Goal: Task Accomplishment & Management: Use online tool/utility

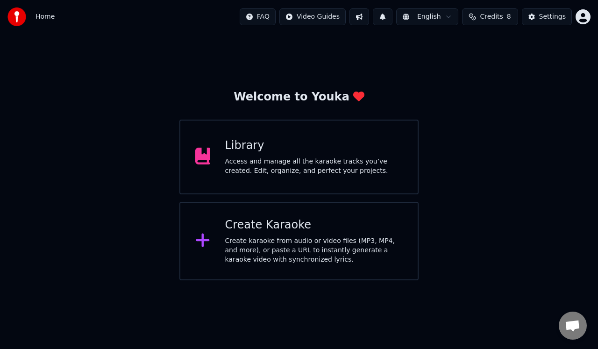
click at [365, 168] on div "Access and manage all the karaoke tracks you’ve created. Edit, organize, and pe…" at bounding box center [314, 166] width 178 height 19
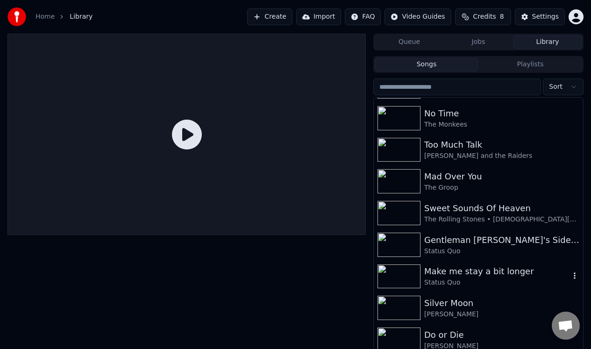
scroll to position [704, 0]
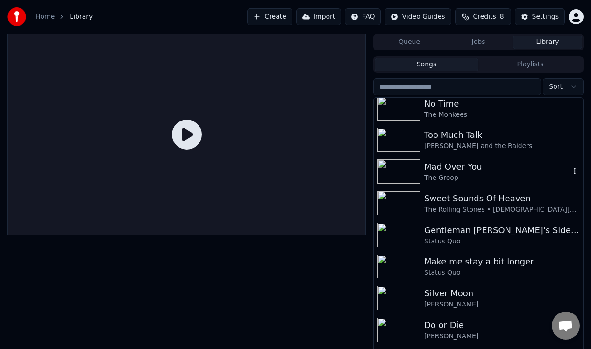
click at [447, 173] on div "The Groop" at bounding box center [497, 177] width 146 height 9
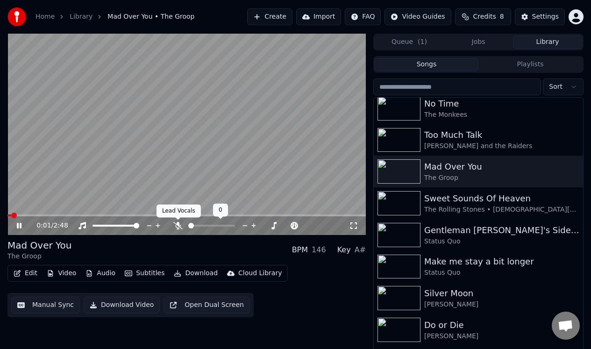
click at [177, 223] on icon at bounding box center [177, 225] width 9 height 7
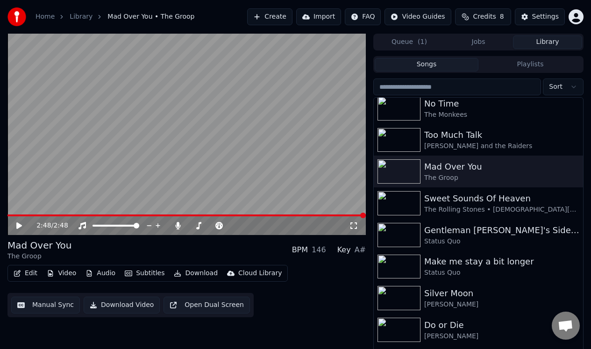
click at [37, 304] on button "Manual Sync" at bounding box center [45, 305] width 69 height 17
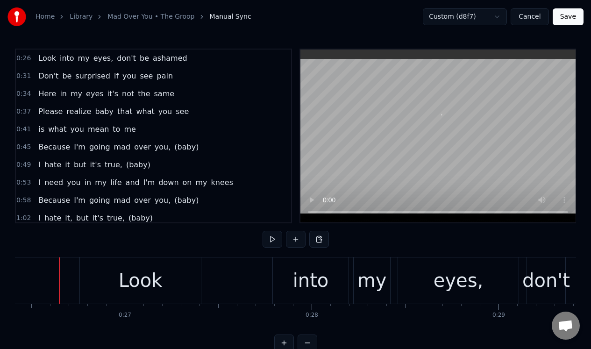
scroll to position [0, 4931]
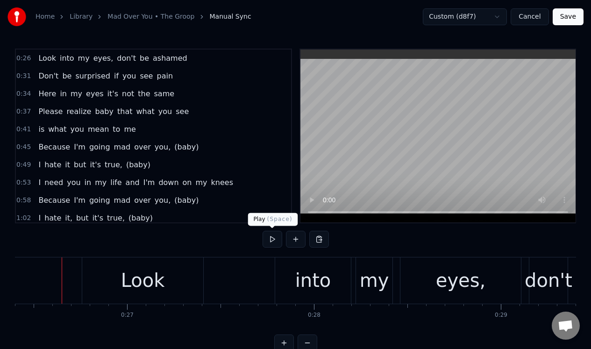
click at [273, 238] on button at bounding box center [272, 239] width 20 height 17
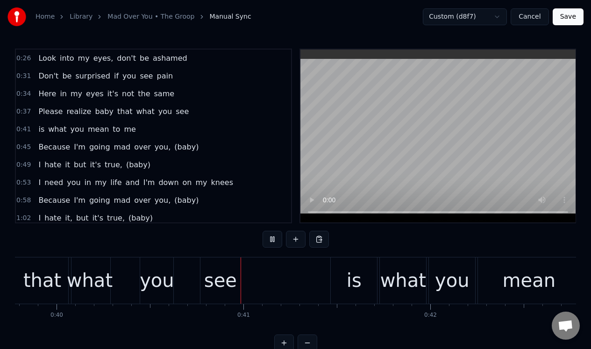
scroll to position [0, 7489]
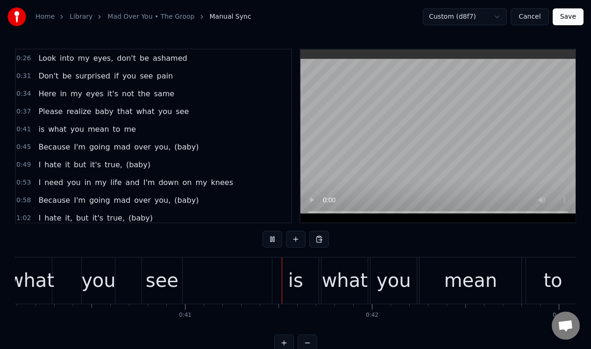
click at [273, 238] on button at bounding box center [272, 239] width 20 height 17
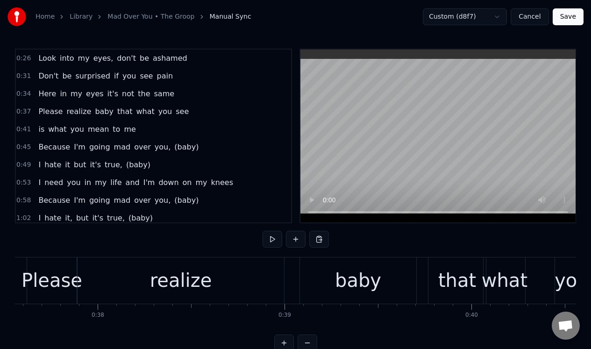
scroll to position [0, 6989]
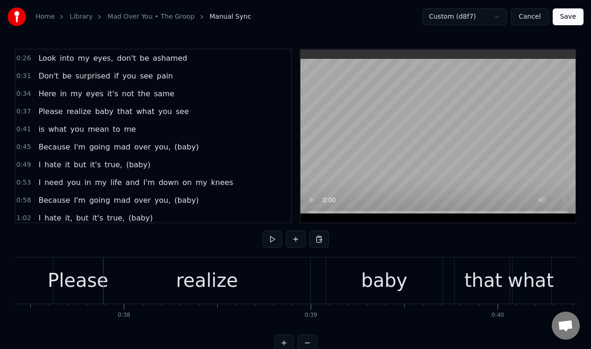
click at [138, 268] on div "realize" at bounding box center [207, 280] width 206 height 46
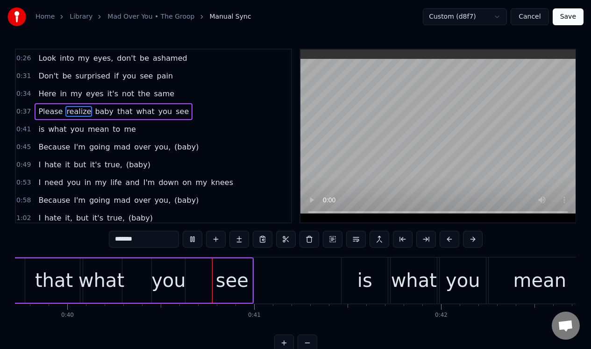
scroll to position [0, 7464]
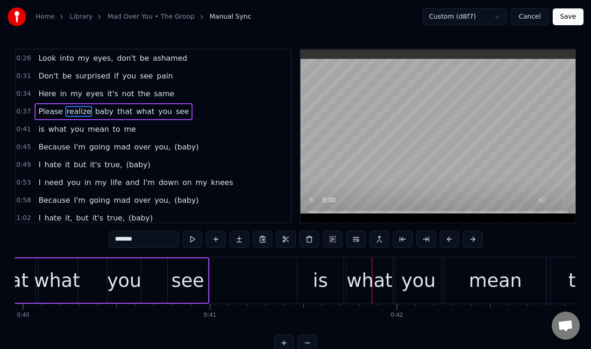
click at [175, 281] on div "see" at bounding box center [187, 280] width 33 height 28
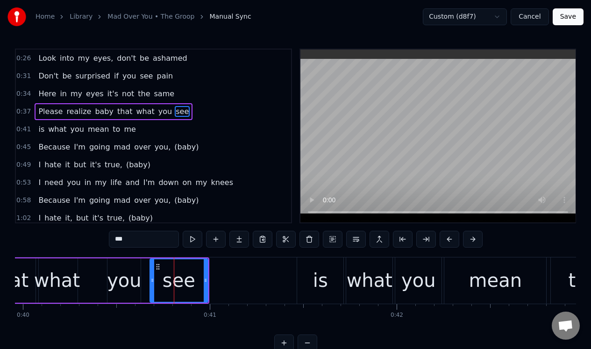
drag, startPoint x: 170, startPoint y: 278, endPoint x: 152, endPoint y: 280, distance: 17.8
click at [152, 280] on icon at bounding box center [152, 279] width 4 height 7
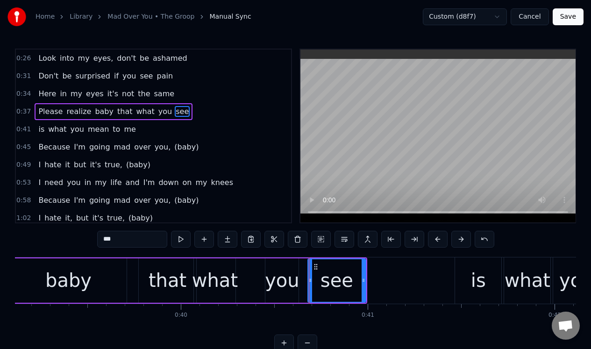
scroll to position [0, 7293]
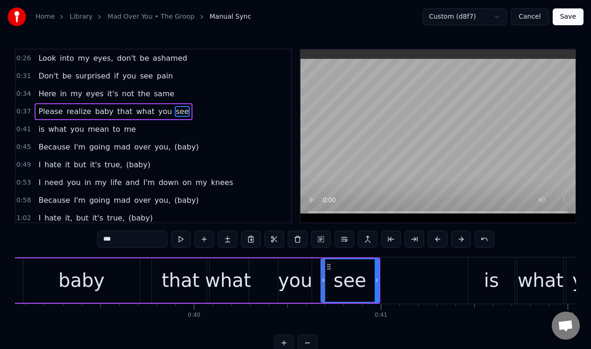
click at [285, 269] on div "you" at bounding box center [295, 280] width 35 height 28
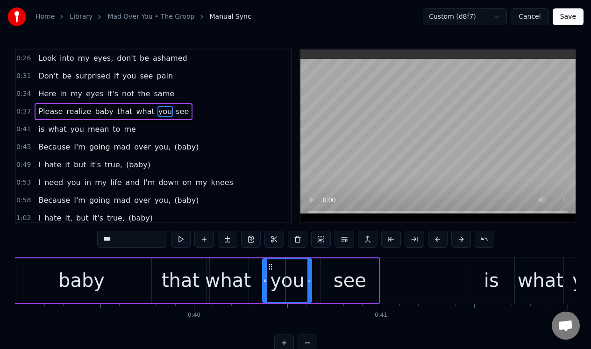
drag, startPoint x: 280, startPoint y: 269, endPoint x: 264, endPoint y: 269, distance: 15.4
click at [264, 269] on div at bounding box center [265, 280] width 4 height 42
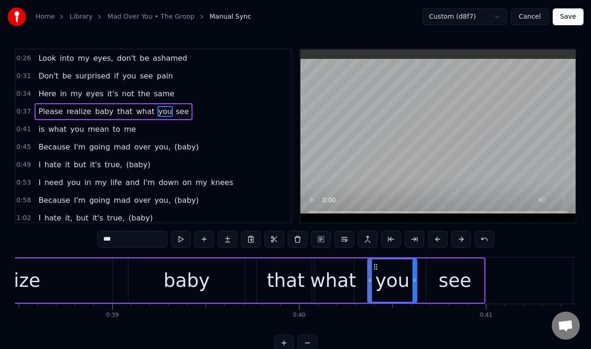
scroll to position [0, 7057]
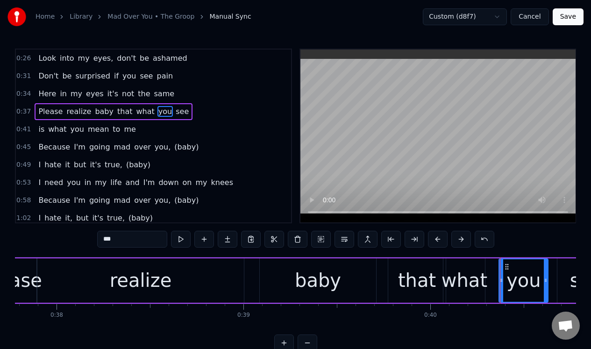
click at [95, 269] on div "realize" at bounding box center [140, 280] width 206 height 44
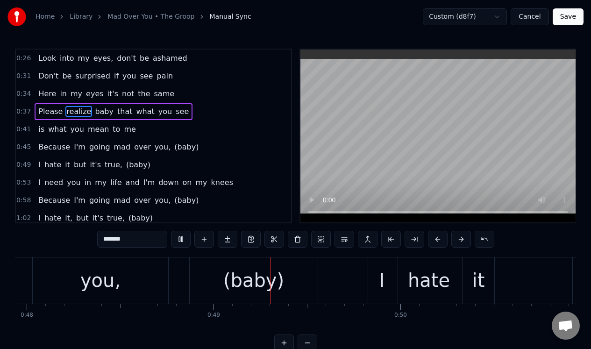
scroll to position [0, 9054]
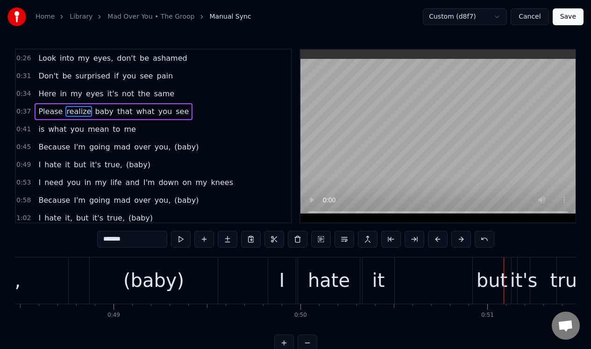
click at [343, 278] on div "hate" at bounding box center [329, 280] width 42 height 28
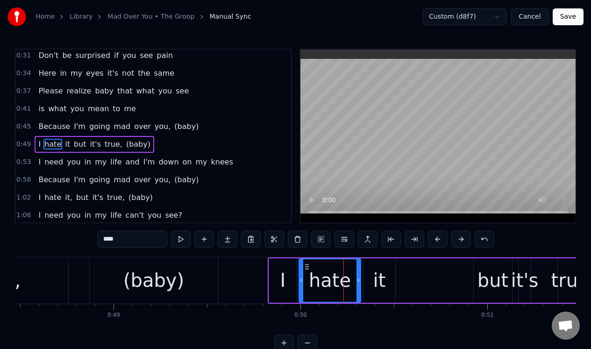
scroll to position [29, 0]
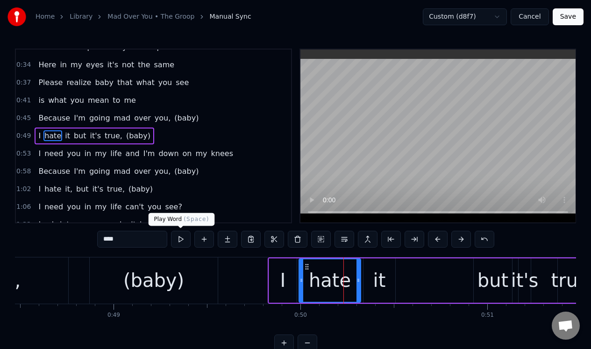
click at [179, 236] on button at bounding box center [181, 239] width 20 height 17
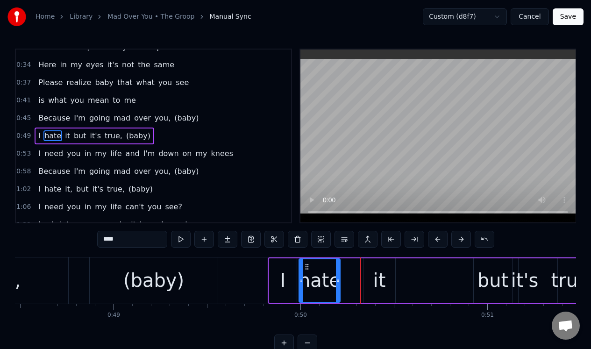
drag, startPoint x: 358, startPoint y: 265, endPoint x: 338, endPoint y: 265, distance: 20.1
click at [337, 265] on div at bounding box center [338, 280] width 4 height 42
click at [374, 266] on div "it" at bounding box center [379, 280] width 32 height 44
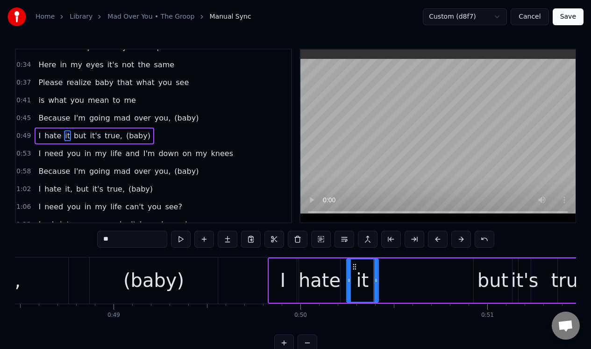
drag, startPoint x: 370, startPoint y: 263, endPoint x: 355, endPoint y: 266, distance: 15.7
click at [354, 266] on icon at bounding box center [354, 266] width 7 height 7
click at [216, 273] on div "(baby)" at bounding box center [154, 280] width 128 height 46
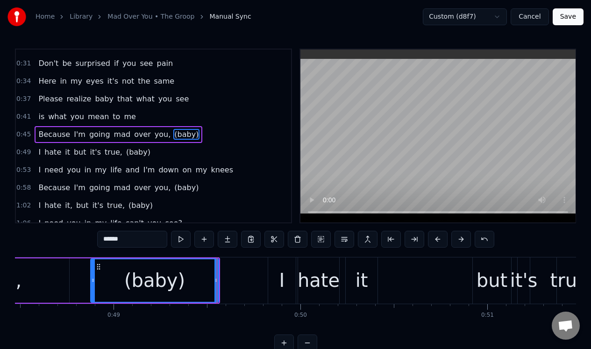
scroll to position [11, 0]
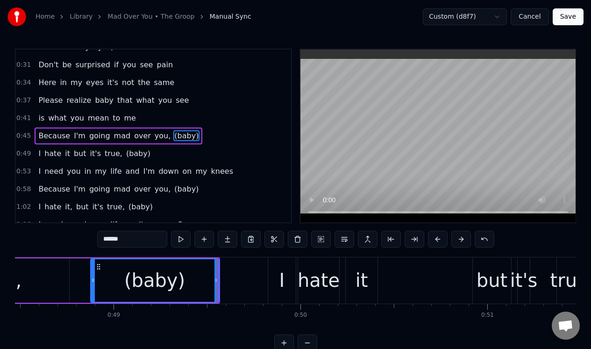
click at [141, 263] on div "(baby)" at bounding box center [154, 280] width 127 height 42
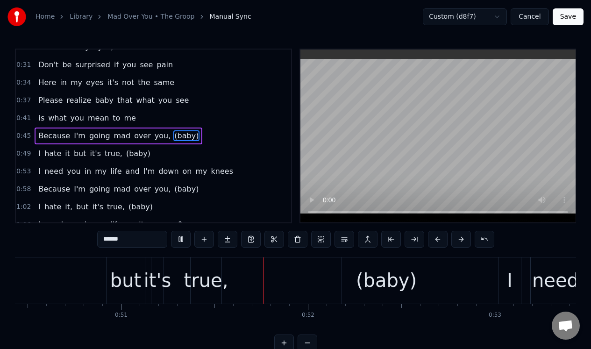
scroll to position [0, 9531]
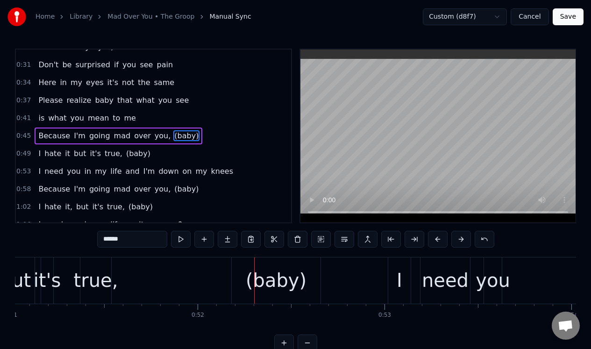
click at [99, 277] on div "true," at bounding box center [96, 280] width 44 height 28
type input "*****"
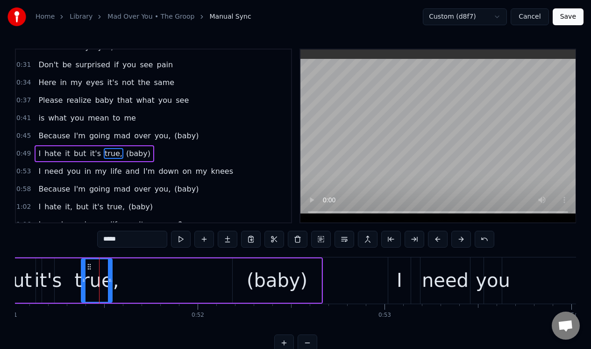
scroll to position [29, 0]
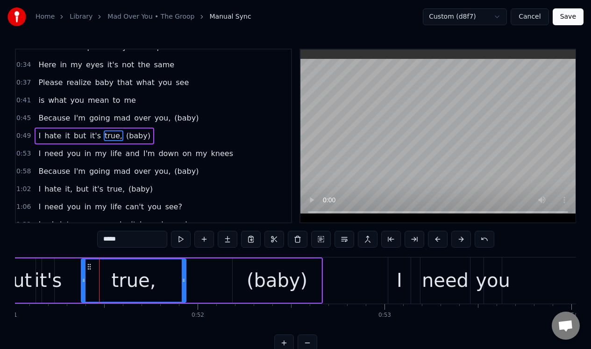
drag, startPoint x: 110, startPoint y: 275, endPoint x: 184, endPoint y: 278, distance: 73.8
click at [184, 278] on div at bounding box center [184, 280] width 4 height 42
drag, startPoint x: 184, startPoint y: 278, endPoint x: 211, endPoint y: 277, distance: 27.6
click at [212, 279] on icon at bounding box center [213, 279] width 4 height 7
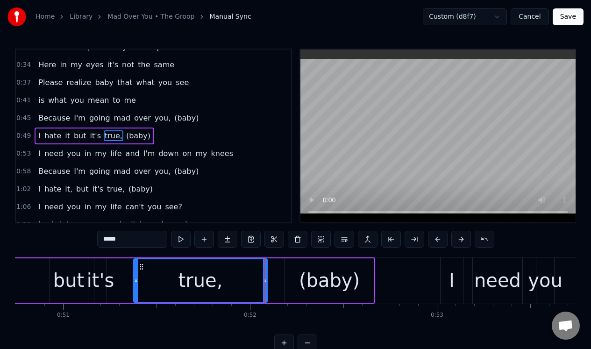
scroll to position [0, 9334]
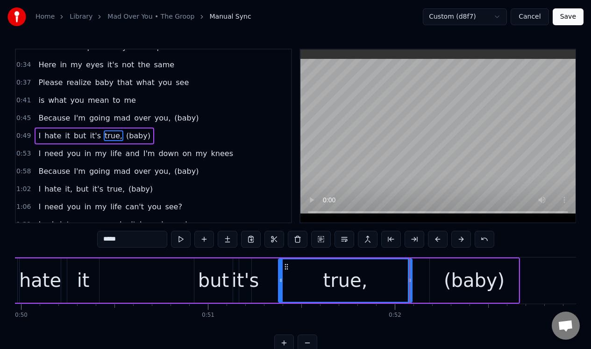
click at [140, 269] on div "I hate it but it's true, (baby)" at bounding box center [253, 280] width 531 height 46
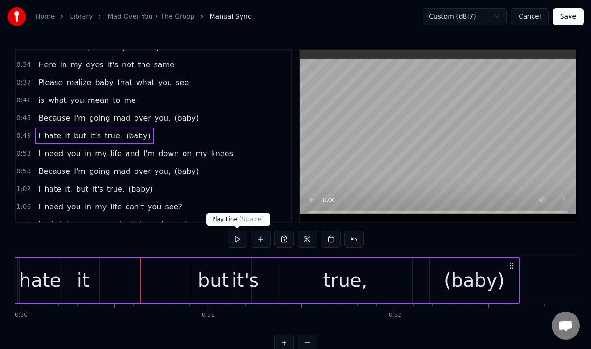
click at [238, 238] on button at bounding box center [237, 239] width 20 height 17
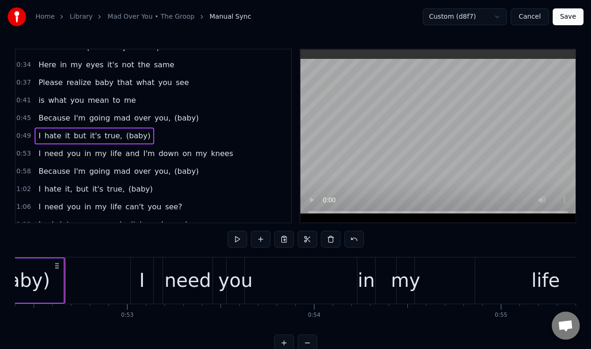
scroll to position [0, 9790]
click at [48, 278] on div "(baby)" at bounding box center [17, 280] width 89 height 44
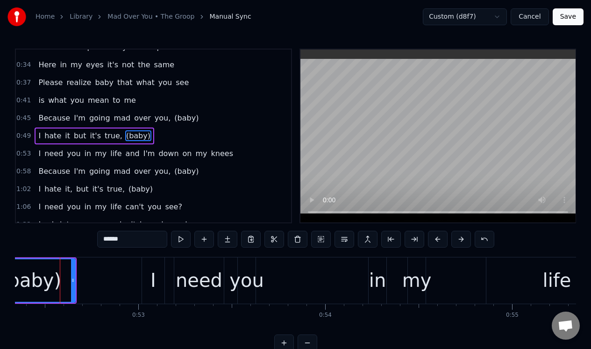
scroll to position [0, 9775]
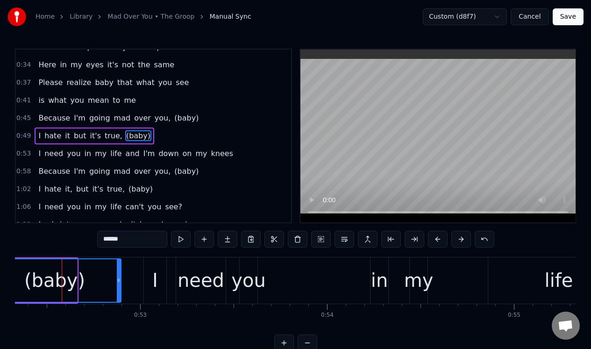
drag, startPoint x: 76, startPoint y: 273, endPoint x: 120, endPoint y: 276, distance: 44.0
click at [120, 276] on div at bounding box center [119, 280] width 4 height 42
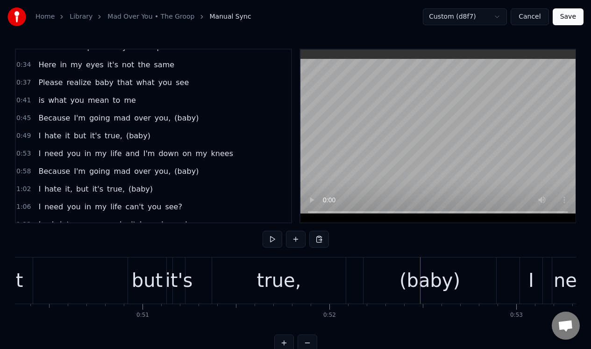
scroll to position [0, 9189]
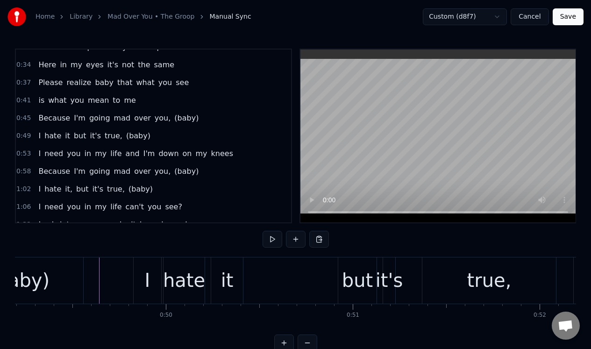
click at [390, 272] on div "it's" at bounding box center [389, 280] width 28 height 28
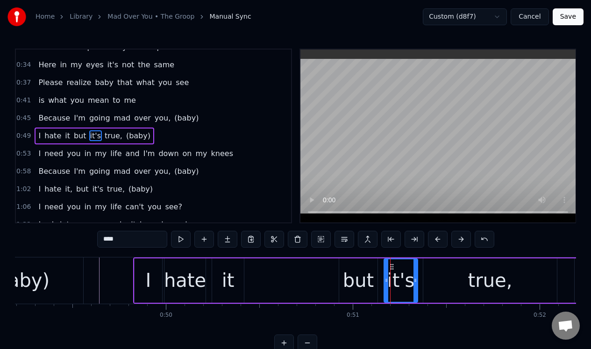
drag, startPoint x: 394, startPoint y: 270, endPoint x: 415, endPoint y: 271, distance: 21.5
click at [415, 271] on div at bounding box center [415, 280] width 4 height 42
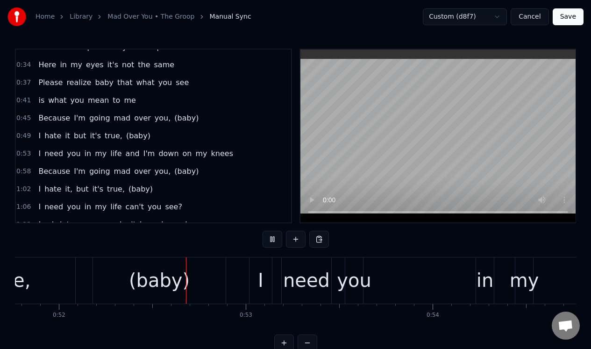
scroll to position [0, 9678]
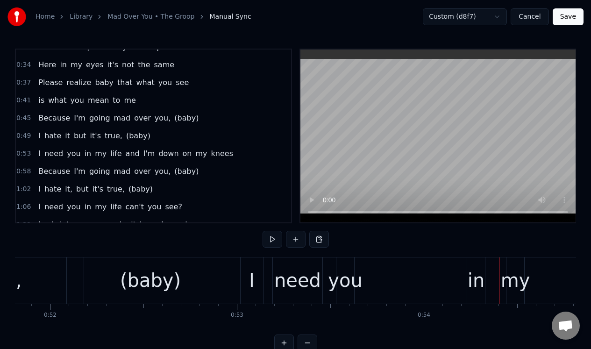
click at [348, 270] on div "you" at bounding box center [345, 280] width 35 height 28
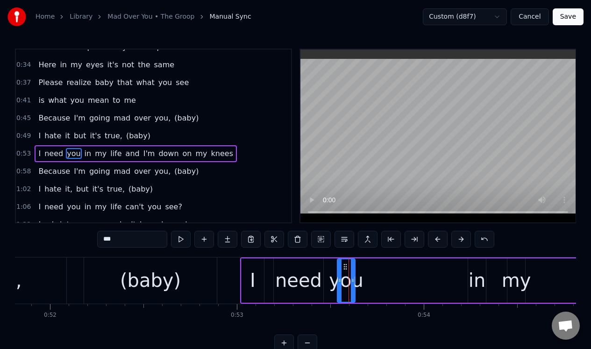
scroll to position [47, 0]
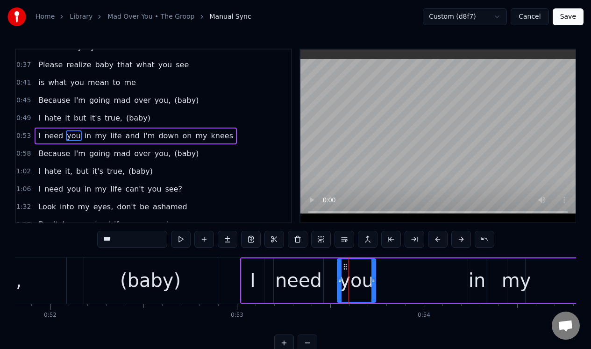
drag, startPoint x: 352, startPoint y: 271, endPoint x: 372, endPoint y: 271, distance: 20.6
click at [372, 271] on div at bounding box center [373, 280] width 4 height 42
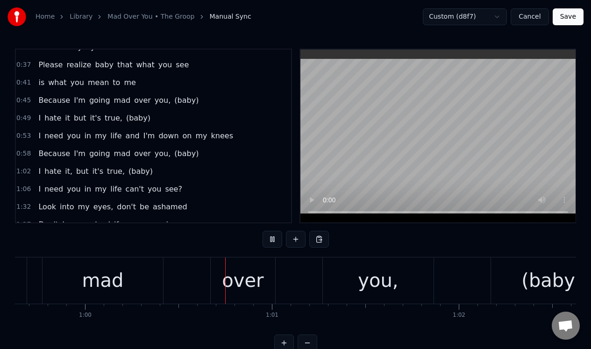
scroll to position [0, 11184]
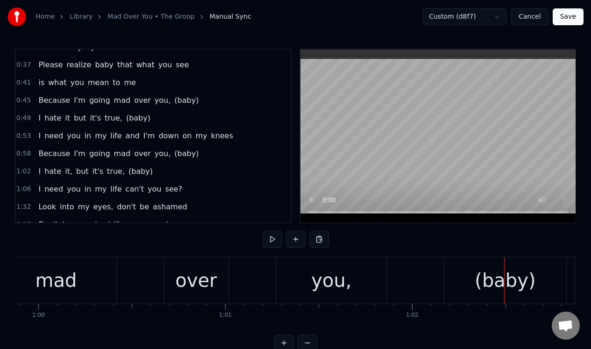
click at [345, 273] on div "you," at bounding box center [331, 280] width 40 height 28
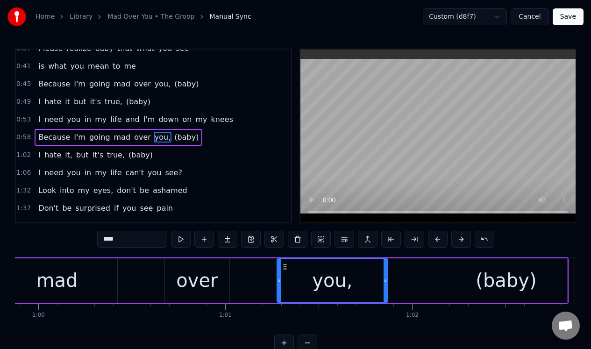
scroll to position [64, 0]
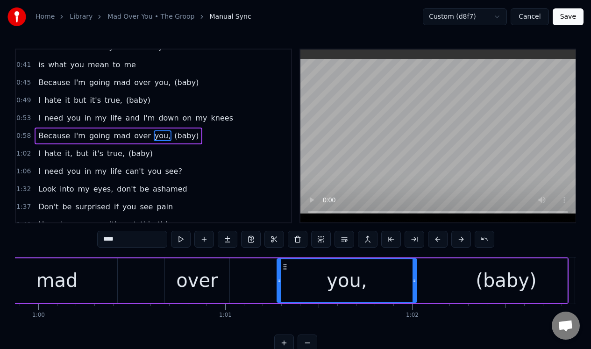
drag, startPoint x: 387, startPoint y: 276, endPoint x: 416, endPoint y: 277, distance: 29.0
click at [416, 278] on icon at bounding box center [414, 279] width 4 height 7
drag, startPoint x: 414, startPoint y: 276, endPoint x: 427, endPoint y: 278, distance: 13.2
click at [427, 278] on icon at bounding box center [427, 279] width 4 height 7
click at [256, 269] on div "Because I'm going mad over you, (baby)" at bounding box center [173, 280] width 791 height 46
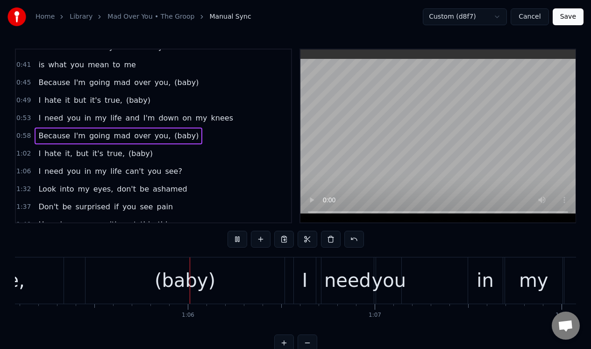
scroll to position [0, 12177]
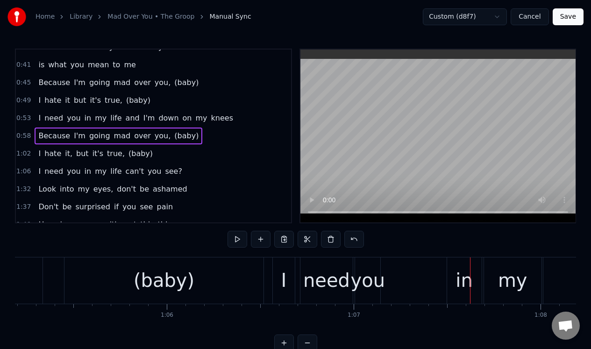
click at [234, 266] on div "(baby)" at bounding box center [163, 280] width 199 height 46
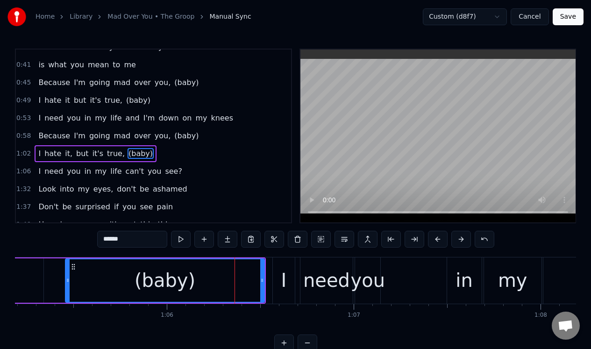
scroll to position [82, 0]
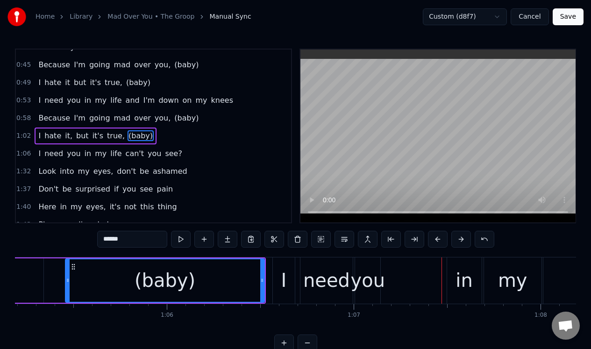
click at [95, 262] on div "(baby)" at bounding box center [165, 280] width 198 height 42
click at [316, 276] on div "need" at bounding box center [326, 280] width 47 height 28
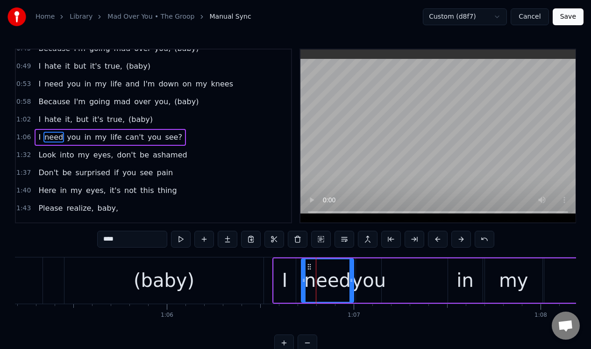
scroll to position [100, 0]
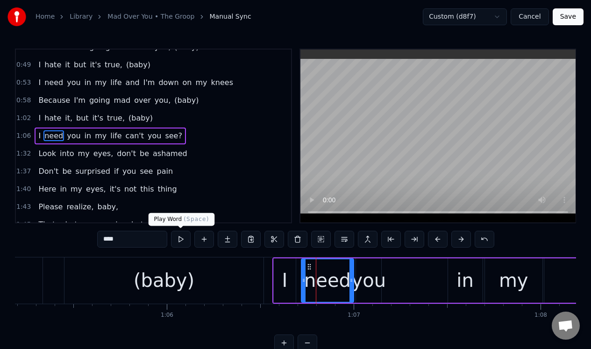
click at [182, 239] on button at bounding box center [181, 239] width 20 height 17
click at [366, 271] on div "you" at bounding box center [369, 280] width 35 height 28
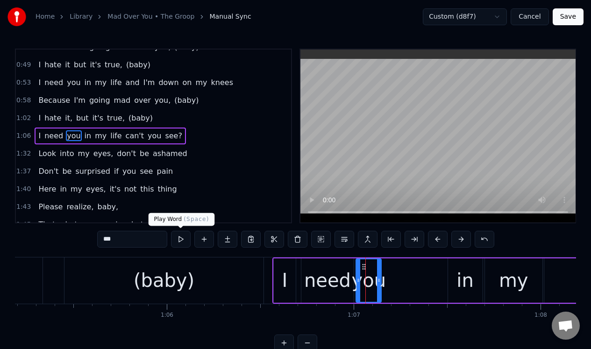
click at [183, 240] on button at bounding box center [181, 239] width 20 height 17
click at [283, 267] on div "I" at bounding box center [285, 280] width 6 height 28
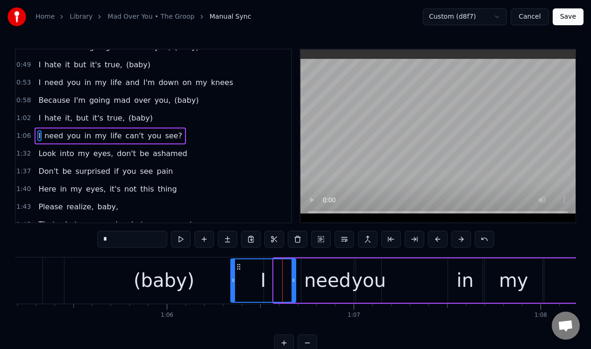
drag, startPoint x: 276, startPoint y: 280, endPoint x: 233, endPoint y: 281, distance: 43.0
click at [233, 281] on icon at bounding box center [233, 279] width 4 height 7
click at [210, 280] on div "(baby)" at bounding box center [163, 280] width 199 height 46
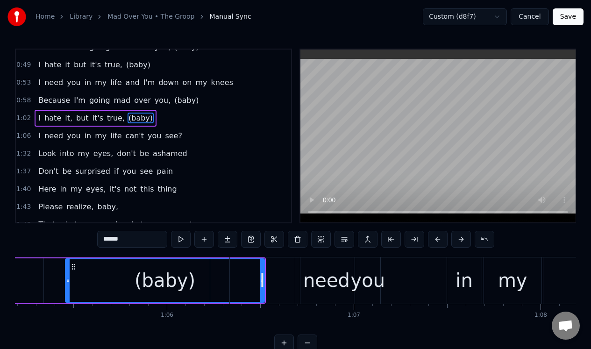
scroll to position [82, 0]
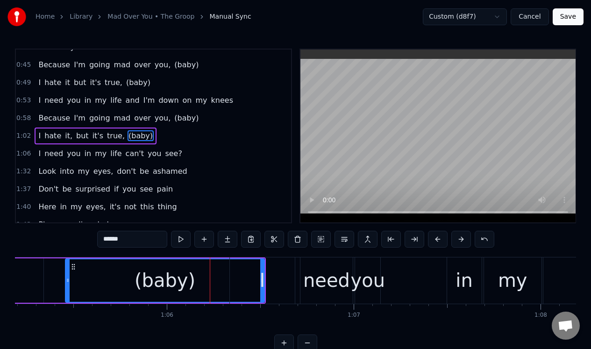
click at [283, 273] on div "I" at bounding box center [262, 280] width 65 height 46
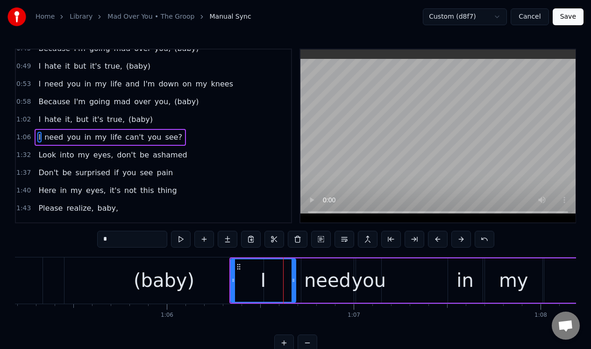
scroll to position [100, 0]
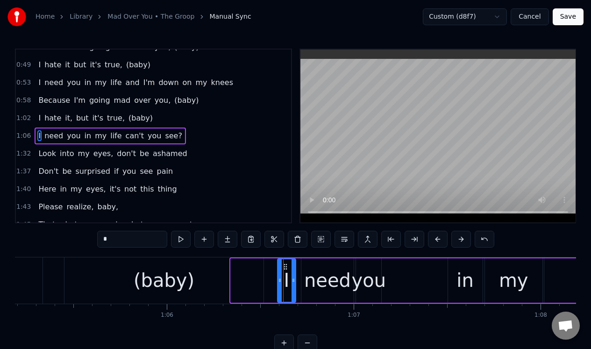
drag, startPoint x: 233, startPoint y: 274, endPoint x: 279, endPoint y: 277, distance: 46.3
click at [279, 277] on div at bounding box center [280, 280] width 4 height 42
click at [247, 271] on div "(baby)" at bounding box center [163, 280] width 199 height 46
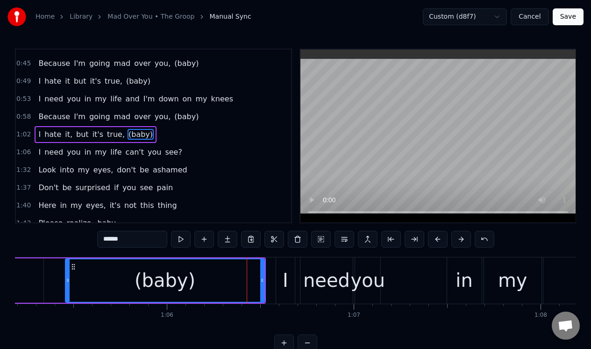
scroll to position [82, 0]
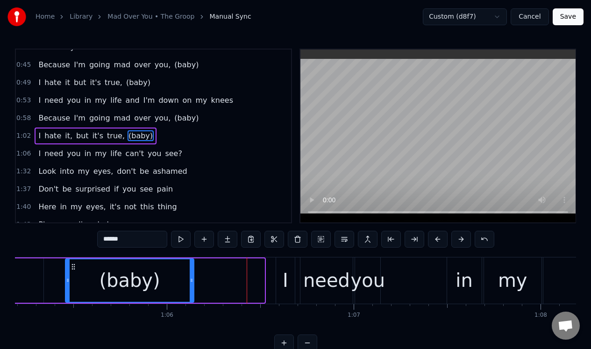
drag, startPoint x: 262, startPoint y: 270, endPoint x: 192, endPoint y: 265, distance: 70.2
click at [191, 265] on div at bounding box center [192, 280] width 4 height 42
click at [285, 267] on div "I" at bounding box center [286, 280] width 6 height 28
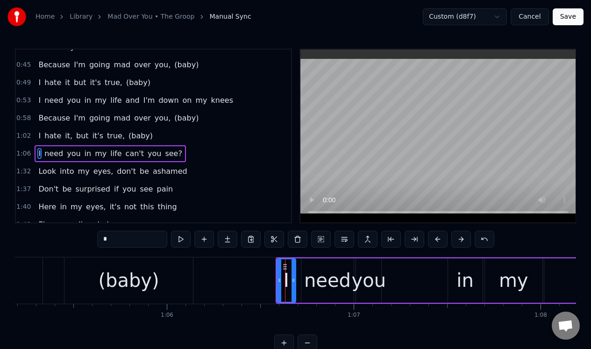
scroll to position [100, 0]
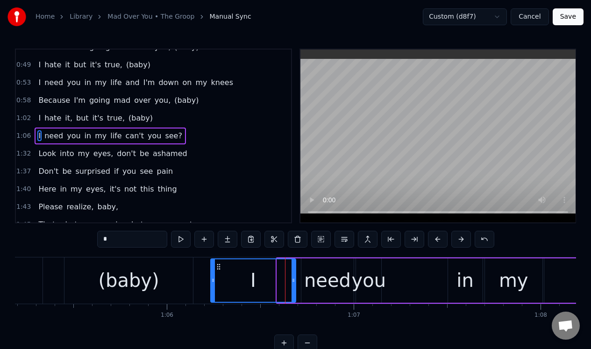
drag, startPoint x: 277, startPoint y: 268, endPoint x: 211, endPoint y: 270, distance: 66.4
click at [211, 270] on div at bounding box center [213, 280] width 4 height 42
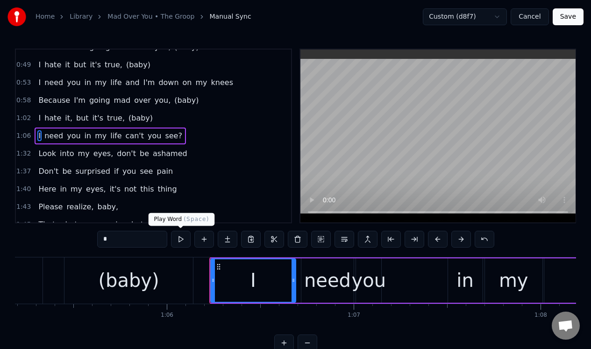
click at [182, 239] on button at bounding box center [181, 239] width 20 height 17
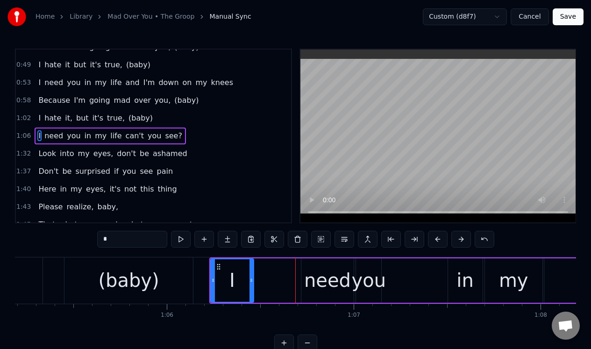
drag, startPoint x: 292, startPoint y: 266, endPoint x: 250, endPoint y: 273, distance: 42.6
click at [250, 273] on div at bounding box center [251, 280] width 4 height 42
click at [311, 270] on div "need" at bounding box center [327, 280] width 47 height 28
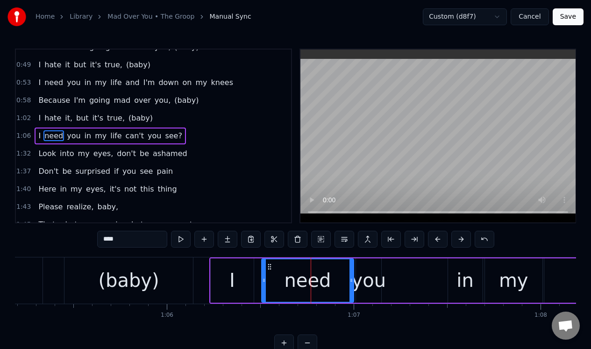
drag, startPoint x: 303, startPoint y: 271, endPoint x: 263, endPoint y: 279, distance: 40.5
click at [263, 279] on div at bounding box center [264, 280] width 4 height 42
drag, startPoint x: 352, startPoint y: 263, endPoint x: 301, endPoint y: 268, distance: 50.6
click at [301, 268] on div at bounding box center [301, 280] width 4 height 42
click at [370, 267] on div "you" at bounding box center [369, 280] width 35 height 28
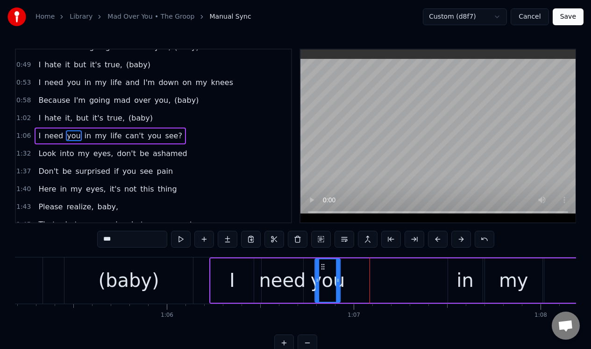
drag, startPoint x: 363, startPoint y: 264, endPoint x: 323, endPoint y: 273, distance: 41.1
click at [323, 273] on div "you" at bounding box center [328, 280] width 24 height 42
click at [91, 269] on div "(baby)" at bounding box center [128, 280] width 128 height 46
type input "******"
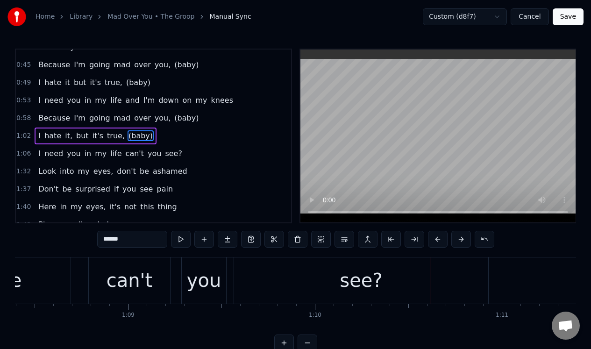
scroll to position [0, 12737]
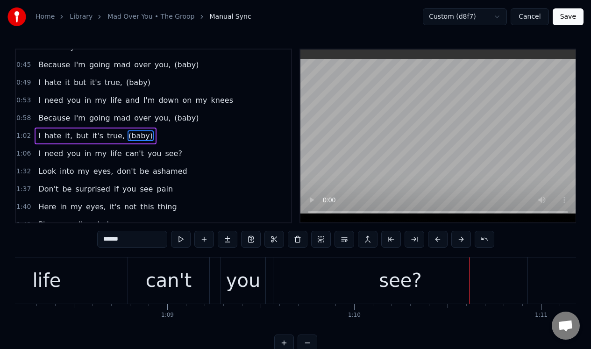
click at [120, 268] on div "I need you in my life can't you see?" at bounding box center [89, 280] width 880 height 46
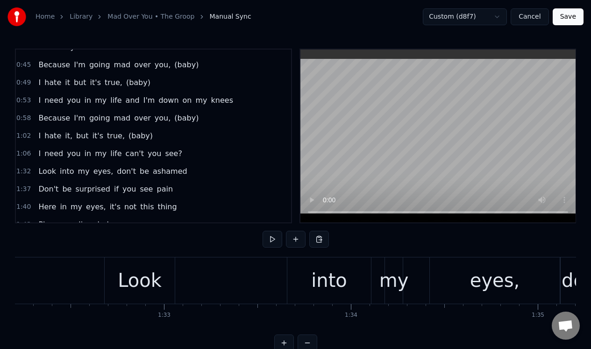
scroll to position [0, 17209]
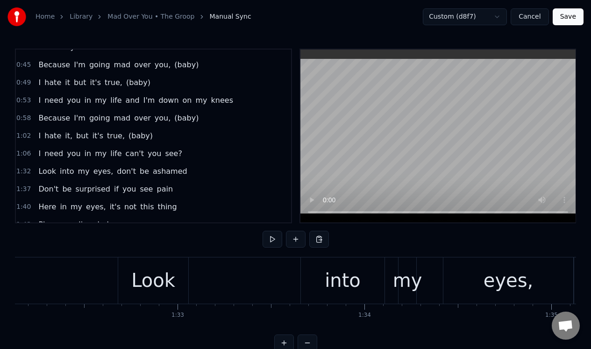
click at [147, 270] on div "Look" at bounding box center [153, 280] width 44 height 28
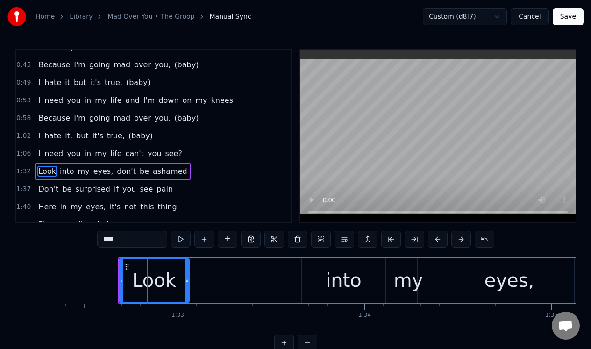
scroll to position [118, 0]
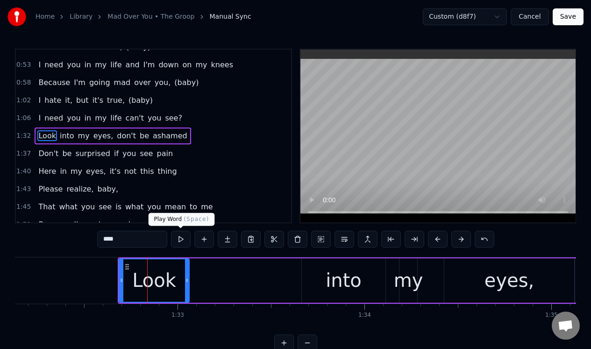
click at [181, 238] on button at bounding box center [181, 239] width 20 height 17
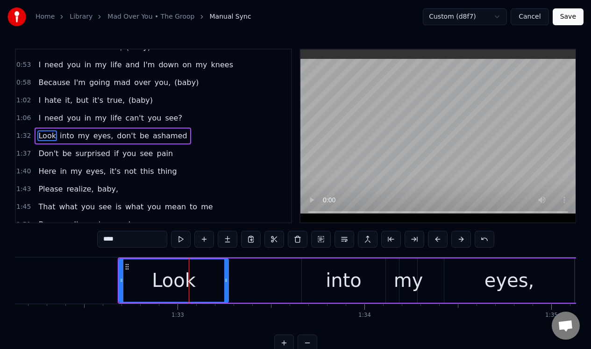
drag, startPoint x: 185, startPoint y: 293, endPoint x: 225, endPoint y: 295, distance: 39.3
click at [225, 295] on div at bounding box center [226, 280] width 4 height 42
click at [178, 239] on button at bounding box center [181, 239] width 20 height 17
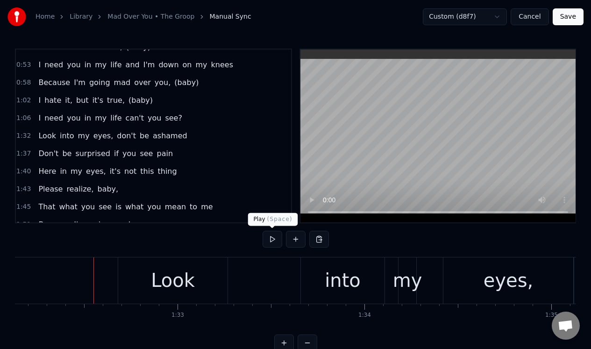
click at [274, 238] on button at bounding box center [272, 239] width 20 height 17
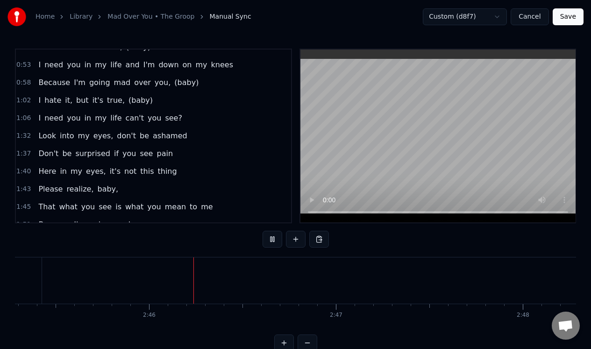
scroll to position [0, 30876]
click at [274, 238] on button at bounding box center [272, 239] width 20 height 17
click at [565, 14] on button "Save" at bounding box center [567, 16] width 31 height 17
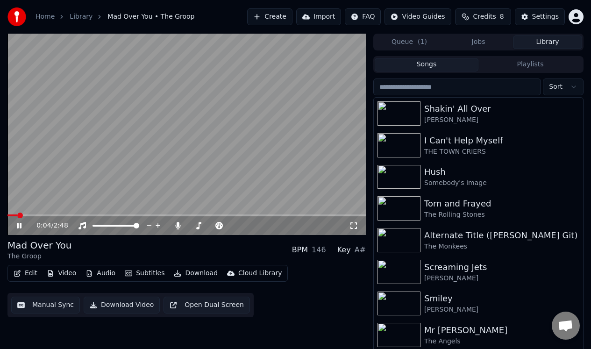
click at [20, 224] on icon at bounding box center [19, 226] width 5 height 6
click at [51, 305] on button "Manual Sync" at bounding box center [45, 305] width 69 height 17
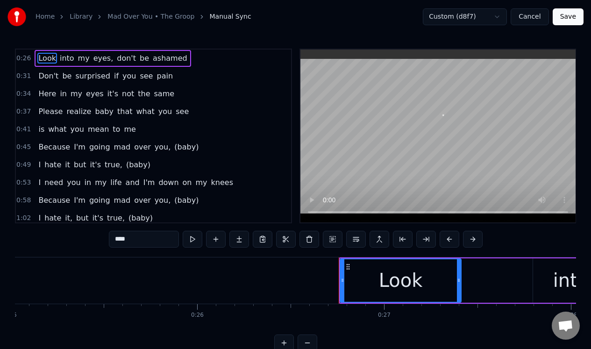
scroll to position [0, 4951]
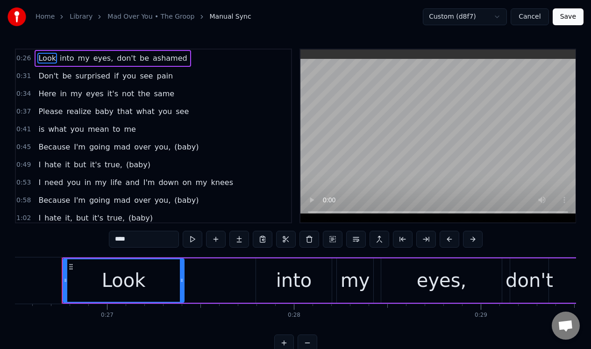
click at [173, 147] on span "(baby)" at bounding box center [186, 146] width 26 height 11
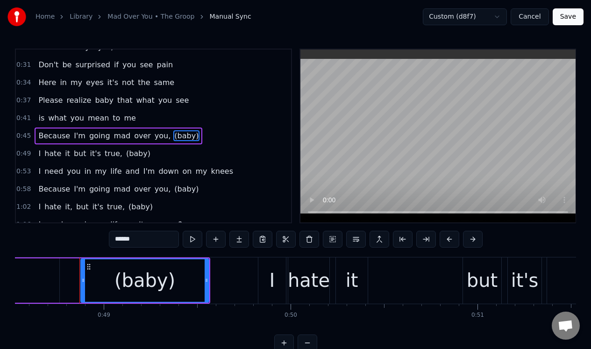
scroll to position [0, 9082]
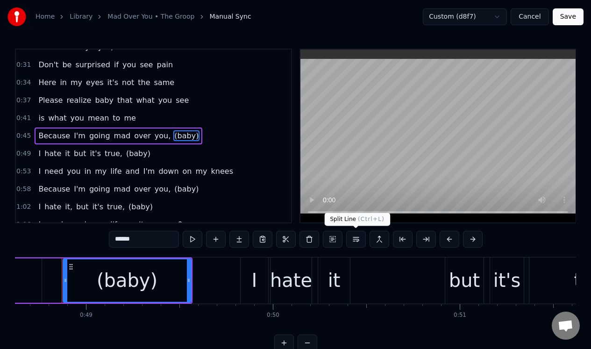
click at [355, 237] on button at bounding box center [356, 239] width 20 height 17
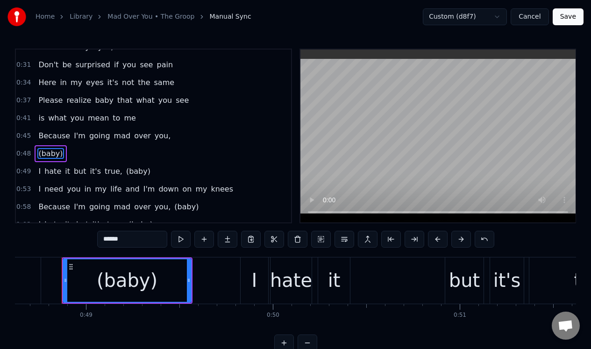
scroll to position [29, 0]
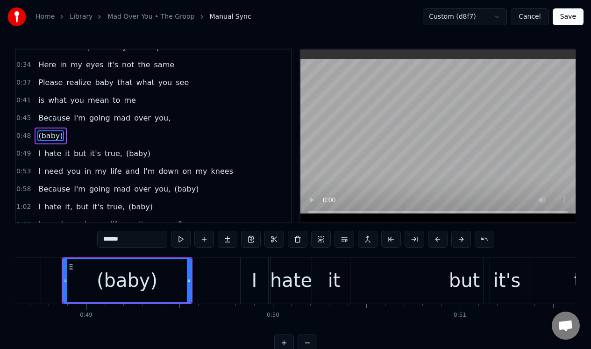
click at [133, 154] on span "(baby)" at bounding box center [138, 153] width 26 height 11
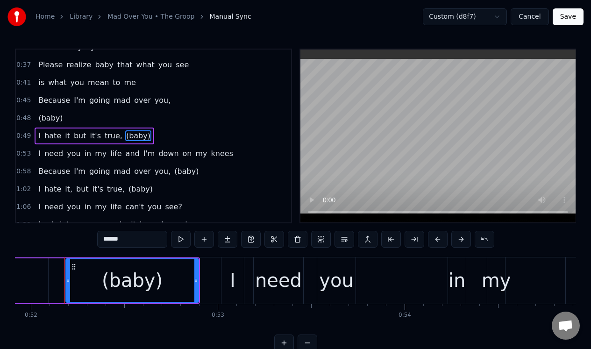
scroll to position [0, 9700]
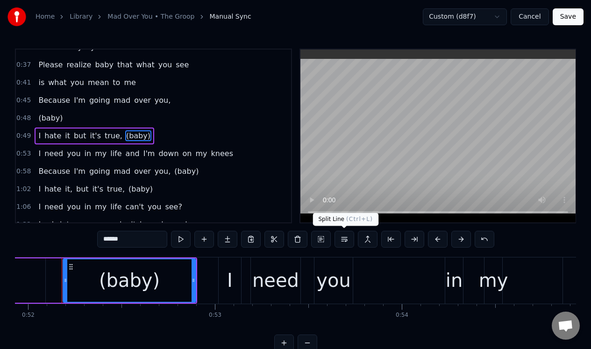
click at [343, 239] on button at bounding box center [344, 239] width 20 height 17
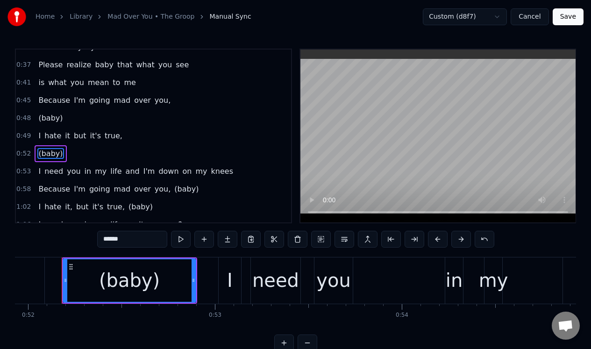
scroll to position [64, 0]
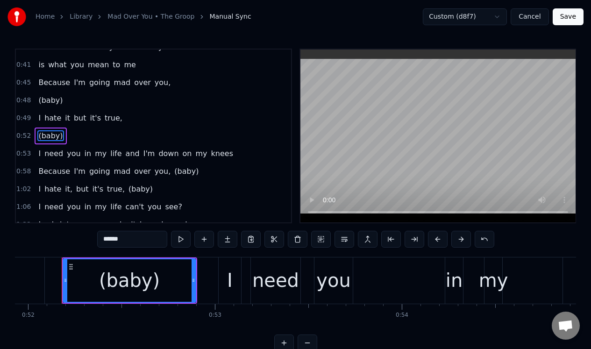
click at [177, 170] on span "(baby)" at bounding box center [186, 171] width 26 height 11
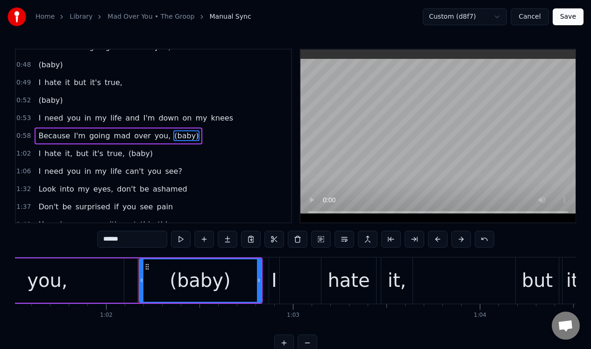
scroll to position [0, 11566]
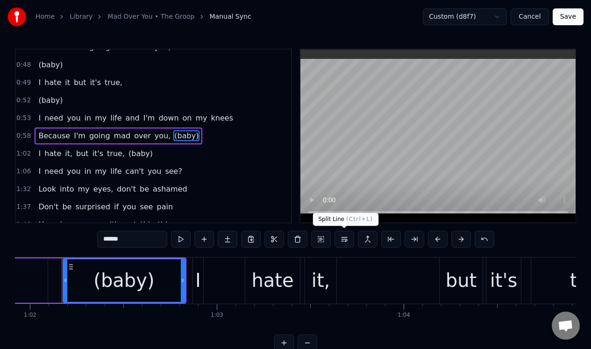
click at [343, 240] on button at bounding box center [344, 239] width 20 height 17
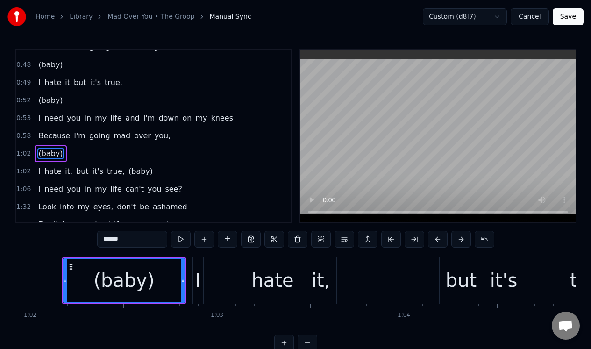
scroll to position [118, 0]
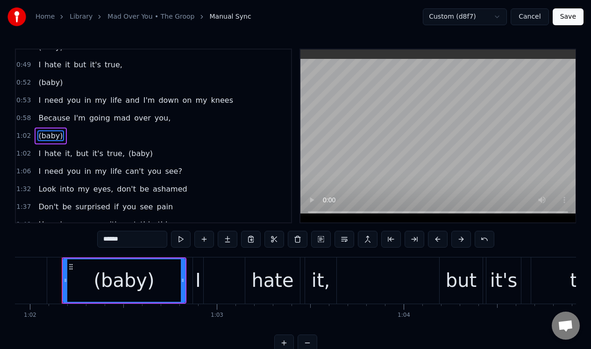
click at [131, 152] on span "(baby)" at bounding box center [140, 153] width 26 height 11
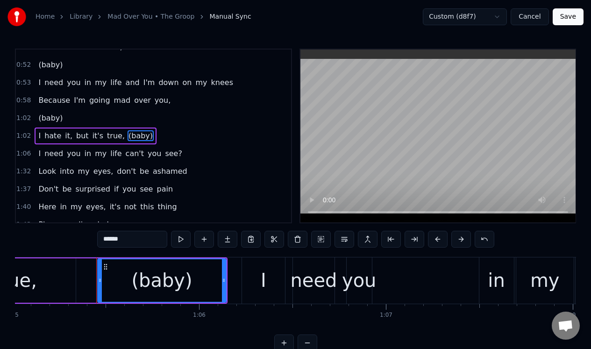
scroll to position [0, 12179]
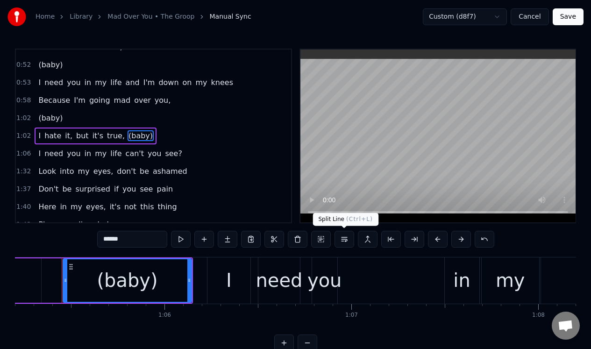
click at [344, 240] on button at bounding box center [344, 239] width 20 height 17
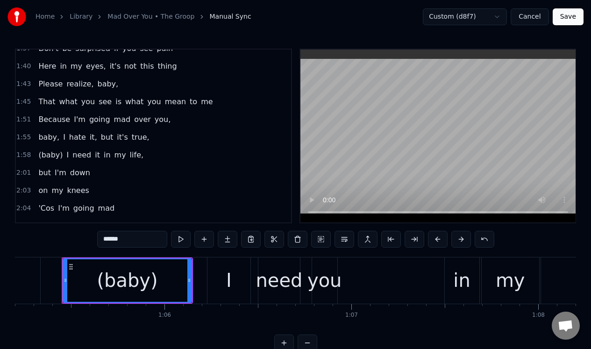
scroll to position [295, 0]
click at [62, 135] on span "I" at bounding box center [64, 136] width 4 height 11
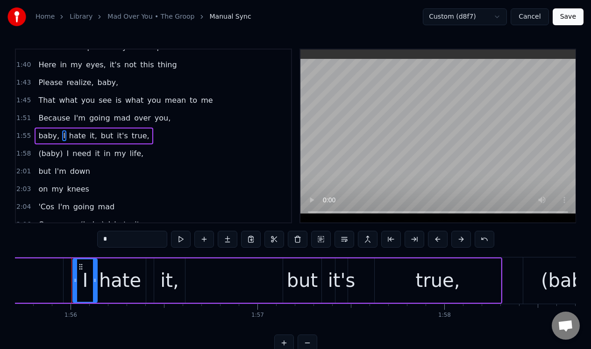
scroll to position [0, 21622]
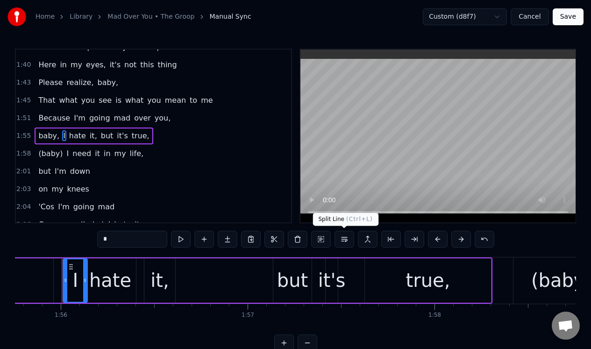
click at [346, 240] on button at bounding box center [344, 239] width 20 height 17
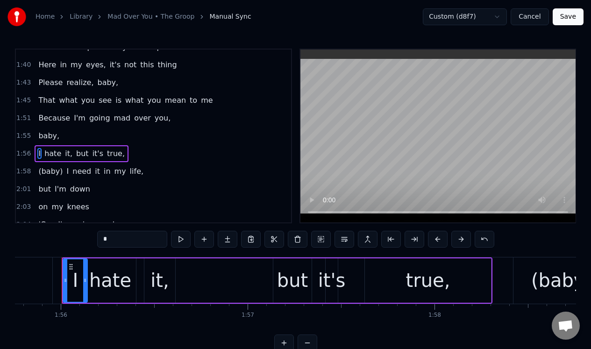
scroll to position [313, 0]
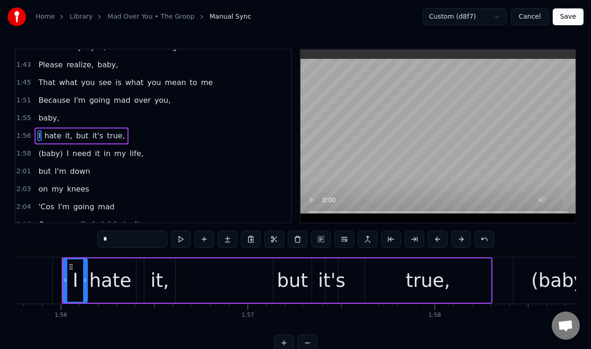
click at [66, 152] on span "I" at bounding box center [68, 153] width 4 height 11
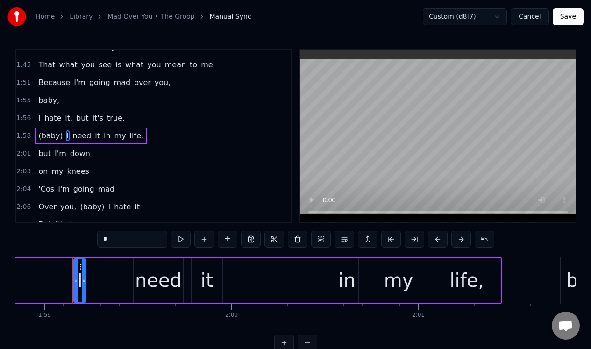
scroll to position [0, 22210]
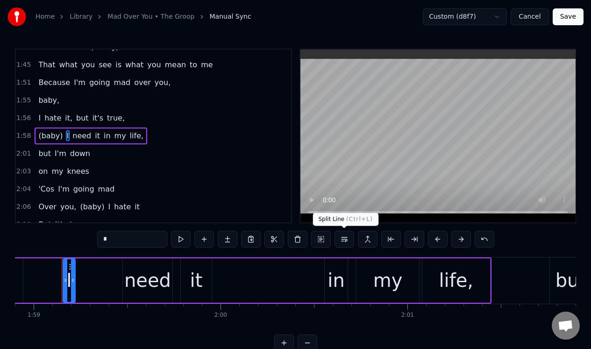
click at [345, 237] on button at bounding box center [344, 239] width 20 height 17
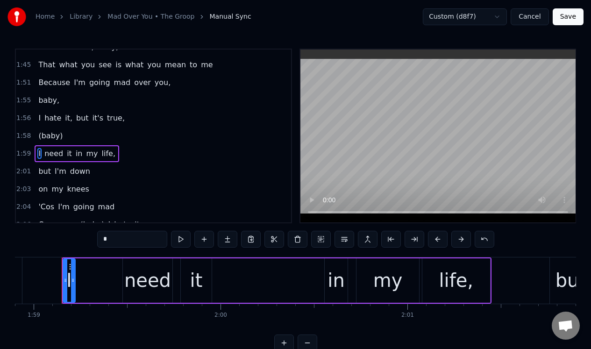
scroll to position [348, 0]
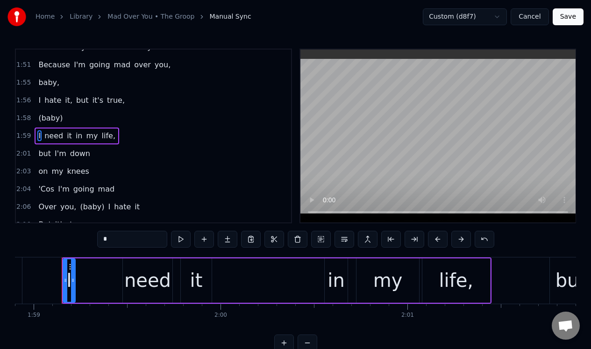
click at [90, 207] on span "(baby)" at bounding box center [92, 206] width 26 height 11
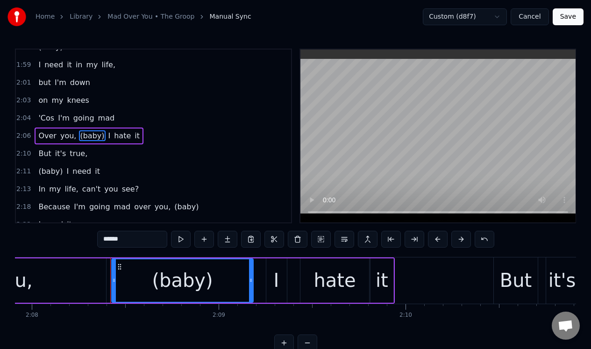
scroll to position [0, 23941]
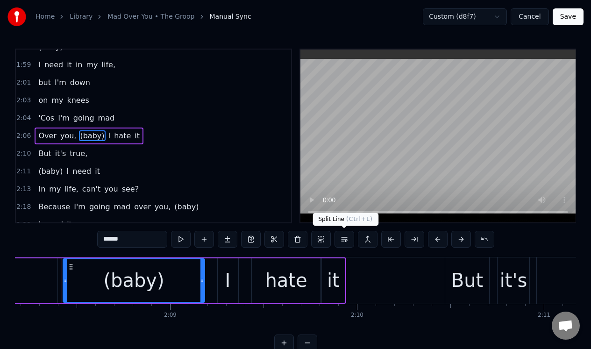
click at [346, 237] on button at bounding box center [344, 239] width 20 height 17
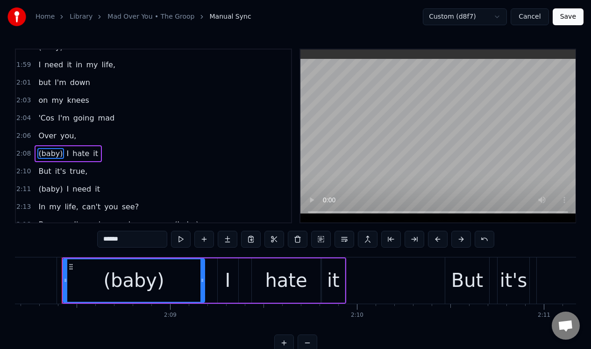
scroll to position [437, 0]
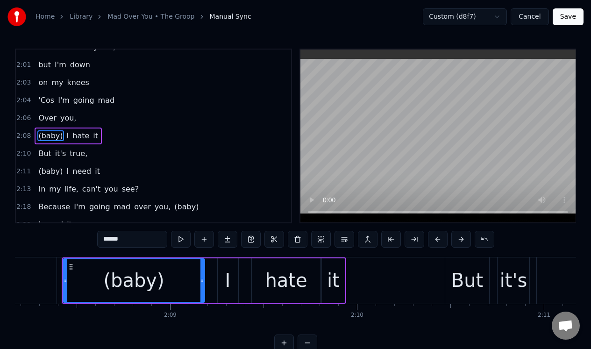
click at [66, 134] on span "I" at bounding box center [68, 135] width 4 height 11
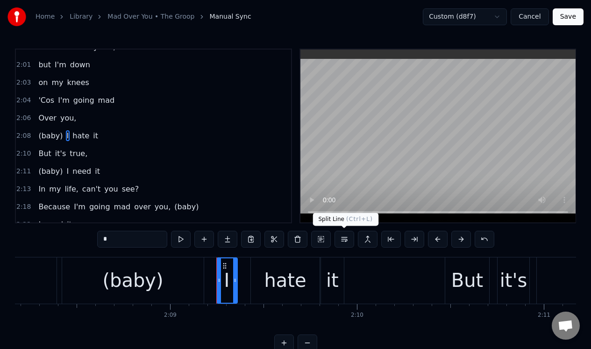
click at [344, 240] on button at bounding box center [344, 239] width 20 height 17
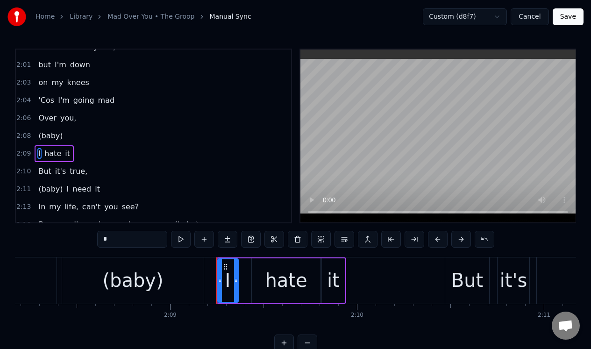
scroll to position [455, 0]
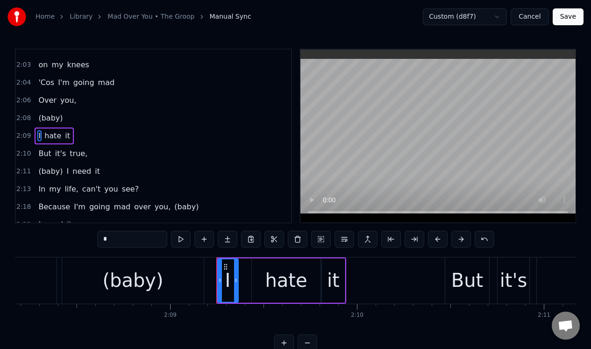
click at [66, 170] on span "I" at bounding box center [68, 171] width 4 height 11
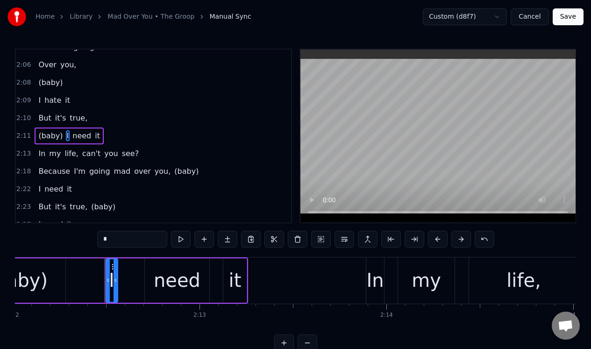
scroll to position [0, 24702]
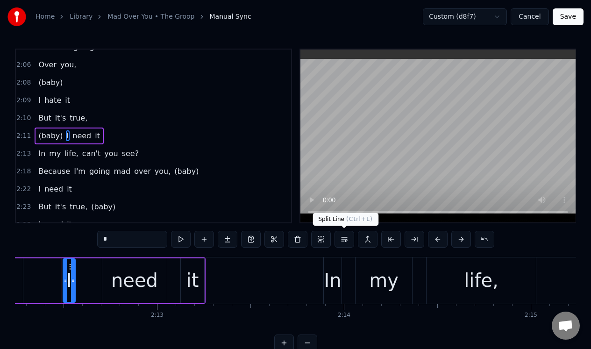
click at [345, 237] on button at bounding box center [344, 239] width 20 height 17
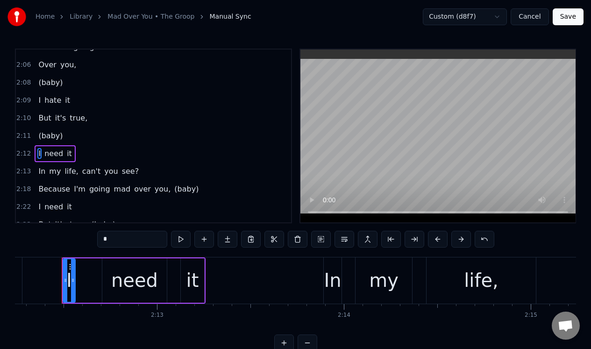
scroll to position [508, 0]
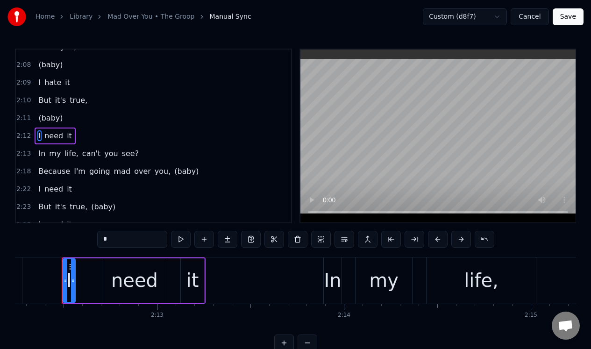
click at [177, 169] on span "(baby)" at bounding box center [186, 171] width 26 height 11
type input "******"
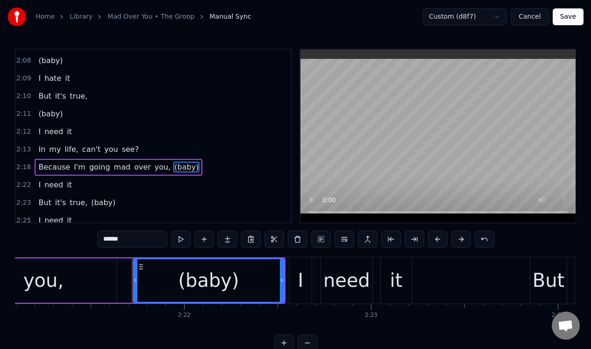
scroll to position [0, 26426]
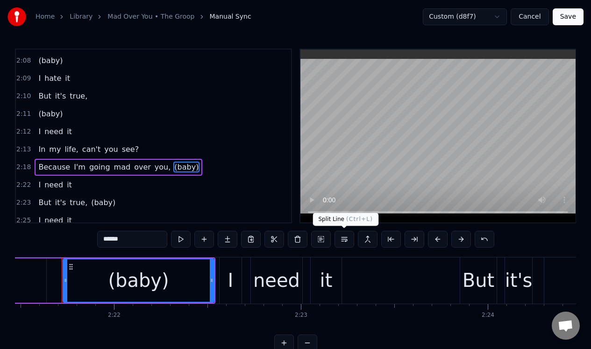
click at [346, 239] on button at bounding box center [344, 239] width 20 height 17
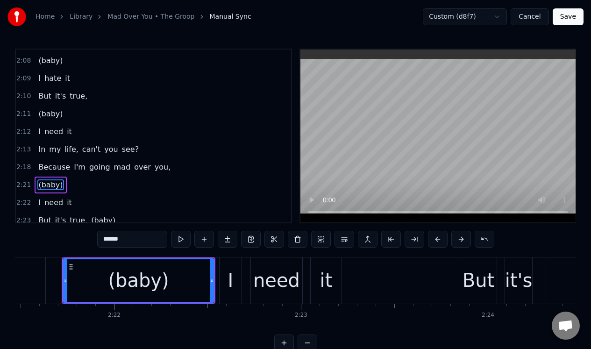
scroll to position [561, 0]
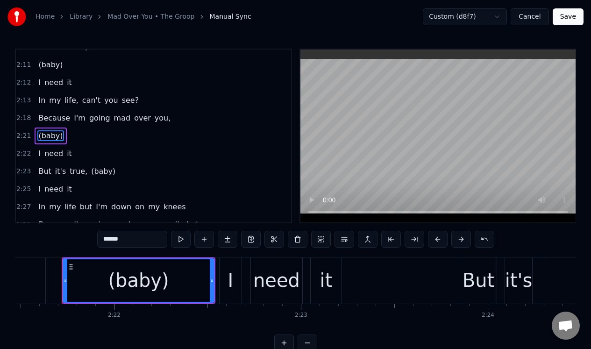
click at [99, 169] on span "(baby)" at bounding box center [103, 171] width 26 height 11
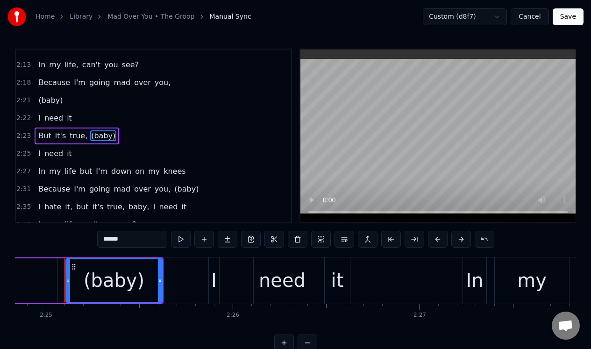
scroll to position [0, 27057]
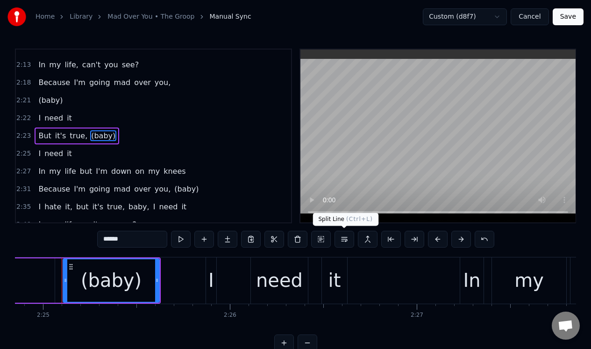
click at [345, 240] on button at bounding box center [344, 239] width 20 height 17
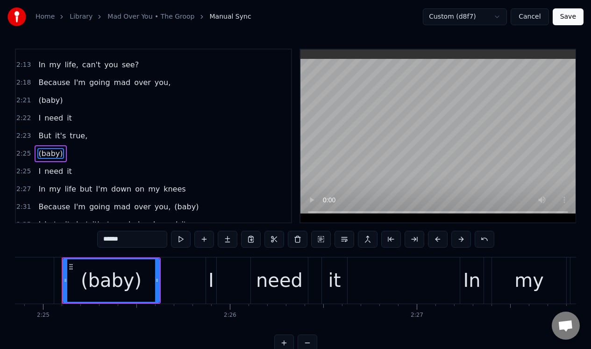
scroll to position [615, 0]
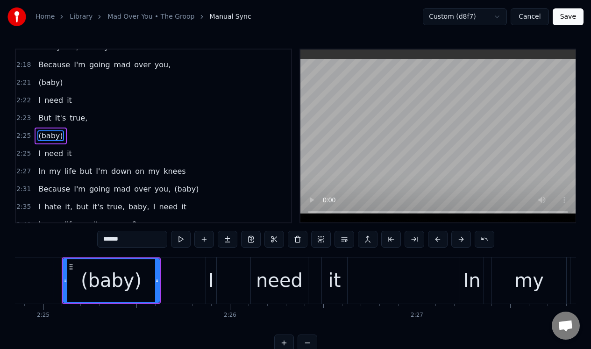
click at [175, 187] on span "(baby)" at bounding box center [186, 189] width 26 height 11
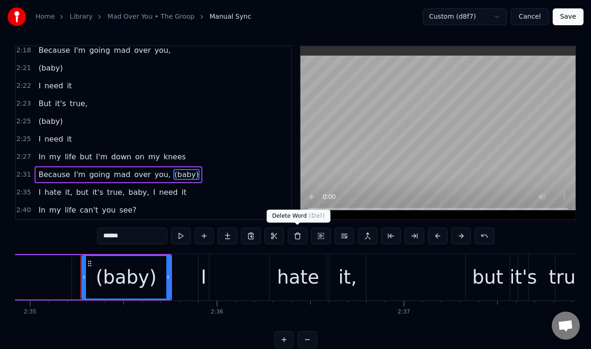
scroll to position [0, 28957]
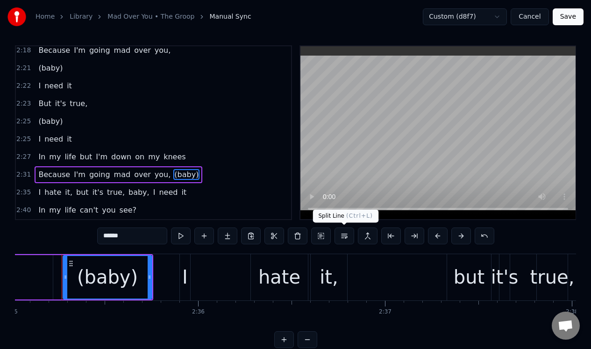
click at [343, 237] on button at bounding box center [344, 235] width 20 height 17
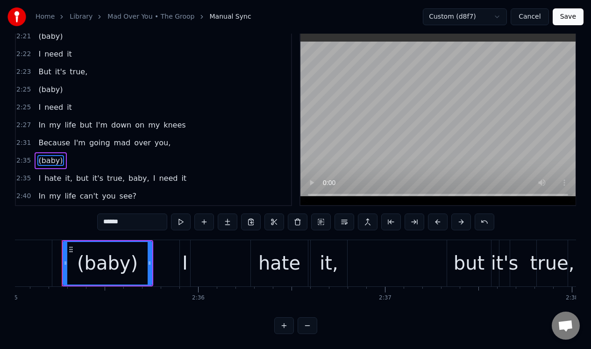
scroll to position [637, 0]
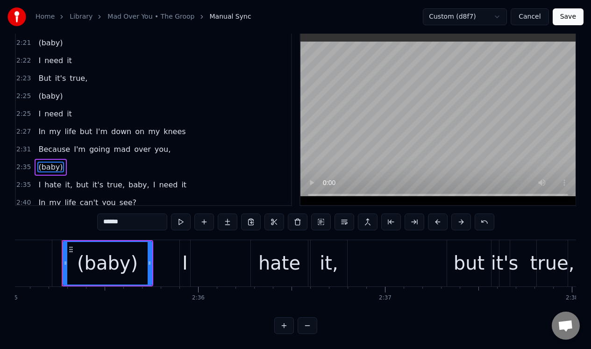
click at [569, 13] on button "Save" at bounding box center [567, 16] width 31 height 17
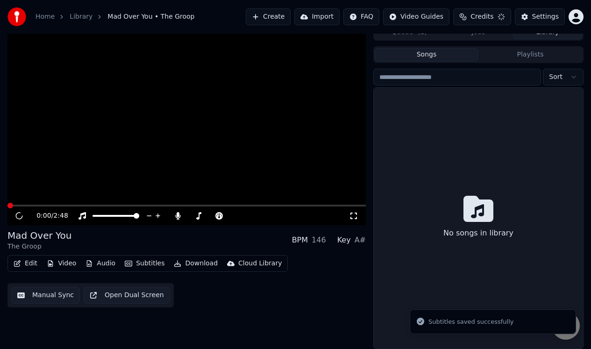
scroll to position [10, 0]
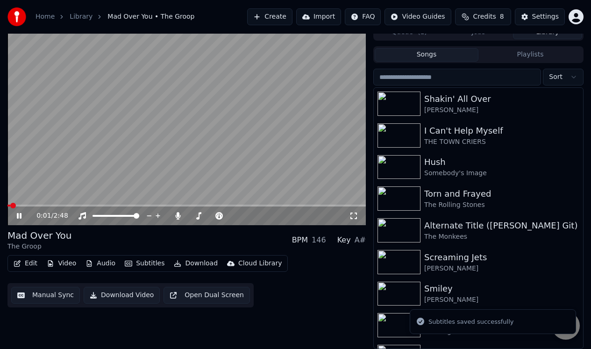
click at [19, 213] on icon at bounding box center [25, 215] width 21 height 7
click at [57, 292] on button "Manual Sync" at bounding box center [45, 295] width 69 height 17
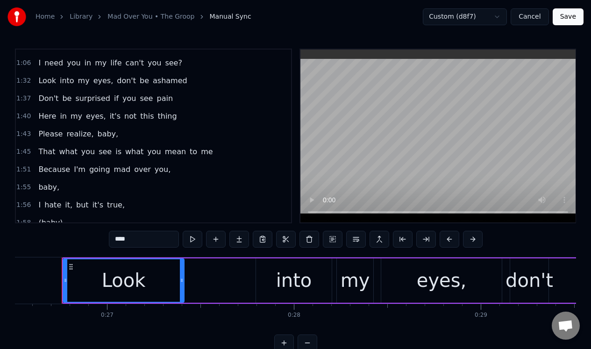
scroll to position [252, 0]
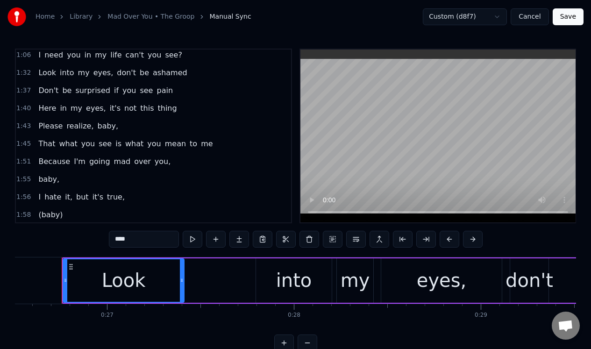
click at [42, 175] on span "baby," at bounding box center [48, 179] width 23 height 11
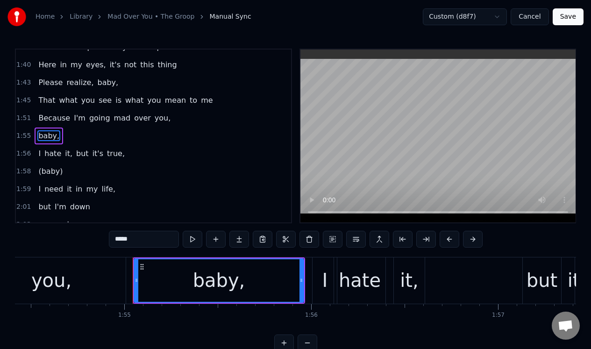
scroll to position [0, 21443]
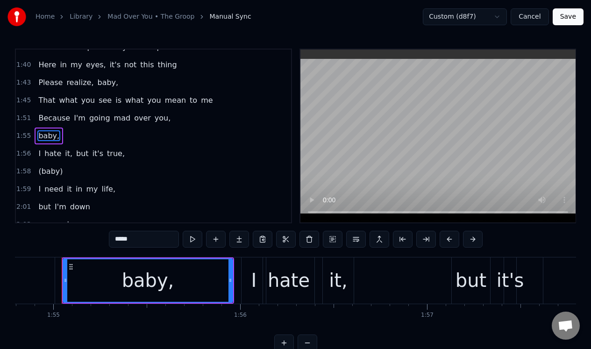
click at [114, 242] on input "*****" at bounding box center [144, 239] width 70 height 17
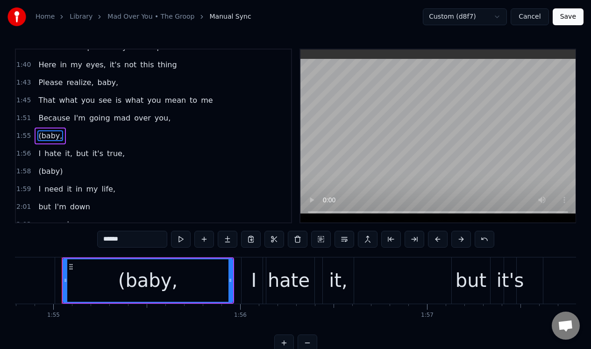
click at [118, 238] on input "******" at bounding box center [132, 239] width 70 height 17
click at [168, 282] on div "(baby," at bounding box center [147, 280] width 59 height 28
click at [168, 269] on div "(baby," at bounding box center [147, 280] width 59 height 28
click at [118, 240] on input "******" at bounding box center [132, 239] width 70 height 17
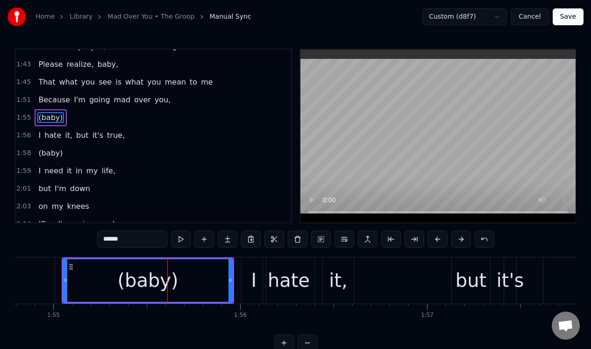
scroll to position [315, 0]
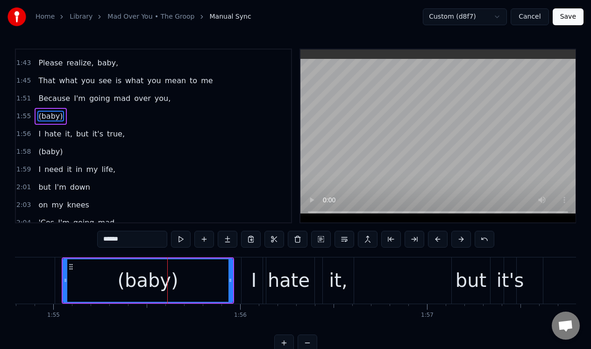
type input "******"
click at [162, 175] on div "1:59 I need it in my life," at bounding box center [153, 170] width 275 height 18
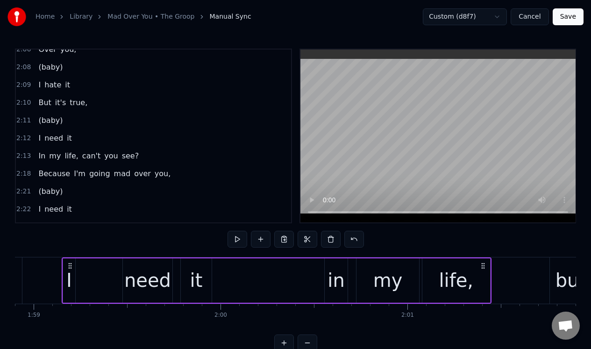
scroll to position [513, 0]
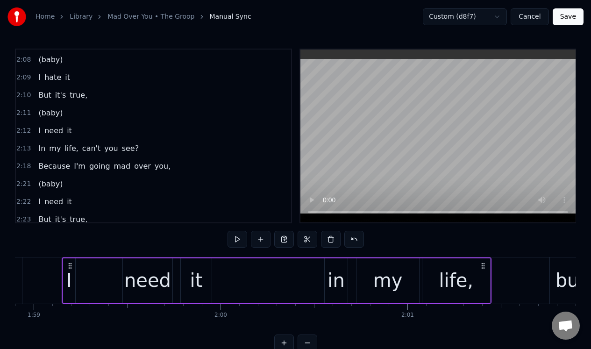
click at [562, 15] on button "Save" at bounding box center [567, 16] width 31 height 17
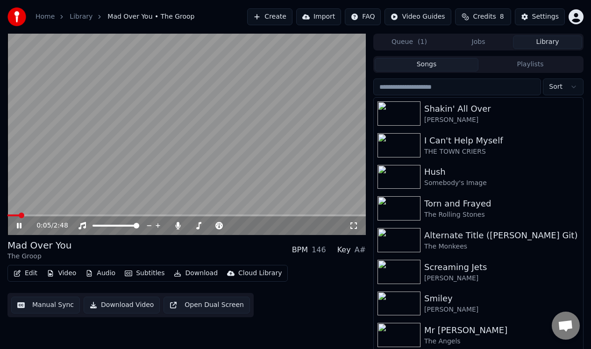
click at [20, 224] on icon at bounding box center [19, 226] width 5 height 6
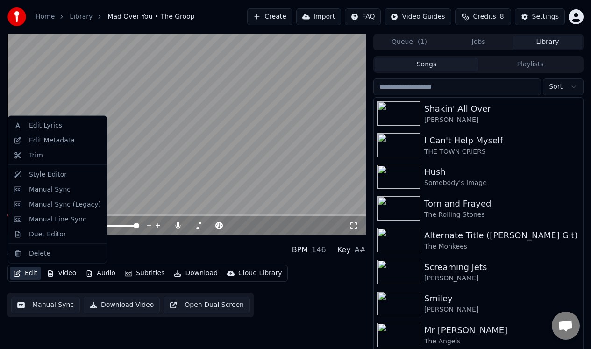
click at [30, 273] on button "Edit" at bounding box center [25, 273] width 31 height 13
click at [42, 233] on div "Duet Editor" at bounding box center [47, 233] width 37 height 9
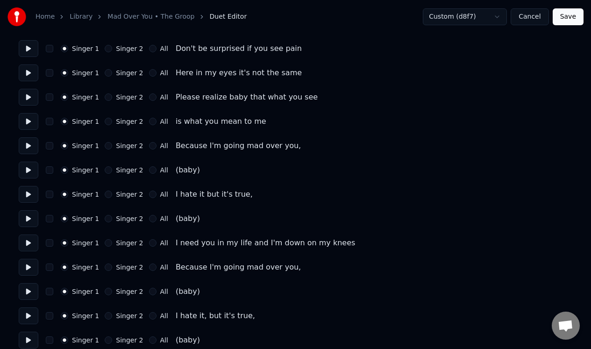
scroll to position [105, 0]
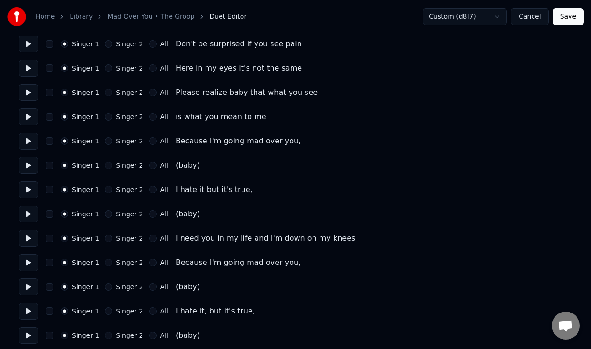
click at [106, 163] on button "Singer 2" at bounding box center [108, 165] width 7 height 7
click at [30, 164] on button at bounding box center [29, 165] width 20 height 17
click at [107, 211] on button "Singer 2" at bounding box center [108, 213] width 7 height 7
click at [106, 284] on button "Singer 2" at bounding box center [108, 286] width 7 height 7
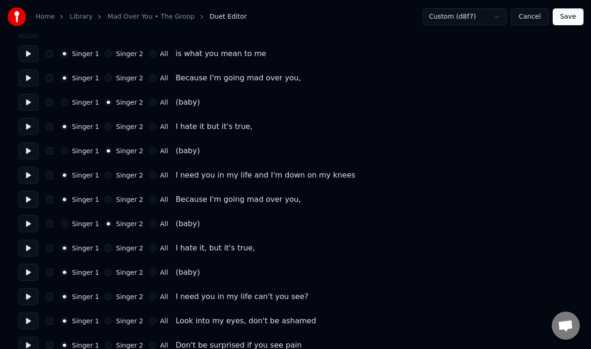
scroll to position [178, 0]
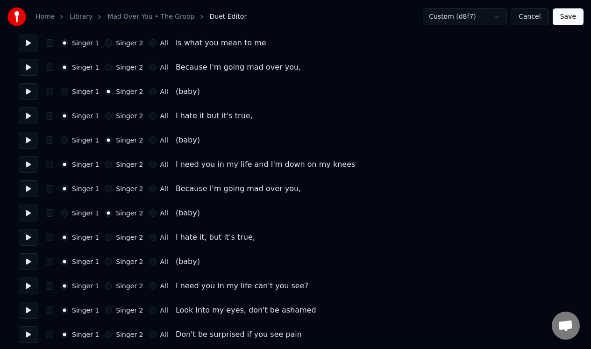
click at [109, 261] on button "Singer 2" at bounding box center [108, 261] width 7 height 7
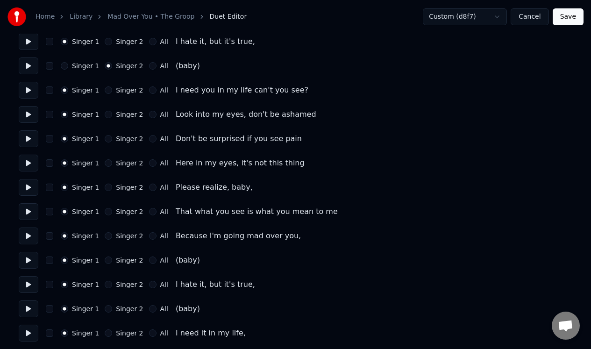
scroll to position [380, 0]
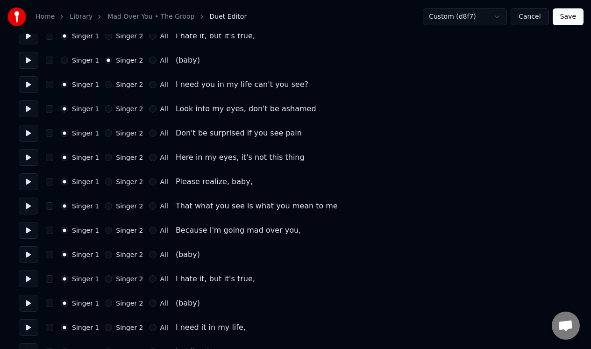
click at [105, 257] on button "Singer 2" at bounding box center [108, 254] width 7 height 7
click at [105, 304] on button "Singer 2" at bounding box center [108, 302] width 7 height 7
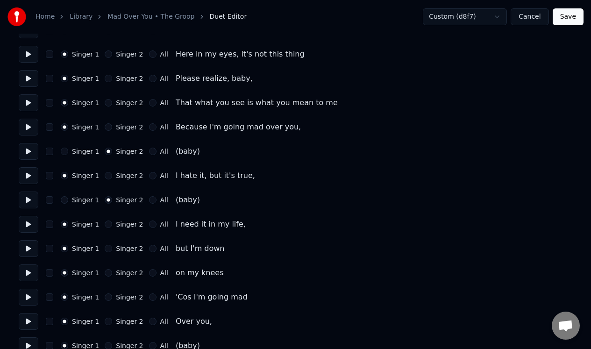
scroll to position [485, 0]
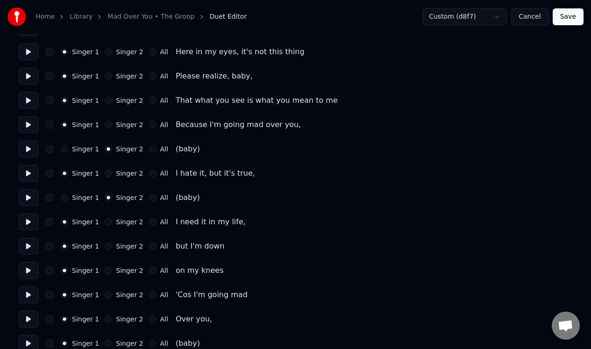
click at [105, 343] on button "Singer 2" at bounding box center [108, 342] width 7 height 7
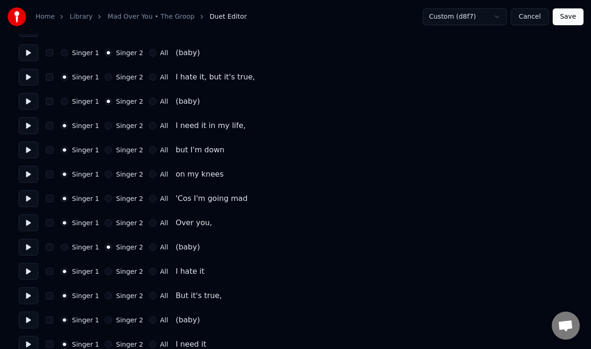
scroll to position [583, 0]
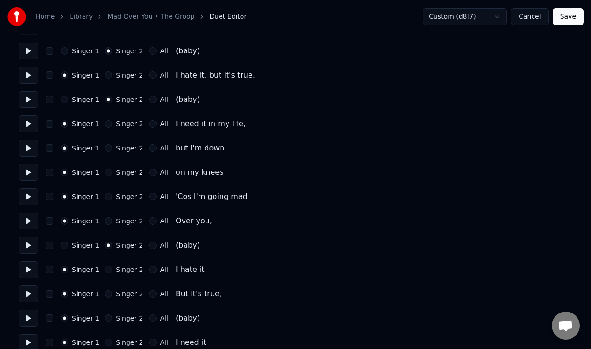
click at [109, 314] on div "Singer 2" at bounding box center [124, 317] width 38 height 7
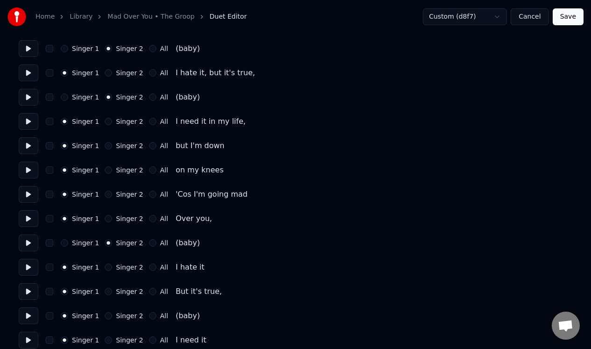
click at [107, 317] on button "Singer 2" at bounding box center [108, 315] width 7 height 7
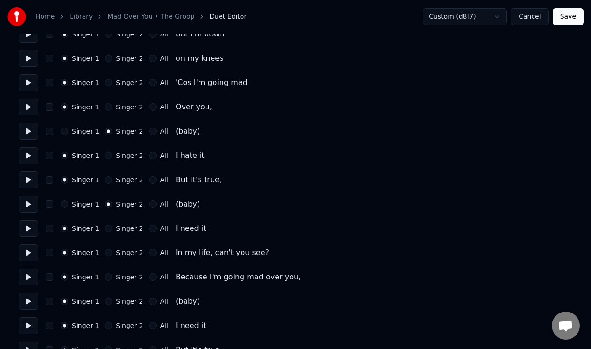
scroll to position [701, 0]
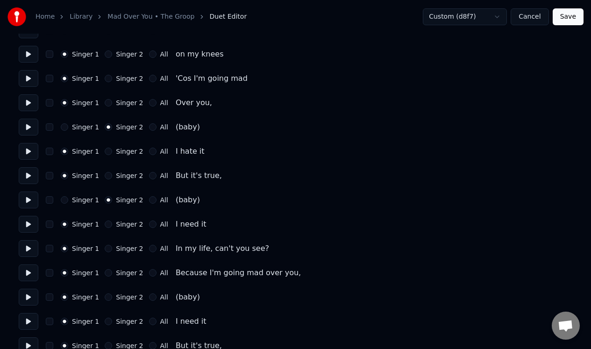
click at [106, 297] on button "Singer 2" at bounding box center [108, 296] width 7 height 7
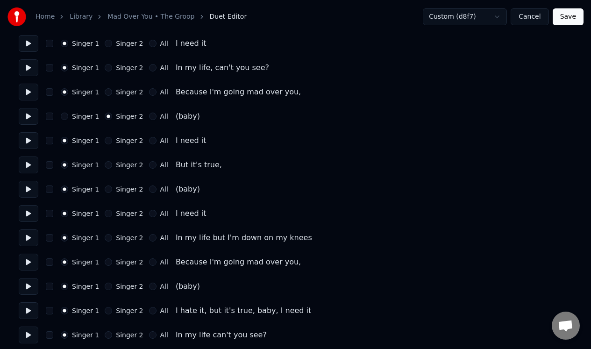
scroll to position [886, 0]
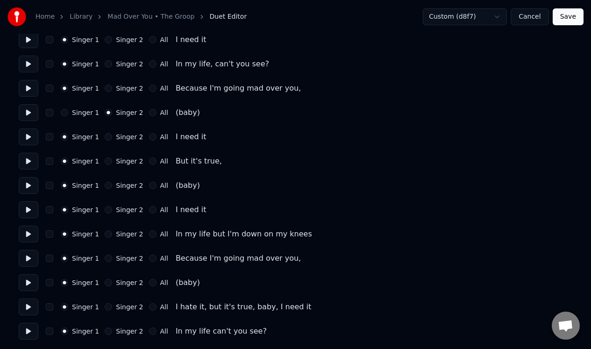
click at [107, 185] on button "Singer 2" at bounding box center [108, 185] width 7 height 7
click at [105, 282] on button "Singer 2" at bounding box center [108, 282] width 7 height 7
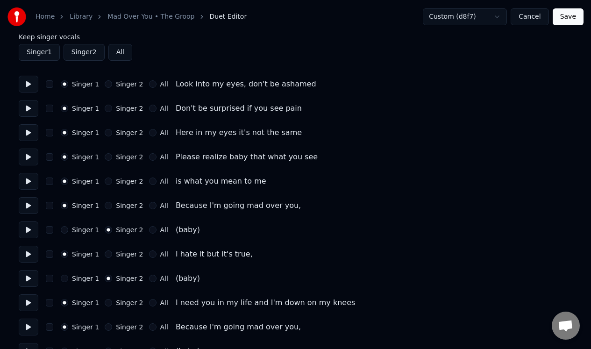
scroll to position [39, 0]
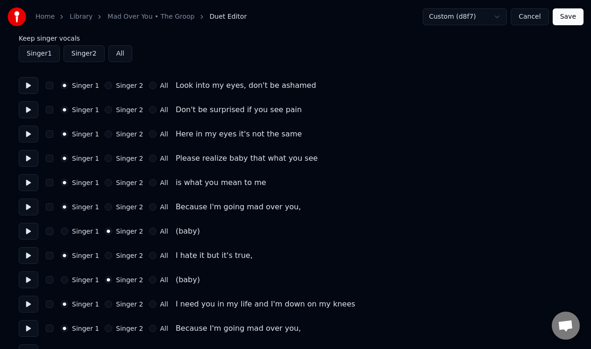
click at [567, 14] on button "Save" at bounding box center [567, 16] width 31 height 17
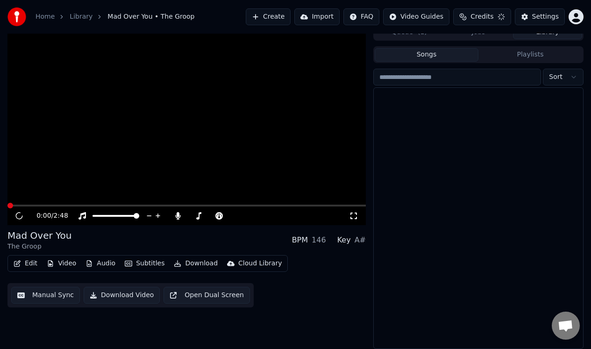
scroll to position [10, 0]
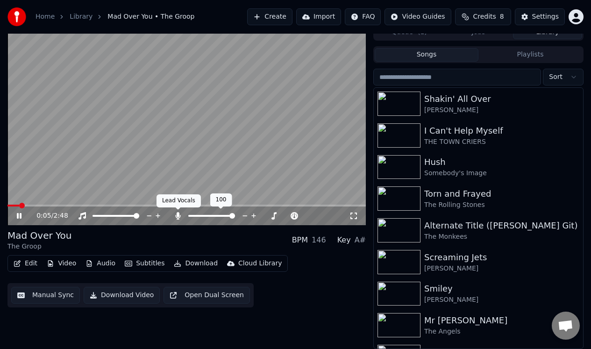
click at [180, 215] on icon at bounding box center [178, 215] width 5 height 7
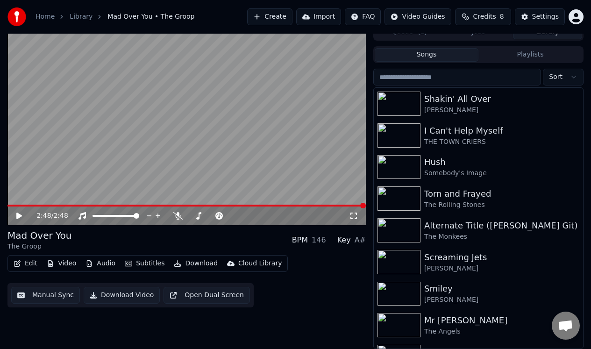
click at [49, 295] on button "Manual Sync" at bounding box center [45, 295] width 69 height 17
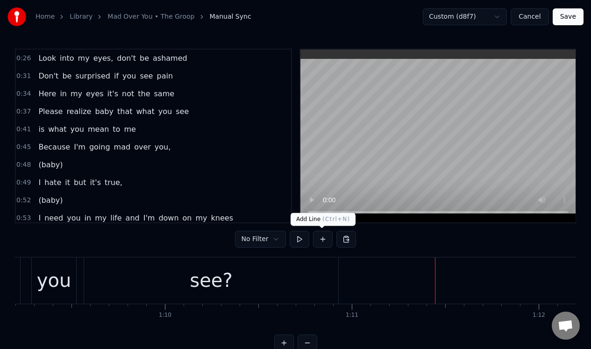
click at [322, 237] on button at bounding box center [323, 239] width 20 height 17
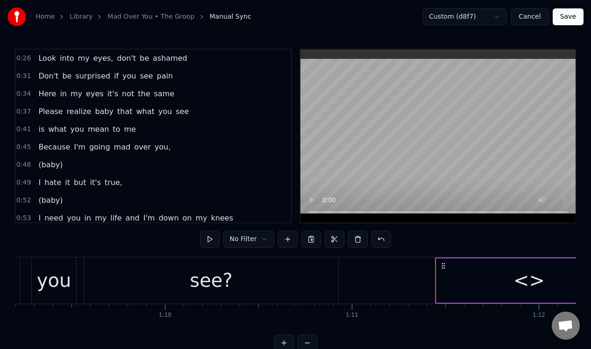
click at [470, 277] on div "<>" at bounding box center [529, 280] width 186 height 44
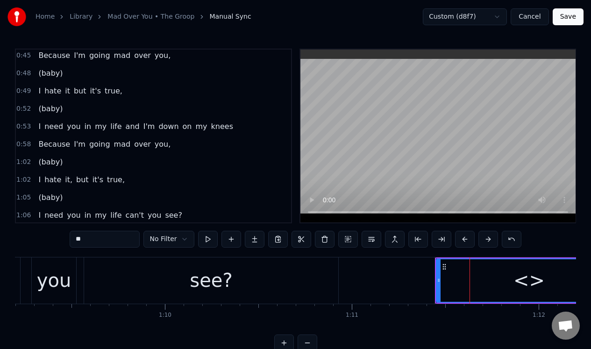
scroll to position [189, 0]
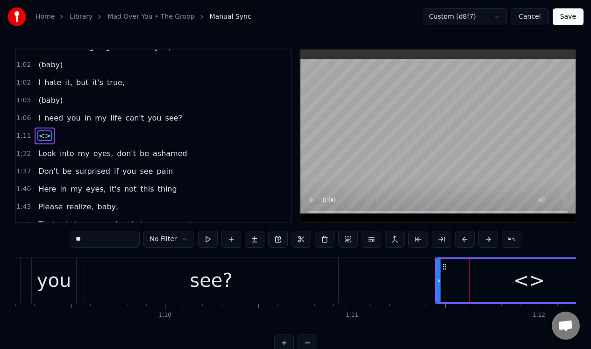
drag, startPoint x: 106, startPoint y: 240, endPoint x: 74, endPoint y: 239, distance: 31.3
click at [73, 240] on input "**" at bounding box center [105, 239] width 70 height 17
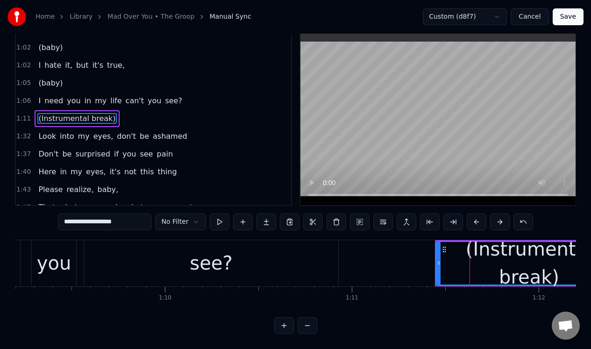
scroll to position [24, 0]
type input "**********"
click at [307, 326] on button at bounding box center [307, 325] width 20 height 17
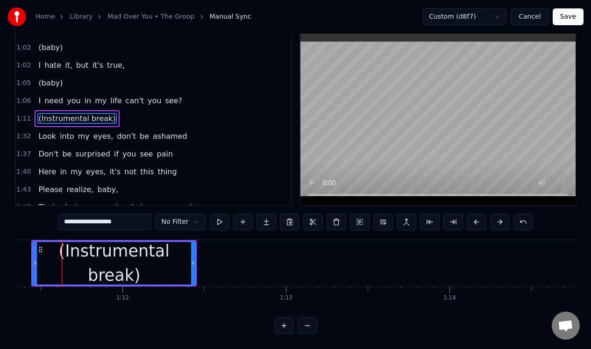
click at [307, 326] on button at bounding box center [307, 325] width 20 height 17
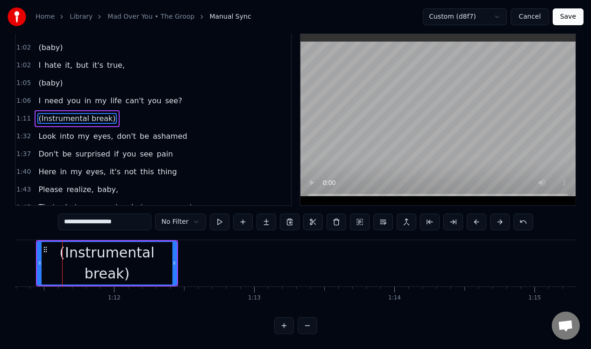
click at [307, 327] on button at bounding box center [307, 325] width 20 height 17
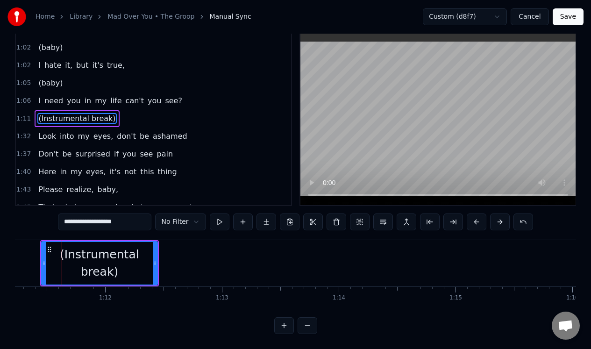
click at [307, 327] on button at bounding box center [307, 325] width 20 height 17
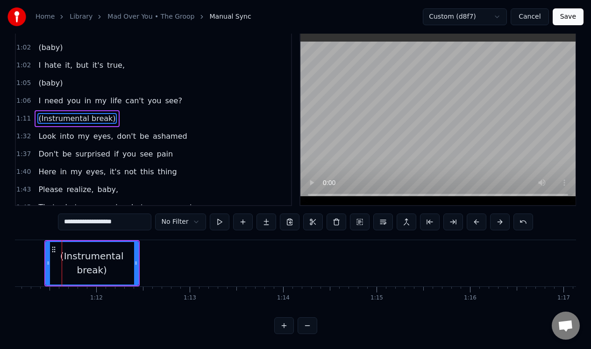
click at [307, 327] on button at bounding box center [307, 325] width 20 height 17
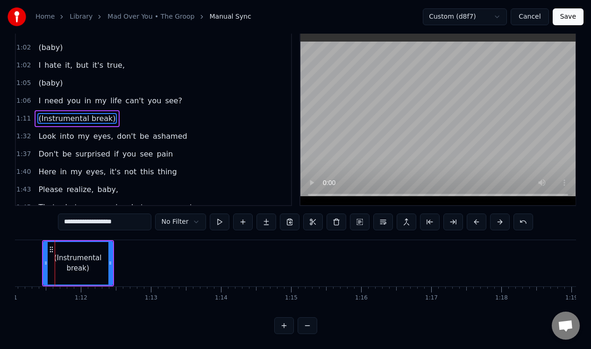
scroll to position [0, 4971]
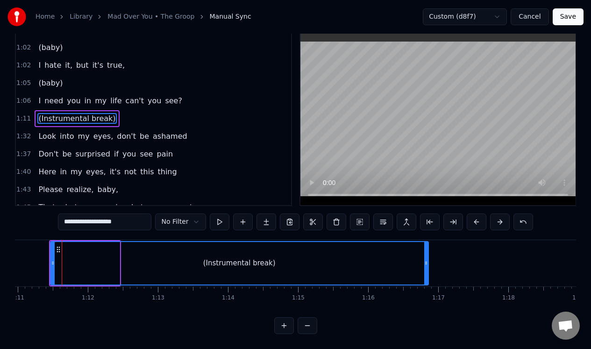
drag, startPoint x: 117, startPoint y: 267, endPoint x: 448, endPoint y: 260, distance: 331.2
click at [428, 259] on div at bounding box center [426, 263] width 4 height 42
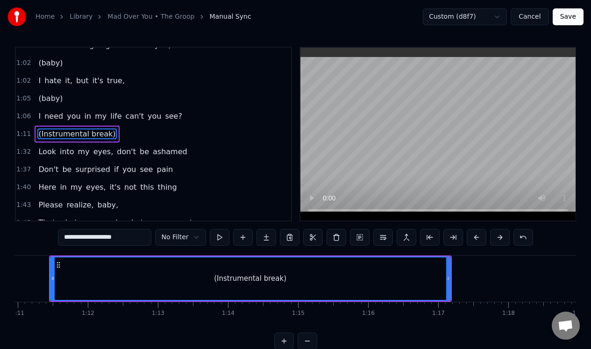
scroll to position [0, 0]
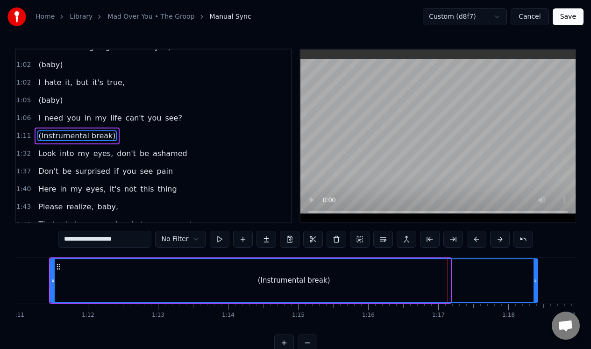
drag, startPoint x: 448, startPoint y: 294, endPoint x: 535, endPoint y: 281, distance: 88.3
click at [535, 281] on div at bounding box center [535, 280] width 4 height 42
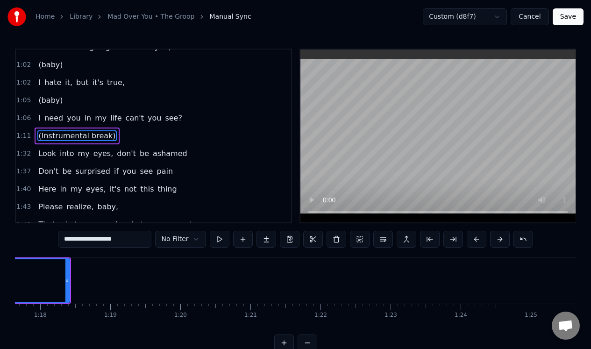
scroll to position [0, 5443]
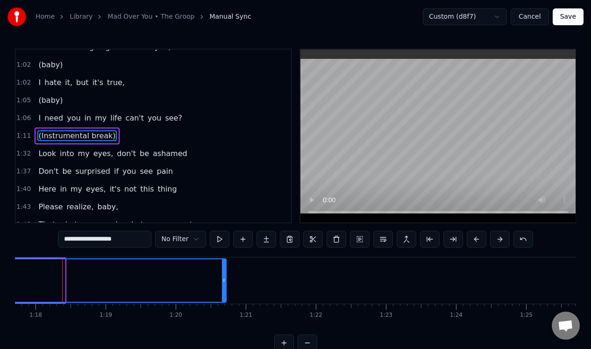
click at [226, 270] on div at bounding box center [224, 280] width 4 height 42
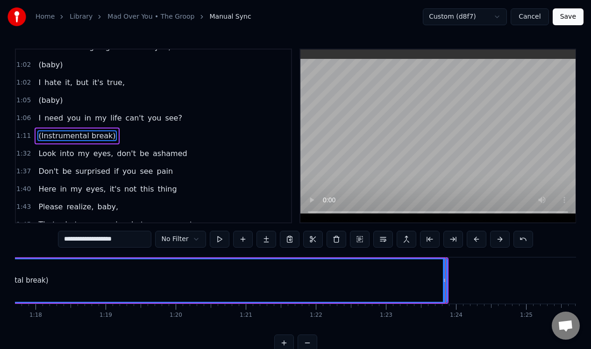
click at [446, 270] on div "(Instrumental break)" at bounding box center [12, 280] width 870 height 44
click at [446, 285] on div at bounding box center [446, 280] width 0 height 46
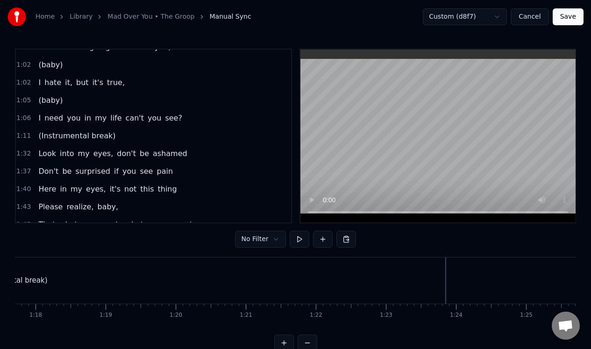
click at [435, 287] on div "(Instrumental break)" at bounding box center [11, 280] width 869 height 46
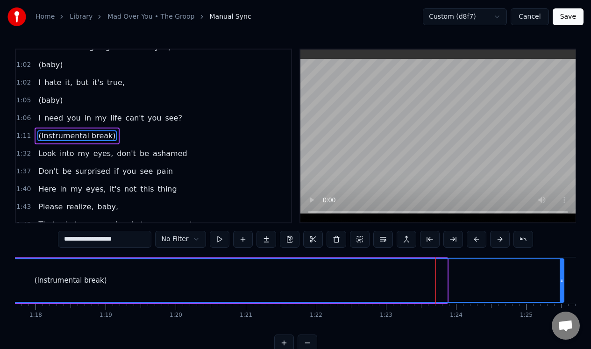
drag, startPoint x: 446, startPoint y: 286, endPoint x: 562, endPoint y: 275, distance: 117.3
click at [562, 275] on div at bounding box center [561, 280] width 4 height 42
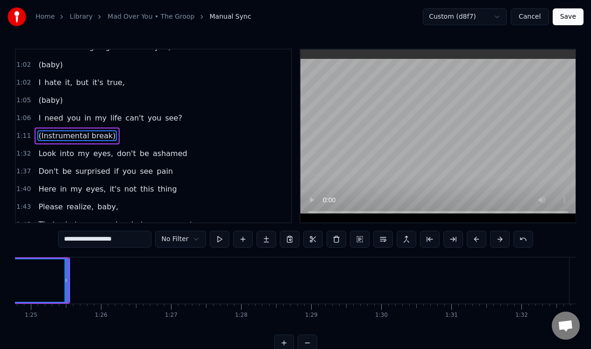
scroll to position [0, 5943]
click at [62, 287] on div at bounding box center [62, 280] width 0 height 46
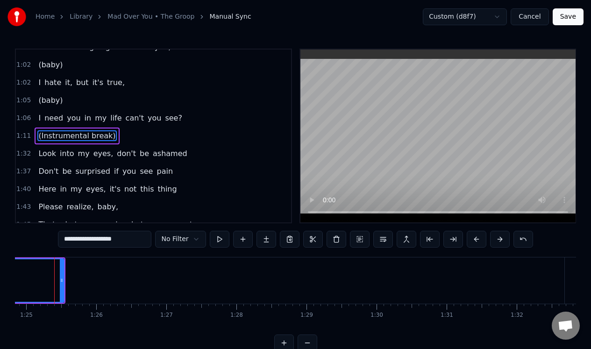
scroll to position [0, 5935]
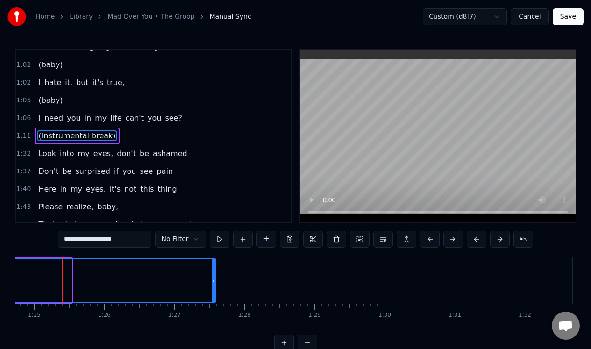
drag, startPoint x: 68, startPoint y: 286, endPoint x: 334, endPoint y: 313, distance: 267.6
click at [334, 313] on div "Look into my eyes, don't be ashamed Don't be surprised if you see pain Here in …" at bounding box center [295, 292] width 561 height 70
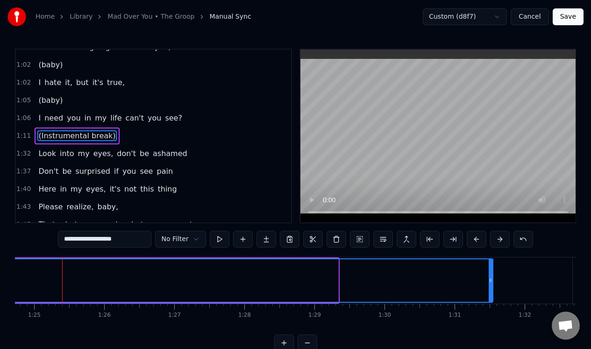
click at [492, 297] on div at bounding box center [490, 280] width 4 height 42
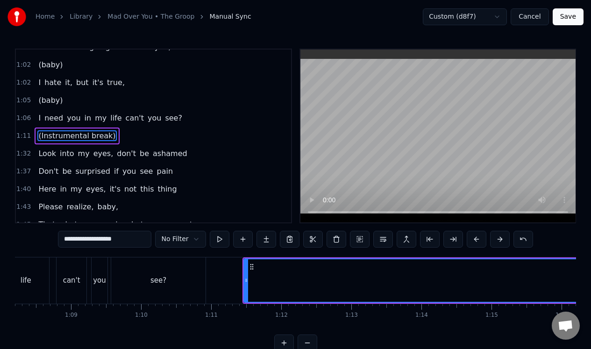
scroll to position [0, 4713]
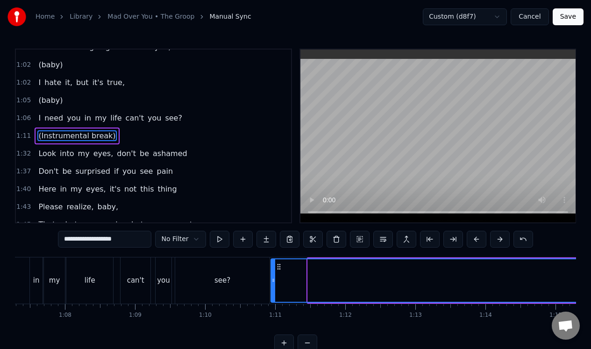
drag, startPoint x: 309, startPoint y: 283, endPoint x: 272, endPoint y: 283, distance: 36.9
click at [272, 283] on icon at bounding box center [273, 279] width 4 height 7
drag, startPoint x: 272, startPoint y: 281, endPoint x: 289, endPoint y: 276, distance: 17.6
click at [289, 276] on icon at bounding box center [291, 279] width 4 height 7
drag, startPoint x: 289, startPoint y: 283, endPoint x: 301, endPoint y: 283, distance: 12.1
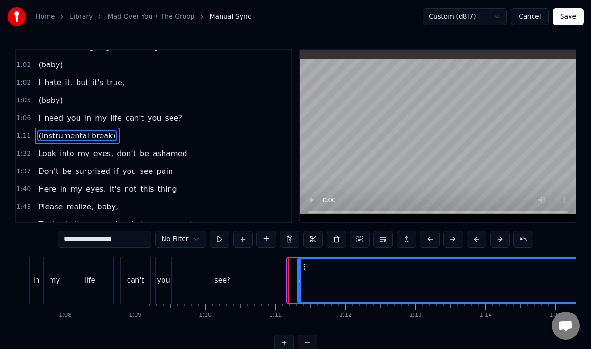
click at [301, 283] on icon at bounding box center [299, 279] width 4 height 7
click at [564, 14] on button "Save" at bounding box center [567, 16] width 31 height 17
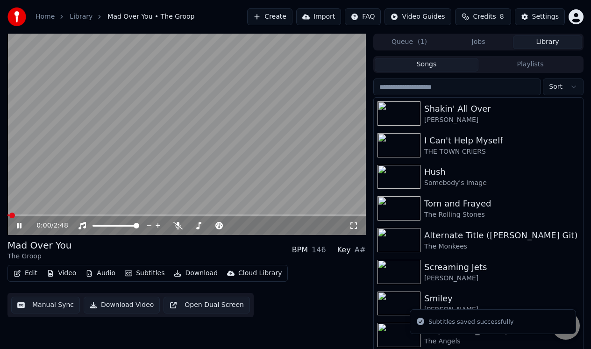
click at [31, 273] on button "Edit" at bounding box center [25, 273] width 31 height 13
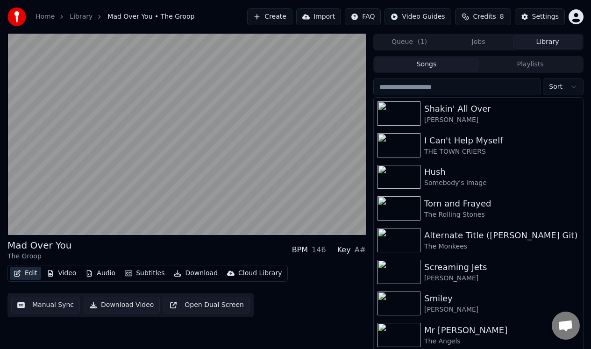
click at [31, 273] on button "Edit" at bounding box center [25, 273] width 31 height 13
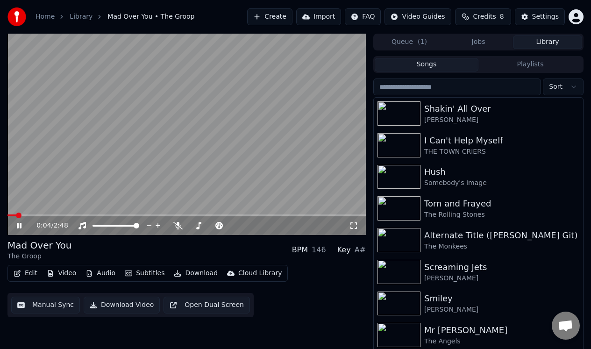
click at [20, 225] on icon at bounding box center [19, 226] width 5 height 6
click at [26, 274] on button "Edit" at bounding box center [25, 273] width 31 height 13
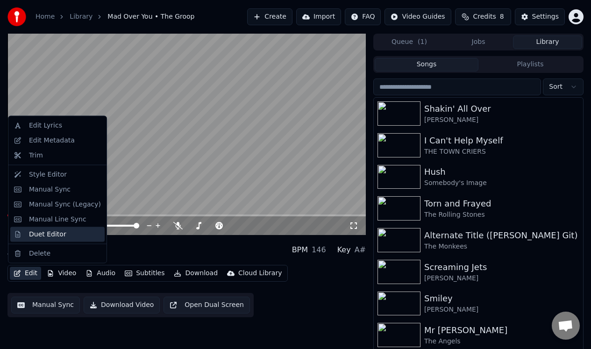
click at [42, 231] on div "Duet Editor" at bounding box center [47, 233] width 37 height 9
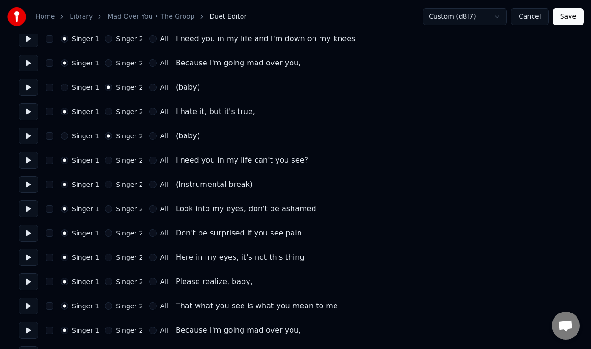
scroll to position [304, 0]
click at [262, 184] on div "Singer 1 Singer 2 All (Instrumental break)" at bounding box center [295, 184] width 553 height 17
click at [28, 182] on button at bounding box center [29, 184] width 20 height 17
drag, startPoint x: 295, startPoint y: 141, endPoint x: 198, endPoint y: 168, distance: 100.4
click at [206, 162] on div "Number of Singers * Keep singer vocals Singer 1 Singer 2 All Singer 1 Singer 2 …" at bounding box center [295, 341] width 553 height 1207
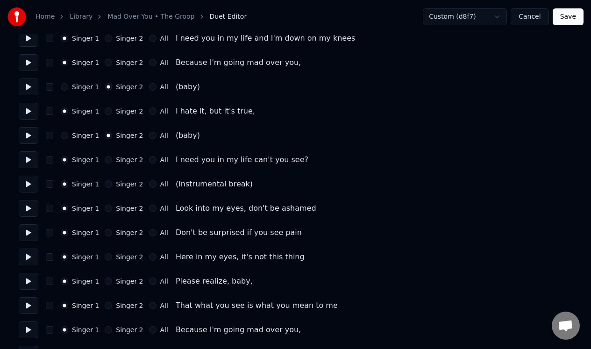
click at [283, 179] on div "Singer 1 Singer 2 All (Instrumental break)" at bounding box center [295, 184] width 553 height 17
click at [50, 184] on button "button" at bounding box center [49, 183] width 7 height 7
click at [61, 185] on div "Singer 1" at bounding box center [80, 183] width 38 height 7
click at [49, 182] on button "button" at bounding box center [49, 183] width 7 height 7
click at [532, 16] on button "Cancel" at bounding box center [529, 16] width 38 height 17
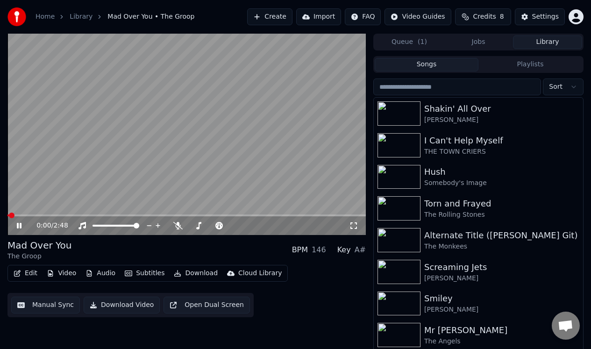
click at [49, 303] on button "Manual Sync" at bounding box center [45, 305] width 69 height 17
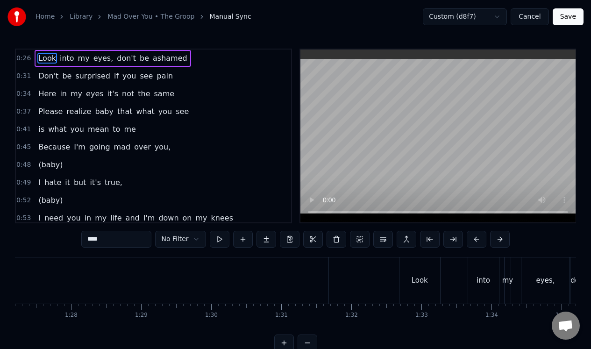
scroll to position [0, 6237]
type input "**********"
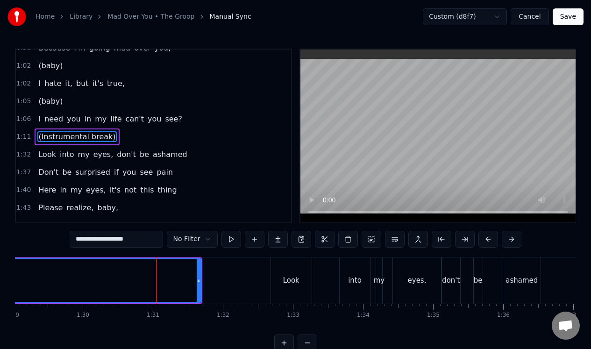
scroll to position [189, 0]
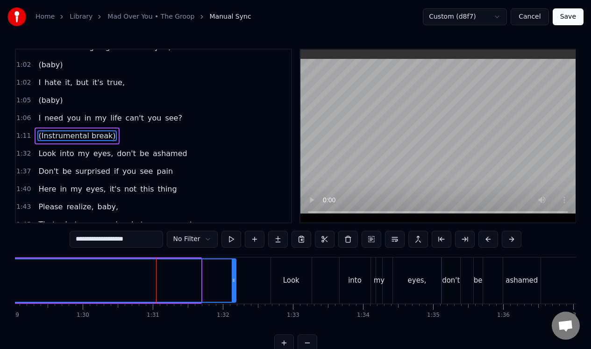
drag, startPoint x: 199, startPoint y: 270, endPoint x: 233, endPoint y: 267, distance: 34.3
click at [234, 271] on div at bounding box center [234, 280] width 4 height 42
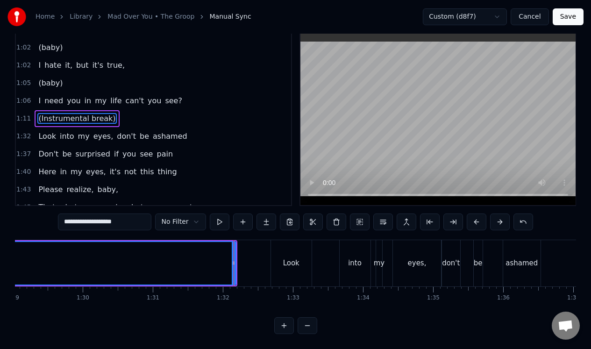
scroll to position [24, 0]
click at [283, 323] on button at bounding box center [284, 325] width 20 height 17
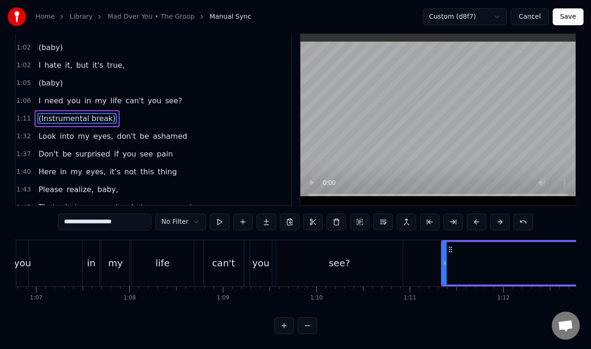
scroll to position [0, 8560]
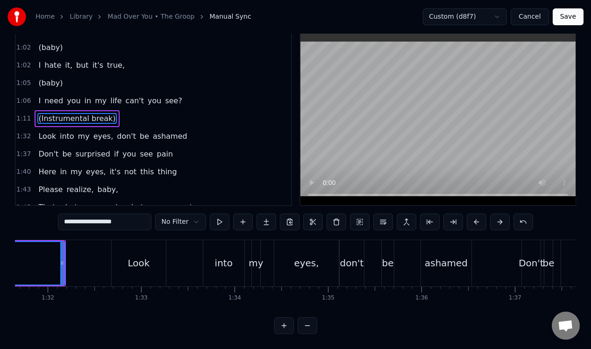
click at [283, 323] on button at bounding box center [284, 325] width 20 height 17
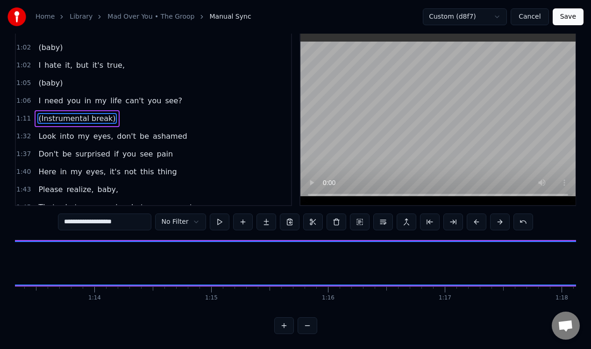
scroll to position [0, 10712]
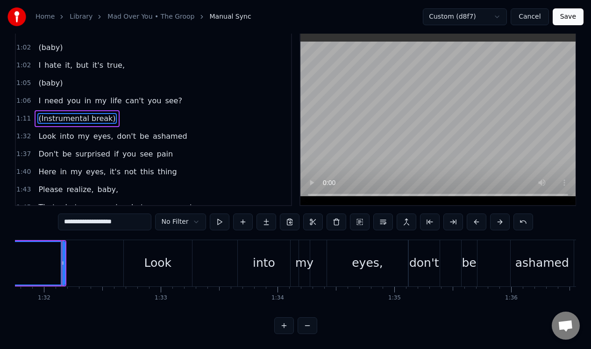
click at [283, 323] on button at bounding box center [284, 325] width 20 height 17
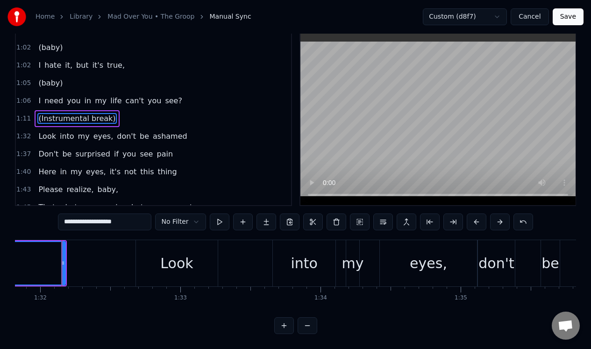
click at [283, 323] on button at bounding box center [284, 325] width 20 height 17
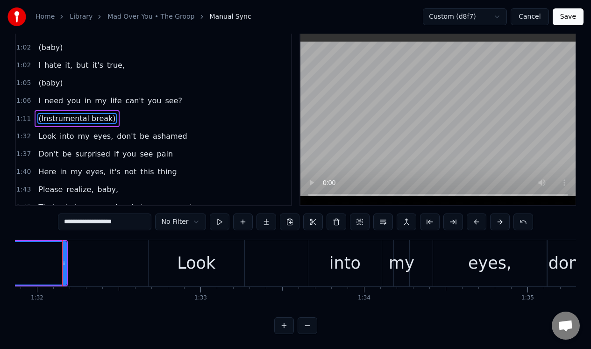
click at [283, 323] on button at bounding box center [284, 325] width 20 height 17
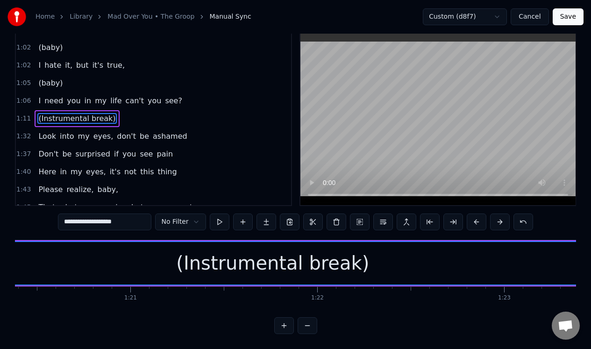
scroll to position [0, 17167]
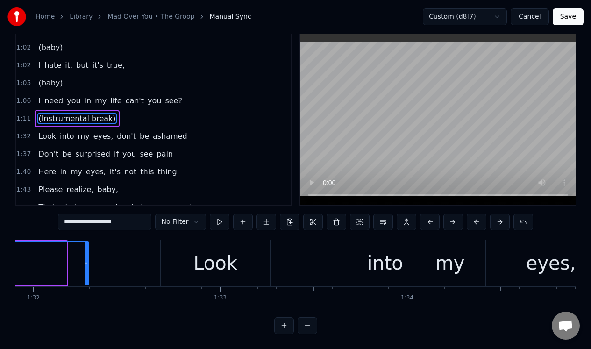
drag, startPoint x: 65, startPoint y: 262, endPoint x: 88, endPoint y: 262, distance: 22.4
click at [88, 262] on div at bounding box center [87, 263] width 4 height 42
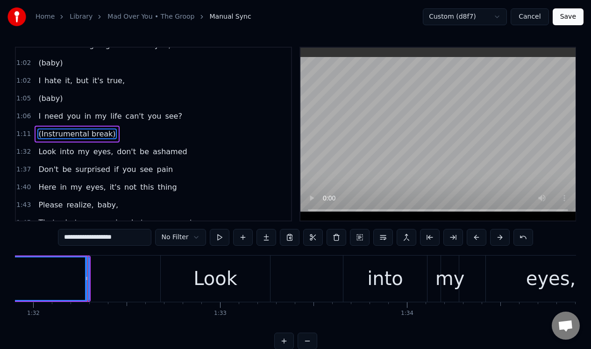
scroll to position [0, 0]
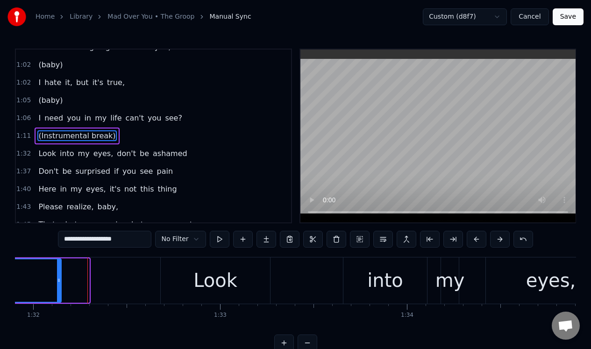
drag, startPoint x: 86, startPoint y: 271, endPoint x: 58, endPoint y: 272, distance: 27.6
click at [58, 272] on div at bounding box center [59, 280] width 4 height 42
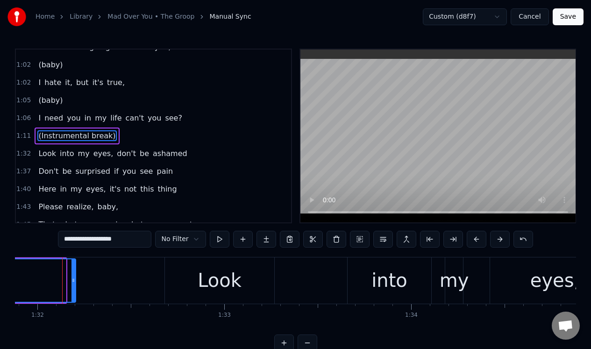
drag, startPoint x: 63, startPoint y: 272, endPoint x: 72, endPoint y: 272, distance: 9.8
click at [72, 272] on div at bounding box center [73, 280] width 4 height 42
click at [70, 273] on div at bounding box center [69, 280] width 4 height 42
click at [66, 273] on div at bounding box center [67, 280] width 4 height 42
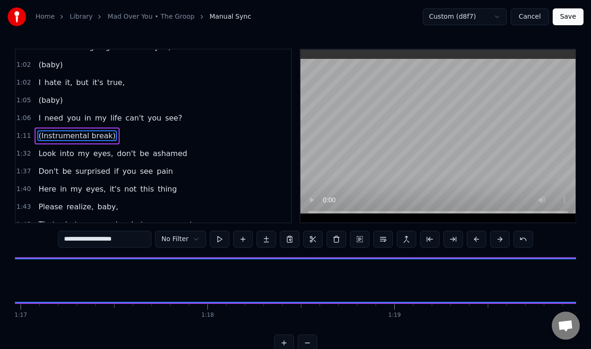
scroll to position [0, 14417]
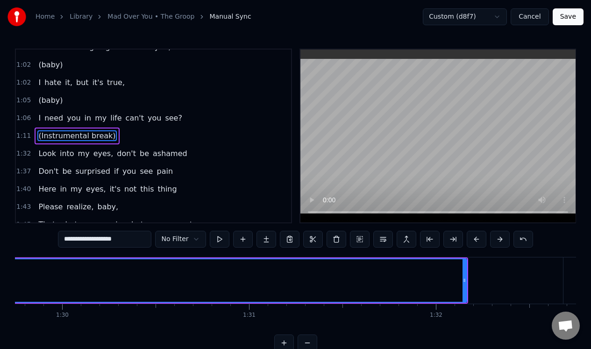
click at [569, 16] on button "Save" at bounding box center [567, 16] width 31 height 17
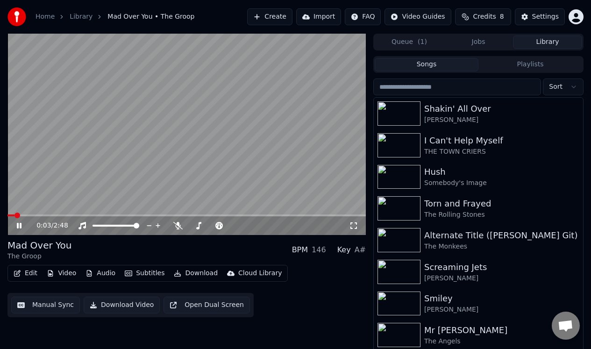
click at [20, 224] on icon at bounding box center [19, 226] width 5 height 6
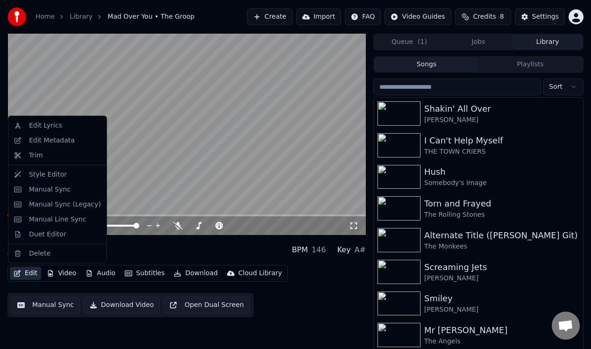
click at [30, 272] on button "Edit" at bounding box center [25, 273] width 31 height 13
click at [56, 235] on div "Duet Editor" at bounding box center [47, 233] width 37 height 9
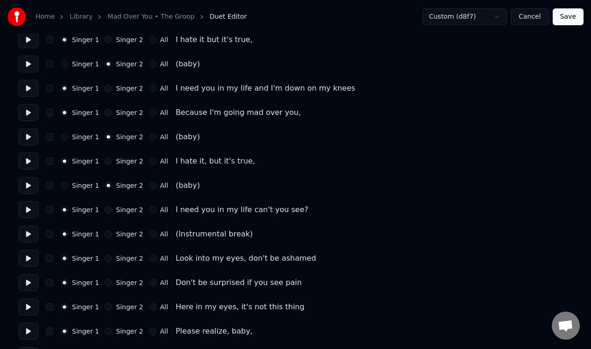
scroll to position [255, 0]
click at [28, 232] on button at bounding box center [29, 233] width 20 height 17
click at [573, 16] on button "Save" at bounding box center [567, 16] width 31 height 17
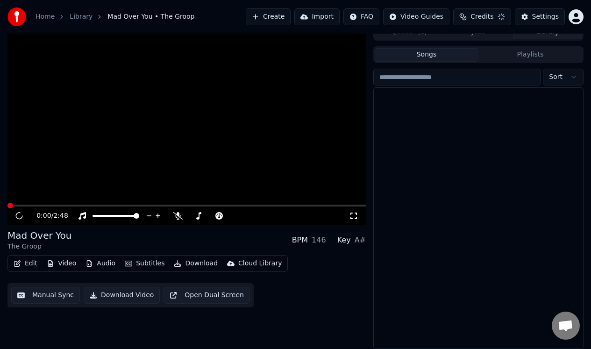
scroll to position [10, 0]
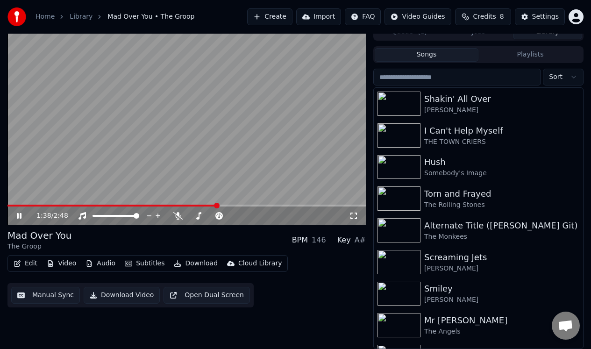
click at [18, 215] on icon at bounding box center [19, 216] width 5 height 6
click at [55, 294] on button "Manual Sync" at bounding box center [45, 295] width 69 height 17
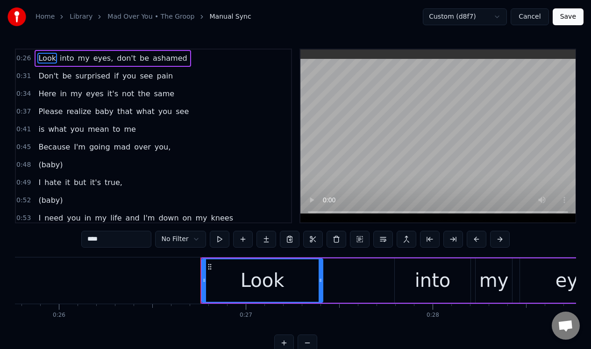
scroll to position [0, 4951]
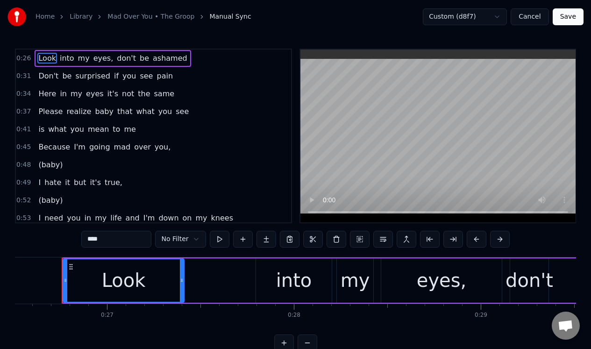
click at [199, 239] on html "Home Library Mad Over You • The Groop Manual Sync Custom (d8f7) Cancel Save 0:2…" at bounding box center [295, 183] width 591 height 366
click at [195, 240] on html "Home Library Mad Over You • The Groop Manual Sync Custom (d8f7) Cancel Save 0:2…" at bounding box center [295, 183] width 591 height 366
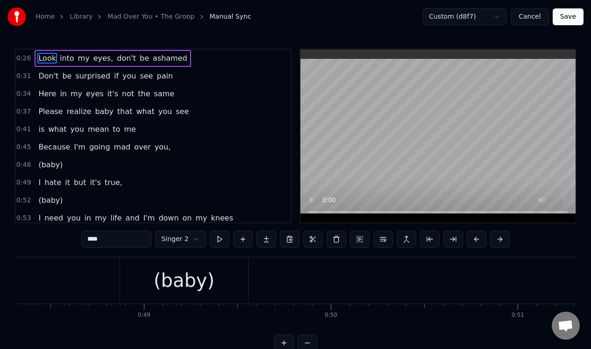
scroll to position [0, 9024]
click at [175, 275] on div "(baby)" at bounding box center [184, 280] width 61 height 28
type input "******"
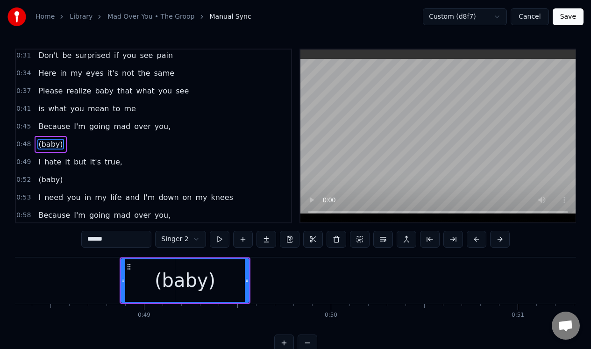
scroll to position [29, 0]
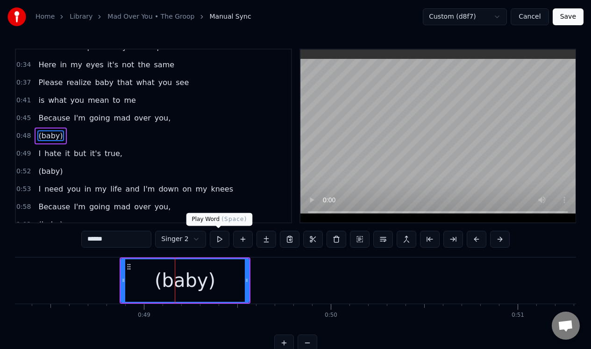
click at [218, 240] on button at bounding box center [220, 239] width 20 height 17
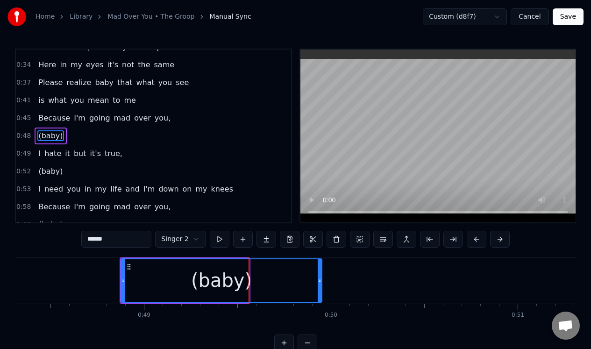
drag, startPoint x: 248, startPoint y: 283, endPoint x: 320, endPoint y: 282, distance: 72.9
click at [320, 282] on icon at bounding box center [320, 279] width 4 height 7
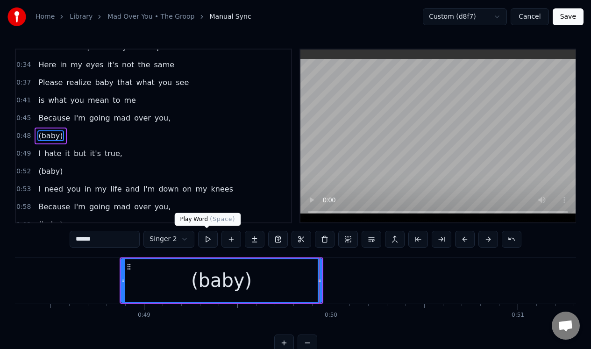
click at [207, 238] on button at bounding box center [208, 239] width 20 height 17
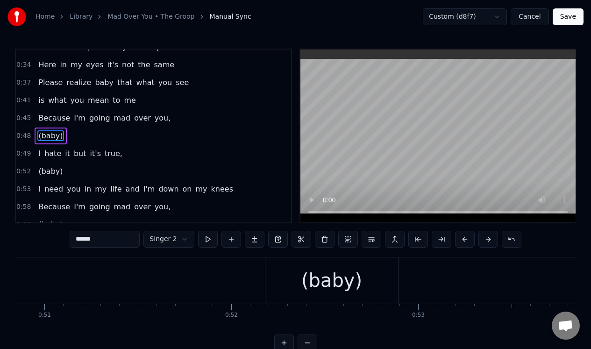
scroll to position [0, 9549]
click at [260, 280] on div "(baby)" at bounding box center [279, 280] width 61 height 28
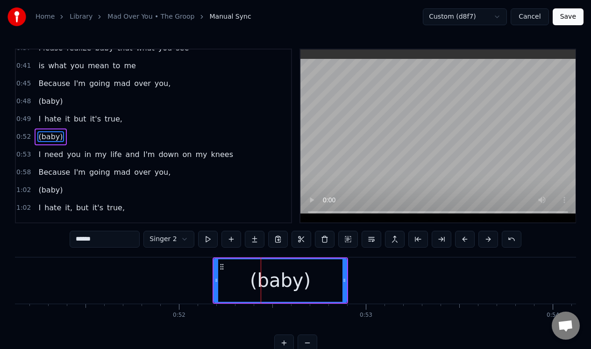
scroll to position [64, 0]
click at [206, 239] on button at bounding box center [208, 239] width 20 height 17
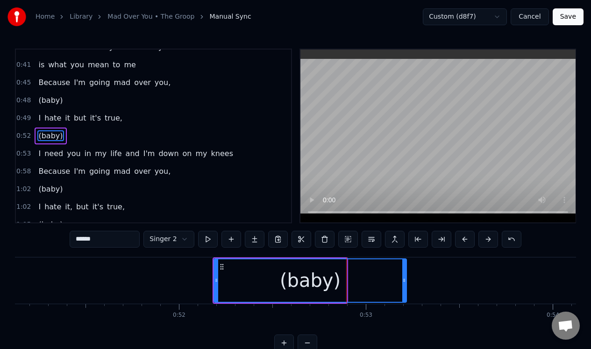
drag, startPoint x: 344, startPoint y: 285, endPoint x: 404, endPoint y: 277, distance: 60.3
click at [404, 277] on div at bounding box center [404, 280] width 4 height 42
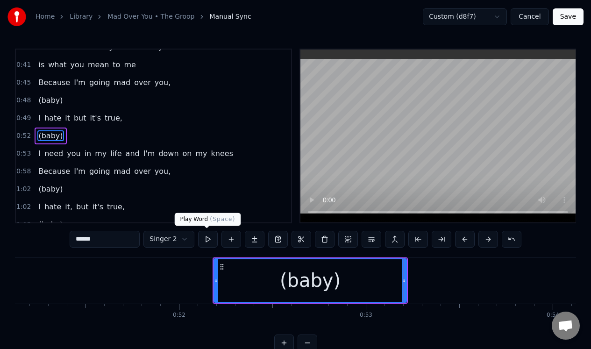
click at [207, 239] on button at bounding box center [208, 239] width 20 height 17
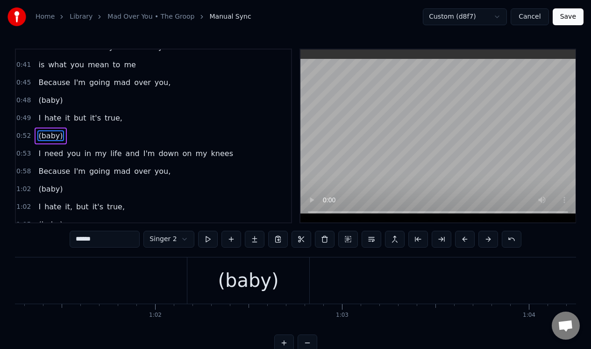
scroll to position [0, 11481]
click at [212, 287] on div "(baby)" at bounding box center [208, 280] width 61 height 28
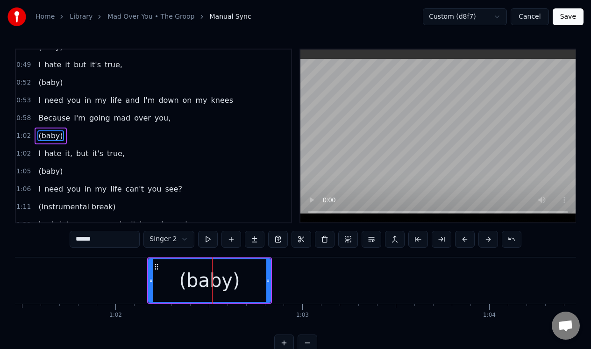
scroll to position [118, 0]
click at [206, 238] on button at bounding box center [208, 239] width 20 height 17
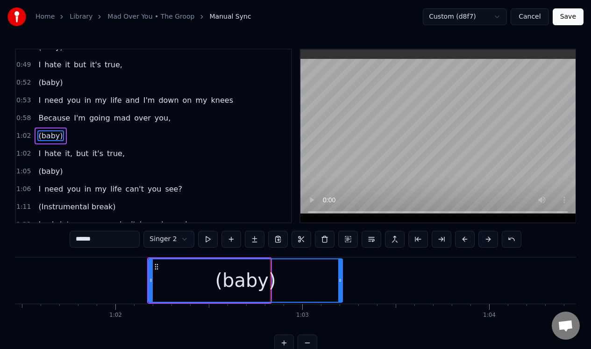
drag, startPoint x: 268, startPoint y: 288, endPoint x: 339, endPoint y: 292, distance: 72.0
click at [339, 292] on div at bounding box center [340, 280] width 4 height 42
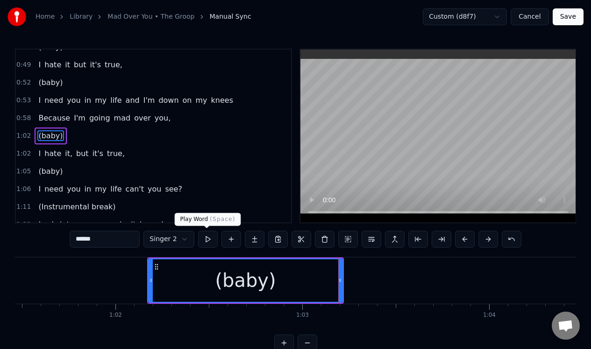
click at [207, 237] on button at bounding box center [208, 239] width 20 height 17
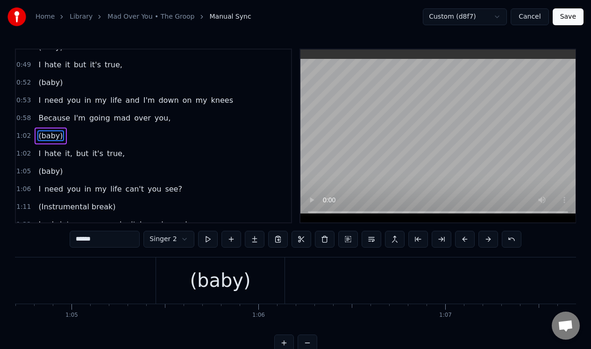
scroll to position [0, 12111]
click at [209, 290] on div "(baby)" at bounding box center [193, 280] width 61 height 28
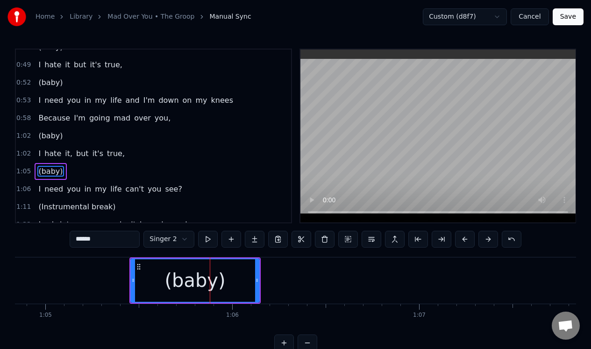
scroll to position [153, 0]
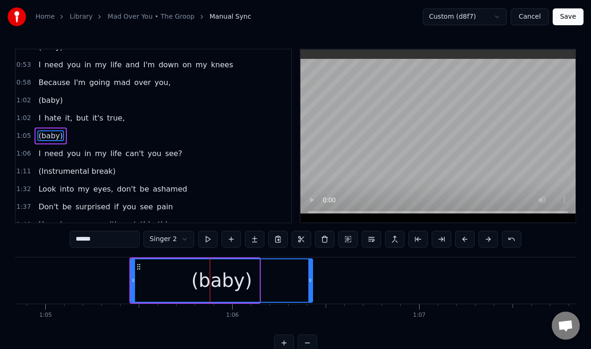
drag, startPoint x: 256, startPoint y: 290, endPoint x: 310, endPoint y: 289, distance: 53.2
click at [310, 289] on div at bounding box center [310, 280] width 4 height 42
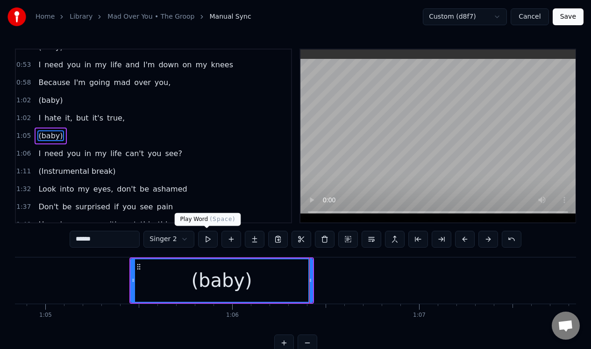
click at [206, 238] on button at bounding box center [208, 239] width 20 height 17
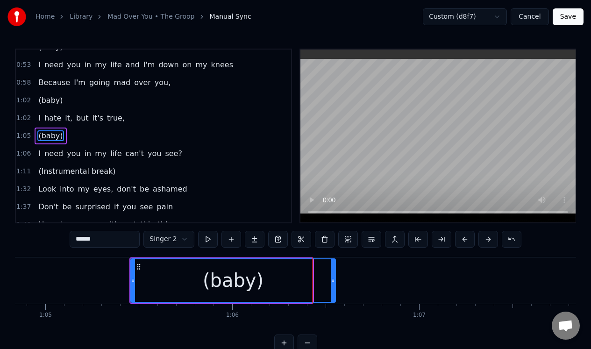
drag, startPoint x: 311, startPoint y: 290, endPoint x: 333, endPoint y: 288, distance: 23.0
click at [333, 290] on div at bounding box center [333, 280] width 4 height 42
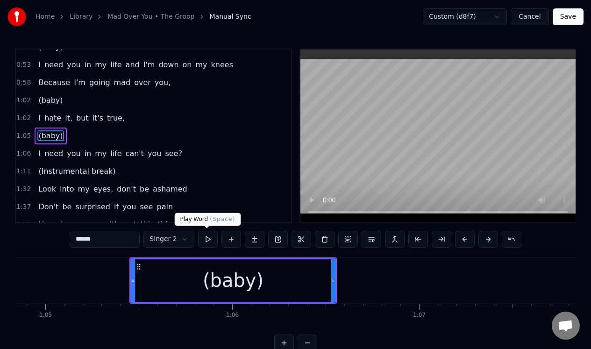
click at [207, 239] on button at bounding box center [208, 239] width 20 height 17
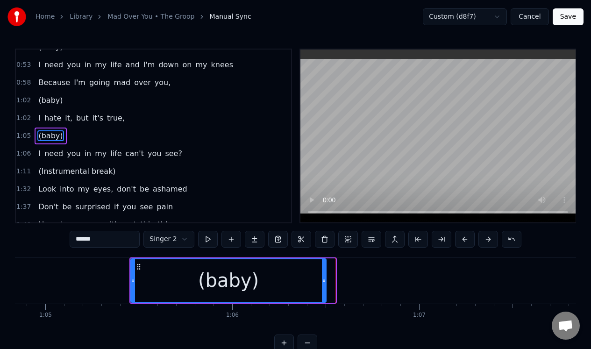
drag, startPoint x: 334, startPoint y: 288, endPoint x: 325, endPoint y: 288, distance: 9.3
click at [325, 288] on div at bounding box center [324, 280] width 4 height 42
click at [207, 238] on button at bounding box center [208, 239] width 20 height 17
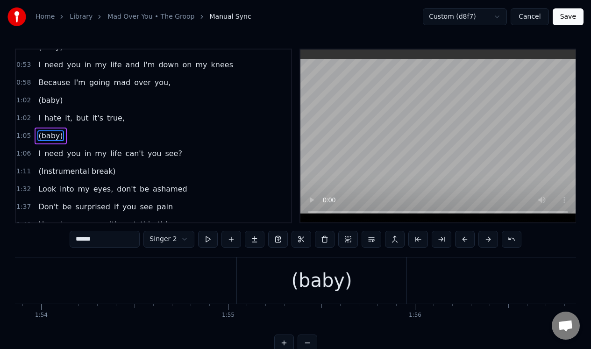
scroll to position [0, 21255]
click at [321, 276] on div "(baby)" at bounding box center [334, 280] width 61 height 28
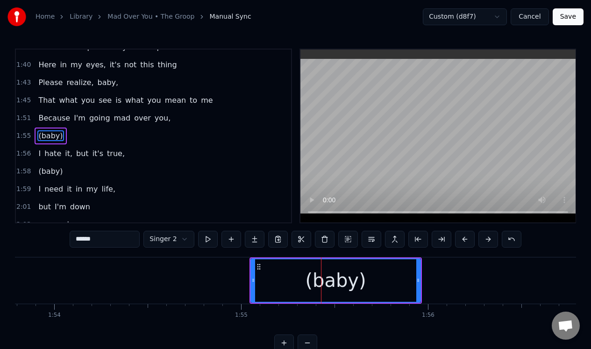
scroll to position [313, 0]
click at [207, 237] on button at bounding box center [208, 239] width 20 height 17
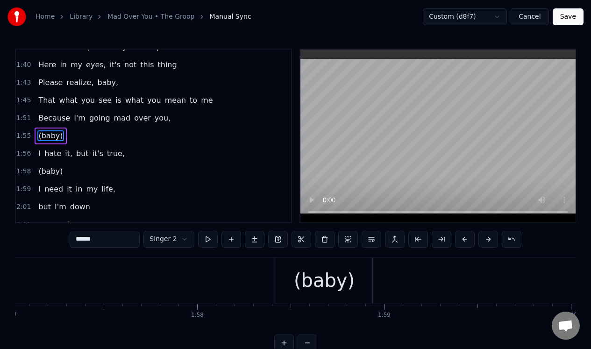
scroll to position [0, 21873]
click at [320, 281] on div "(baby)" at bounding box center [311, 280] width 61 height 28
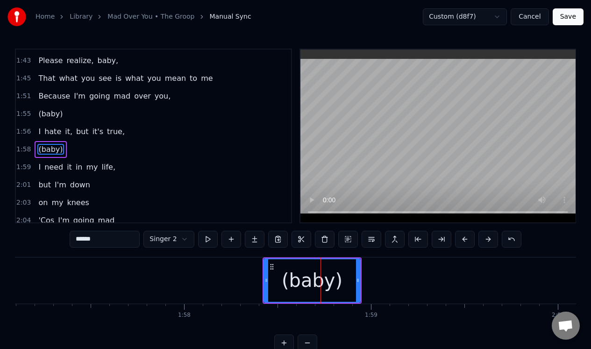
scroll to position [348, 0]
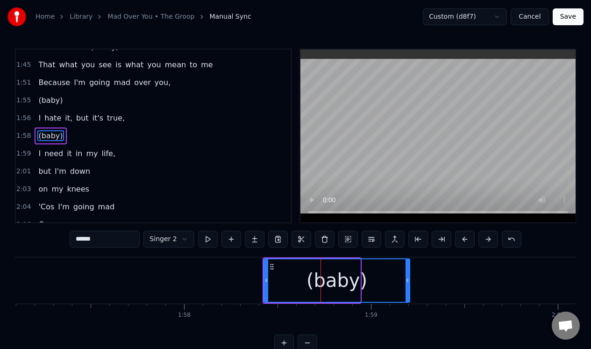
drag, startPoint x: 358, startPoint y: 290, endPoint x: 407, endPoint y: 287, distance: 49.6
click at [407, 287] on div at bounding box center [407, 280] width 4 height 42
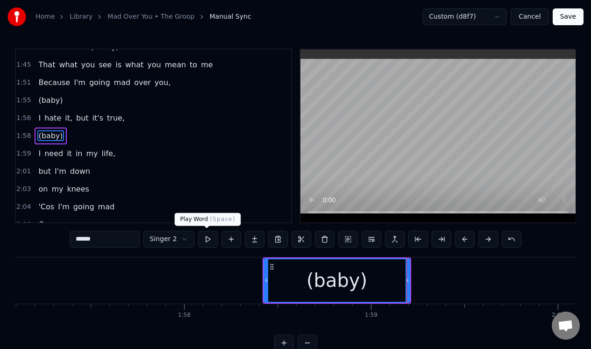
click at [206, 238] on button at bounding box center [208, 239] width 20 height 17
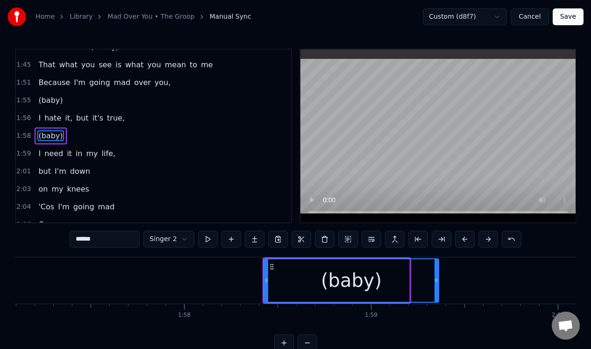
drag, startPoint x: 408, startPoint y: 290, endPoint x: 437, endPoint y: 285, distance: 29.3
click at [437, 285] on div at bounding box center [436, 280] width 4 height 42
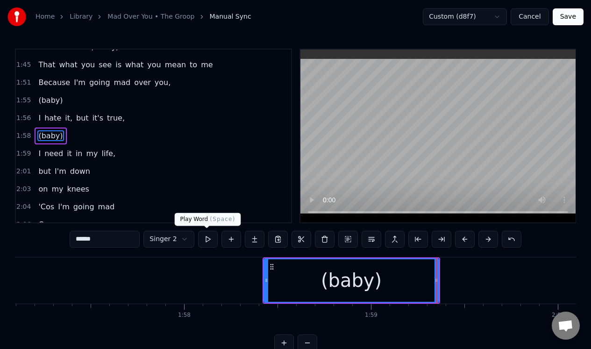
click at [208, 240] on button at bounding box center [208, 239] width 20 height 17
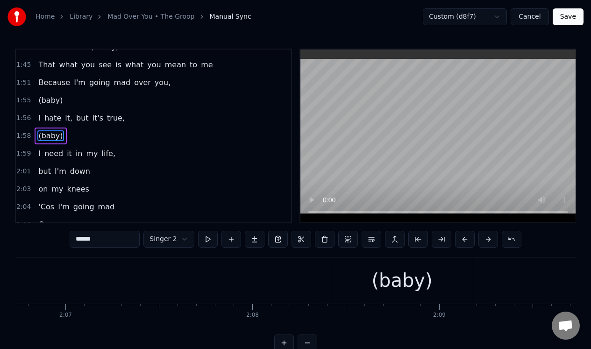
scroll to position [0, 23764]
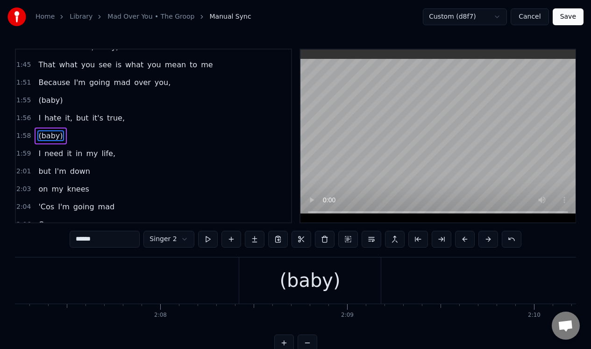
click at [297, 273] on div "(baby)" at bounding box center [309, 280] width 61 height 28
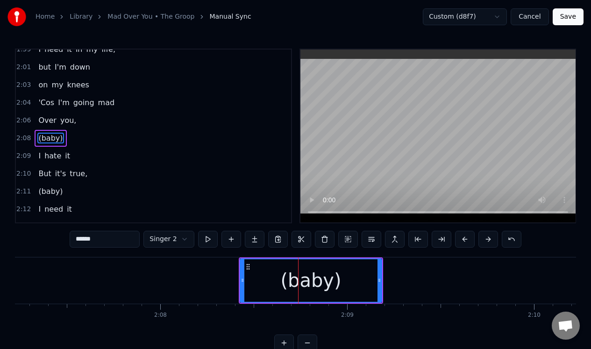
scroll to position [455, 0]
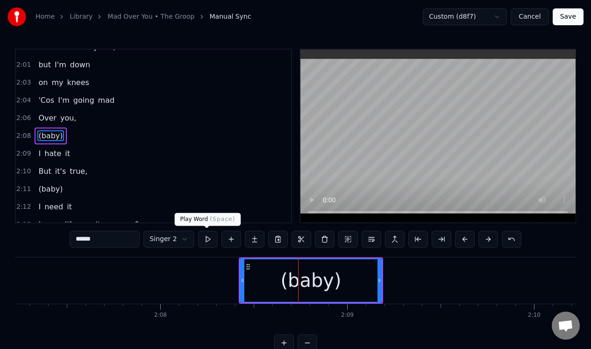
click at [206, 240] on button at bounding box center [208, 239] width 20 height 17
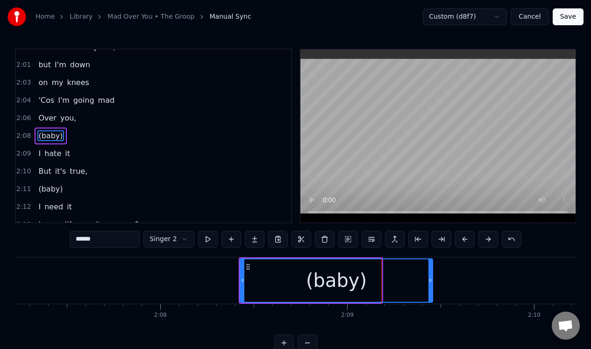
drag, startPoint x: 380, startPoint y: 288, endPoint x: 431, endPoint y: 286, distance: 50.9
click at [431, 286] on div at bounding box center [430, 280] width 4 height 42
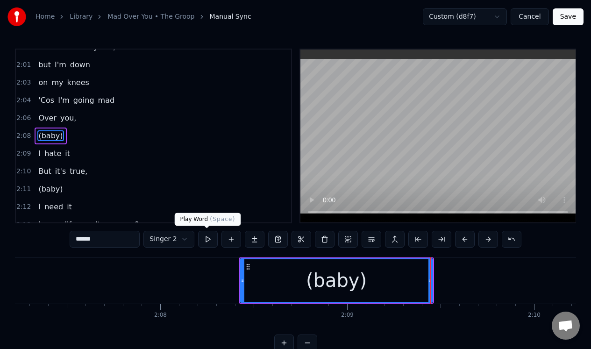
click at [205, 239] on button at bounding box center [208, 239] width 20 height 17
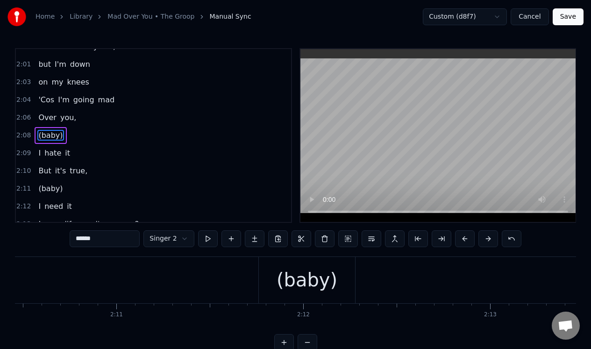
scroll to position [0, 24369]
click at [316, 273] on div "(baby)" at bounding box center [306, 280] width 61 height 28
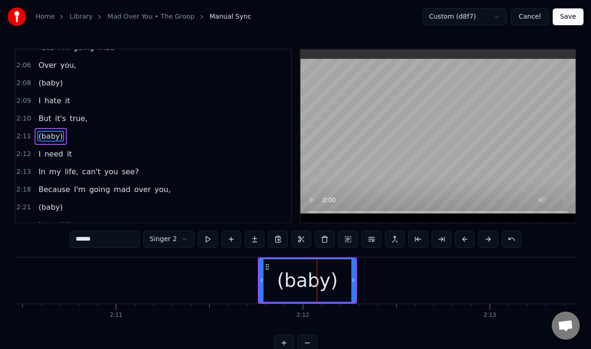
scroll to position [508, 0]
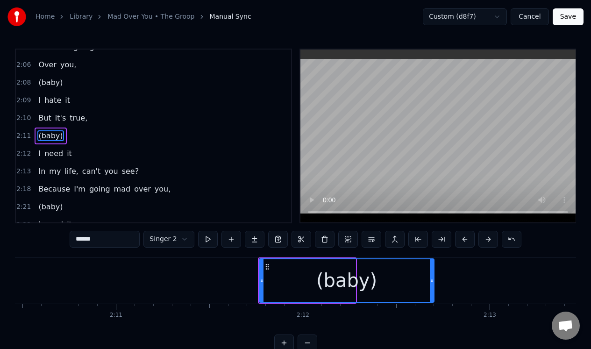
drag, startPoint x: 354, startPoint y: 290, endPoint x: 432, endPoint y: 290, distance: 78.5
click at [432, 290] on div at bounding box center [432, 280] width 4 height 42
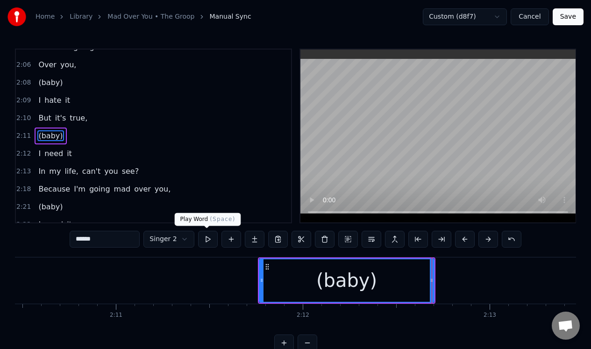
click at [206, 239] on button at bounding box center [208, 239] width 20 height 17
click at [205, 240] on button at bounding box center [208, 239] width 20 height 17
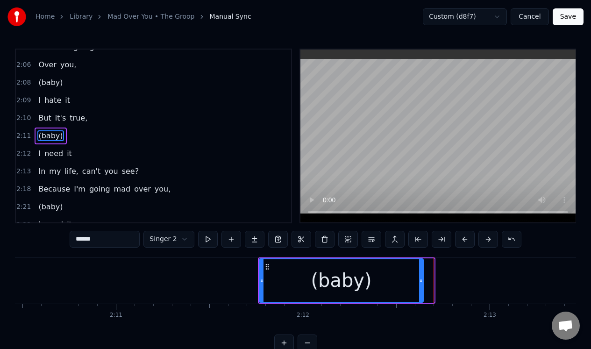
drag, startPoint x: 432, startPoint y: 288, endPoint x: 421, endPoint y: 288, distance: 11.2
click at [421, 288] on div at bounding box center [421, 280] width 4 height 42
click at [209, 237] on button at bounding box center [208, 239] width 20 height 17
drag, startPoint x: 421, startPoint y: 295, endPoint x: 430, endPoint y: 294, distance: 8.9
click at [429, 294] on div "(baby)" at bounding box center [344, 280] width 170 height 44
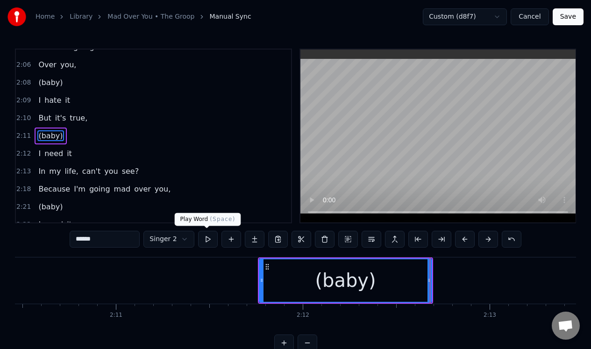
click at [208, 238] on button at bounding box center [208, 239] width 20 height 17
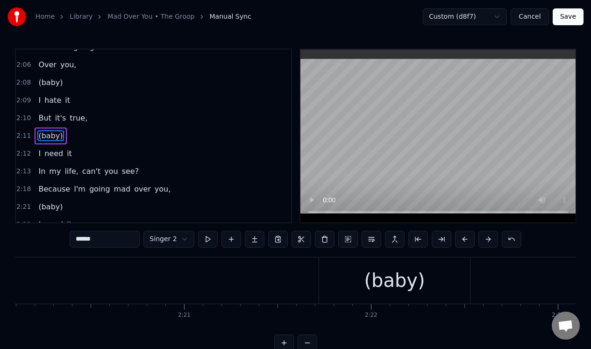
scroll to position [0, 26195]
click at [385, 295] on div "(baby)" at bounding box center [367, 280] width 151 height 46
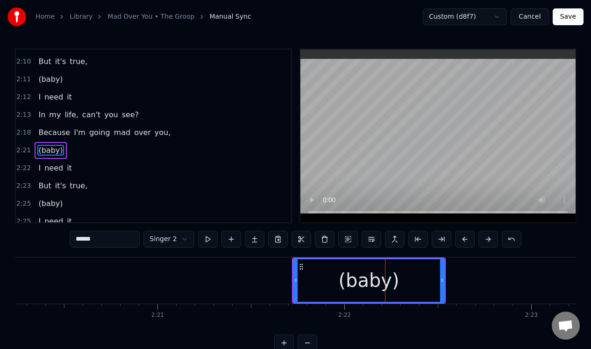
scroll to position [579, 0]
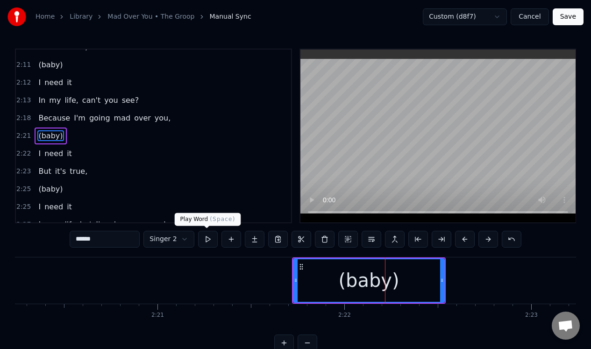
click at [208, 239] on button at bounding box center [208, 239] width 20 height 17
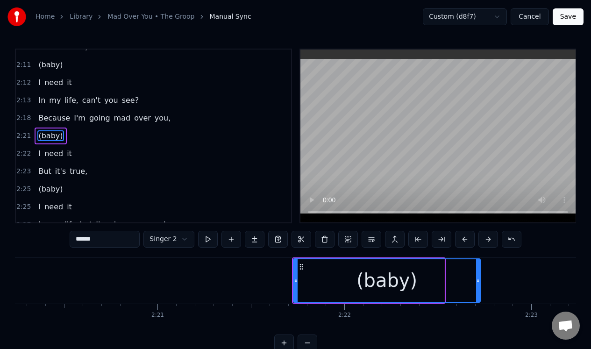
drag, startPoint x: 442, startPoint y: 291, endPoint x: 478, endPoint y: 289, distance: 36.0
click at [478, 289] on div at bounding box center [478, 280] width 4 height 42
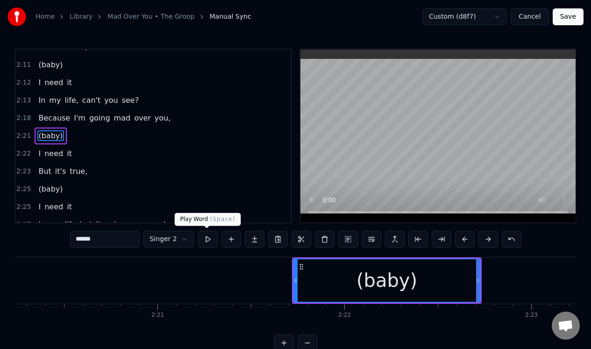
click at [206, 241] on button at bounding box center [208, 239] width 20 height 17
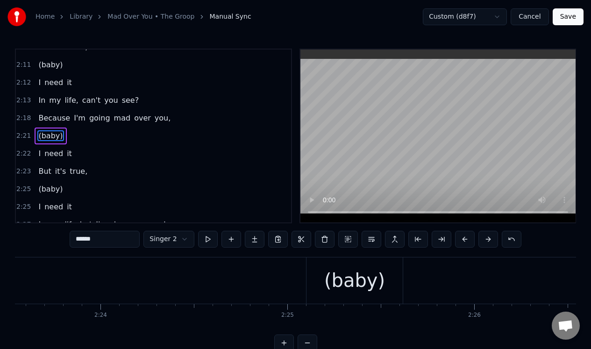
scroll to position [0, 26839]
click at [337, 274] on div "(baby)" at bounding box center [328, 280] width 61 height 28
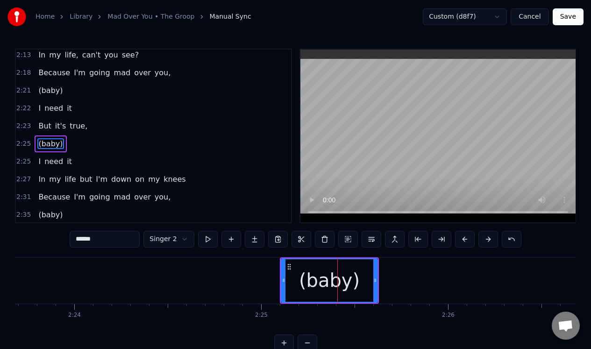
scroll to position [632, 0]
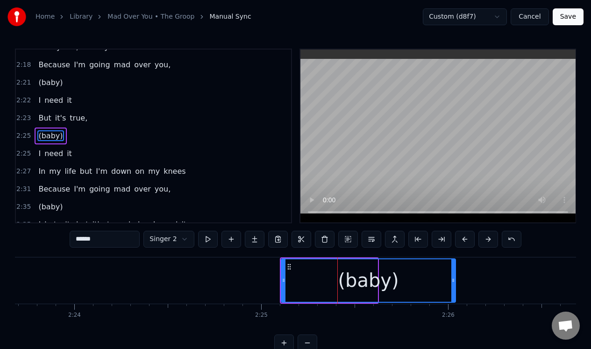
drag, startPoint x: 376, startPoint y: 289, endPoint x: 453, endPoint y: 287, distance: 77.1
click at [453, 289] on div at bounding box center [453, 280] width 4 height 42
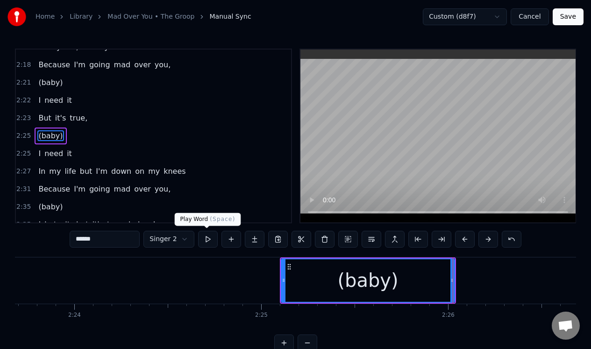
click at [206, 239] on button at bounding box center [208, 239] width 20 height 17
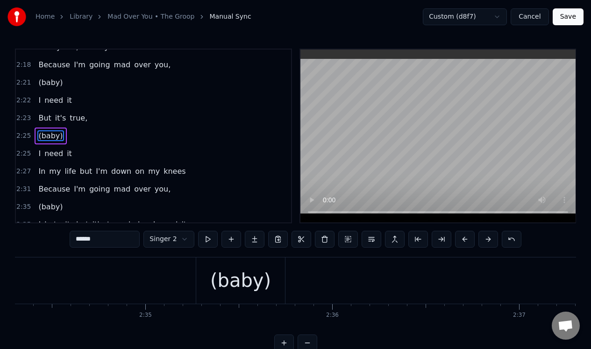
scroll to position [0, 28652]
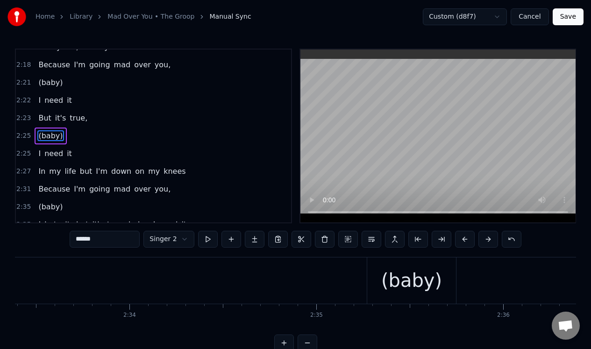
click at [410, 283] on div "(baby)" at bounding box center [411, 280] width 61 height 28
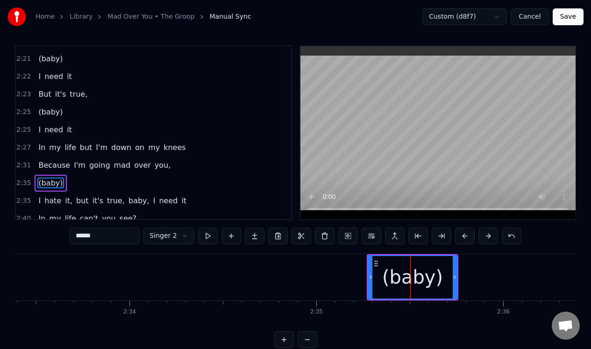
scroll to position [661, 0]
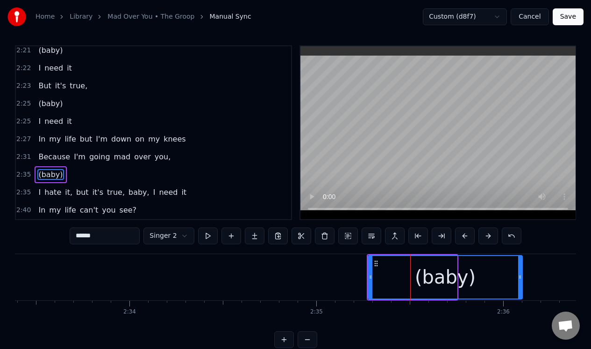
drag, startPoint x: 455, startPoint y: 285, endPoint x: 520, endPoint y: 286, distance: 65.4
click at [520, 286] on div at bounding box center [520, 277] width 4 height 42
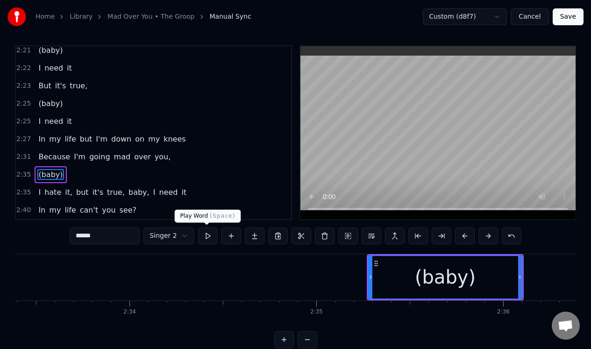
click at [205, 236] on button at bounding box center [208, 235] width 20 height 17
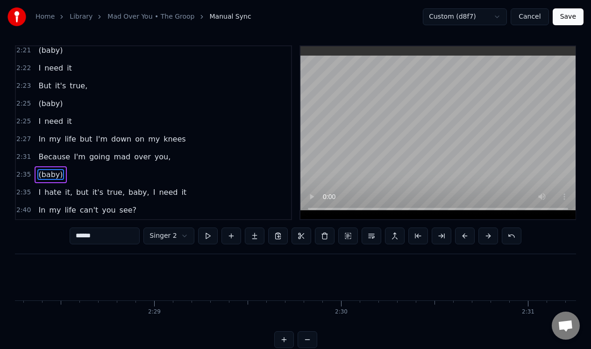
scroll to position [0, 27745]
click at [573, 14] on button "Save" at bounding box center [567, 16] width 31 height 17
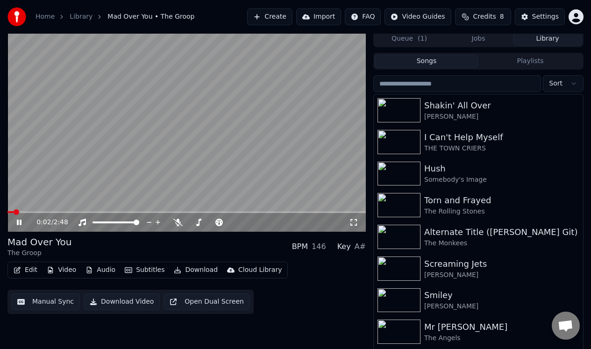
click at [20, 219] on icon at bounding box center [25, 222] width 21 height 7
click at [25, 268] on button "Edit" at bounding box center [25, 269] width 31 height 13
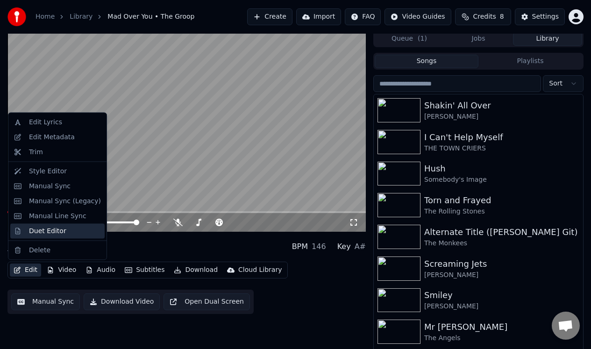
click at [46, 233] on div "Duet Editor" at bounding box center [47, 230] width 37 height 9
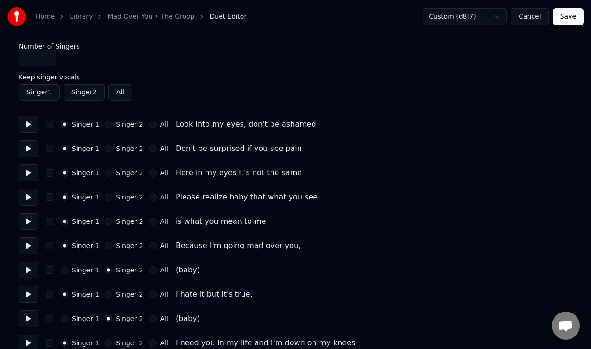
click at [27, 270] on button at bounding box center [29, 270] width 20 height 17
click at [28, 319] on button at bounding box center [29, 318] width 20 height 17
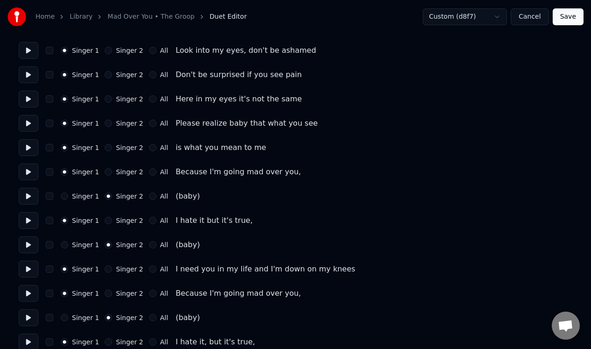
scroll to position [74, 0]
click at [28, 197] on button at bounding box center [29, 195] width 20 height 17
click at [51, 196] on button "button" at bounding box center [49, 195] width 7 height 7
click at [53, 245] on button "button" at bounding box center [49, 243] width 7 height 7
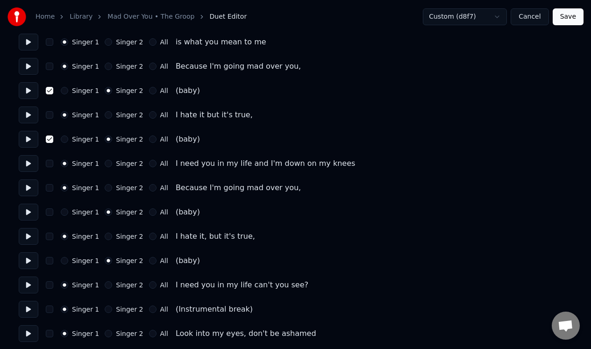
scroll to position [180, 0]
click at [27, 208] on button at bounding box center [29, 211] width 20 height 17
click at [54, 210] on div "Singer 1 Singer 2 All (baby)" at bounding box center [295, 211] width 553 height 17
click at [55, 213] on div "Singer 1 Singer 2 All (baby)" at bounding box center [295, 211] width 553 height 17
click at [51, 212] on button "button" at bounding box center [49, 210] width 7 height 7
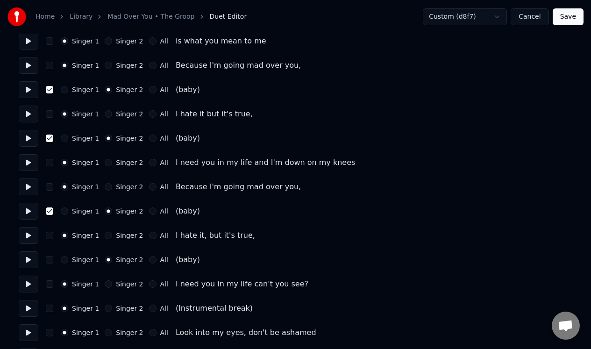
click at [27, 259] on button at bounding box center [29, 259] width 20 height 17
click at [50, 259] on button "button" at bounding box center [49, 259] width 7 height 7
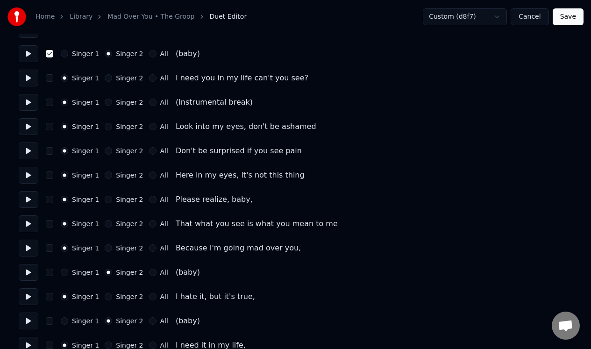
scroll to position [385, 0]
click at [45, 104] on div "Singer 1 Singer 2 All (Instrumental break)" at bounding box center [295, 103] width 553 height 17
click at [42, 103] on div "Singer 1 Singer 2 All (Instrumental break)" at bounding box center [295, 103] width 553 height 17
click at [49, 107] on div "Singer 1 Singer 2 All (Instrumental break)" at bounding box center [295, 103] width 553 height 17
click at [49, 110] on div "Singer 1 Singer 2 All (Instrumental break)" at bounding box center [295, 103] width 553 height 17
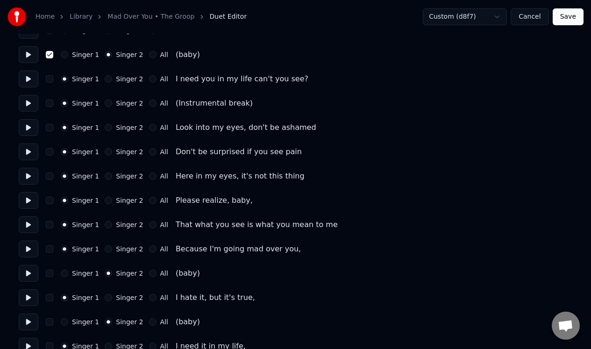
click at [49, 104] on button "button" at bounding box center [49, 102] width 7 height 7
click at [49, 274] on button "button" at bounding box center [49, 272] width 7 height 7
click at [48, 323] on button "button" at bounding box center [49, 321] width 7 height 7
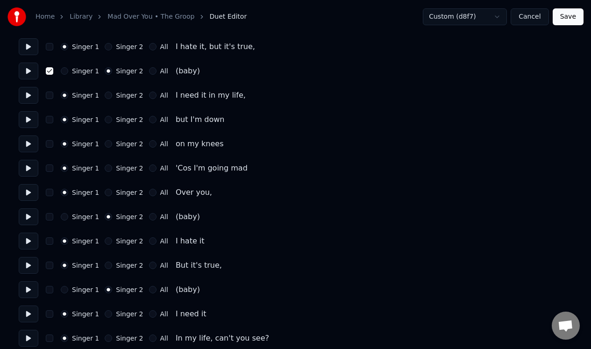
scroll to position [641, 0]
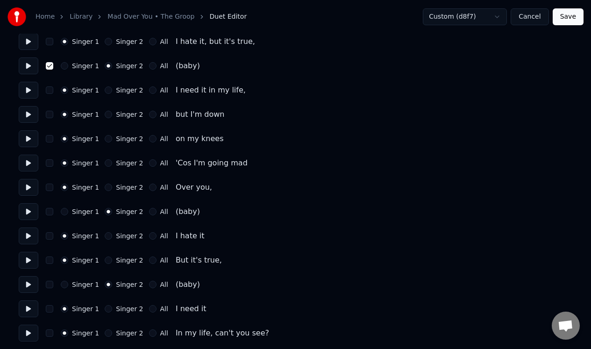
click at [55, 213] on div "Singer 1 Singer 2 All (baby)" at bounding box center [295, 211] width 553 height 17
click at [53, 212] on div "Singer 1 Singer 2 All (baby)" at bounding box center [295, 211] width 553 height 17
click at [50, 213] on button "button" at bounding box center [49, 211] width 7 height 7
click at [50, 284] on button "button" at bounding box center [49, 284] width 7 height 7
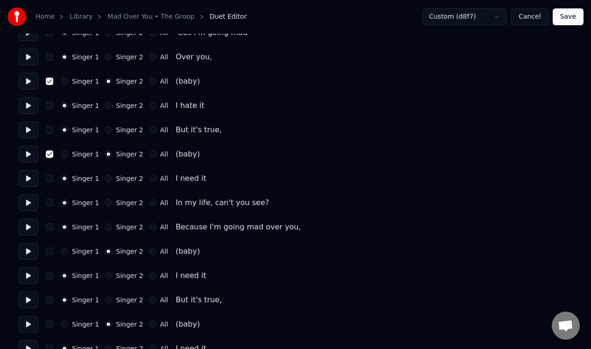
scroll to position [774, 0]
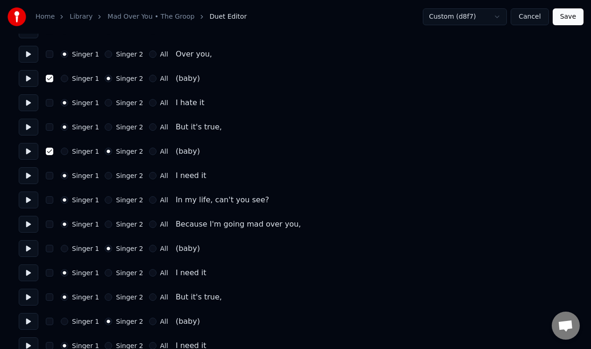
click at [50, 249] on button "button" at bounding box center [49, 248] width 7 height 7
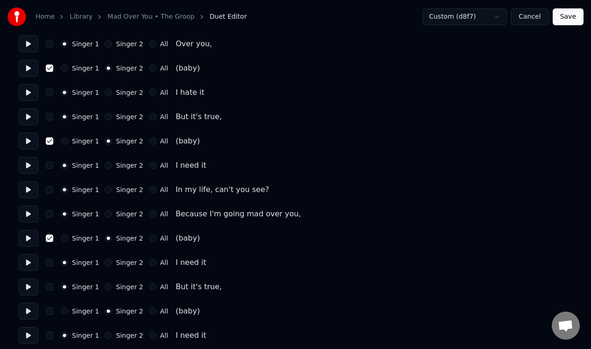
scroll to position [794, 0]
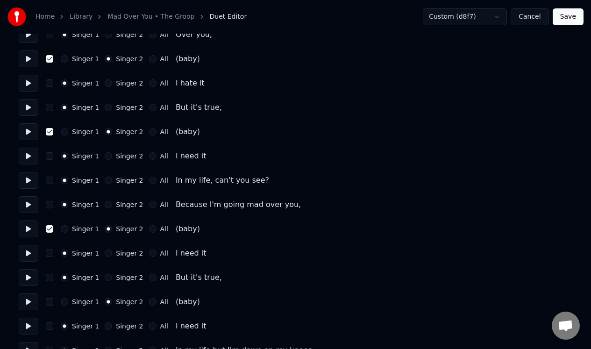
click at [47, 303] on button "button" at bounding box center [49, 301] width 7 height 7
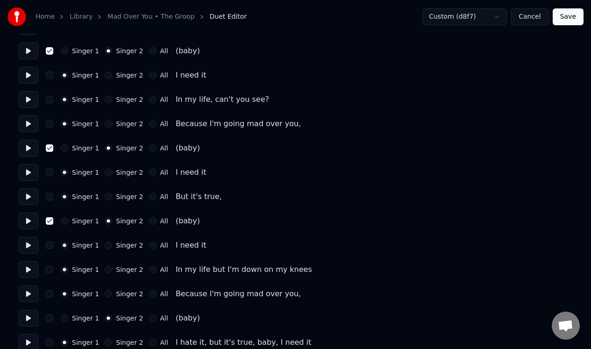
scroll to position [879, 0]
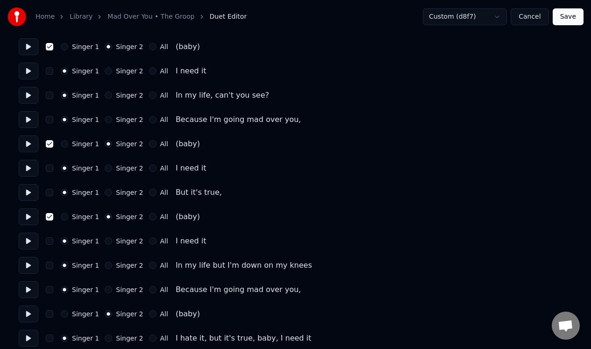
click at [52, 313] on button "button" at bounding box center [49, 313] width 7 height 7
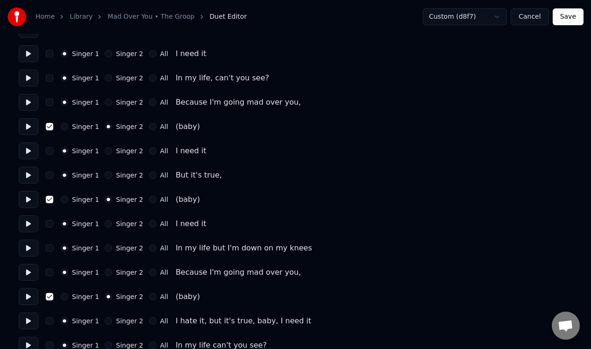
scroll to position [910, 0]
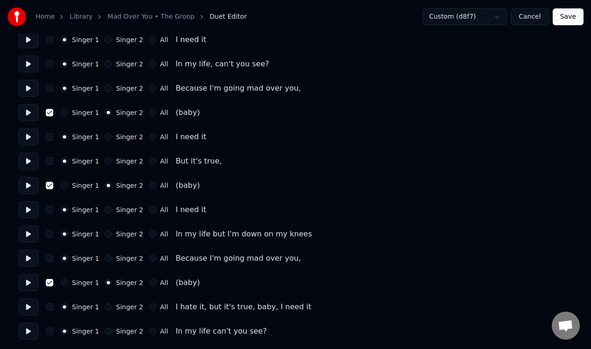
click at [567, 14] on button "Save" at bounding box center [567, 16] width 31 height 17
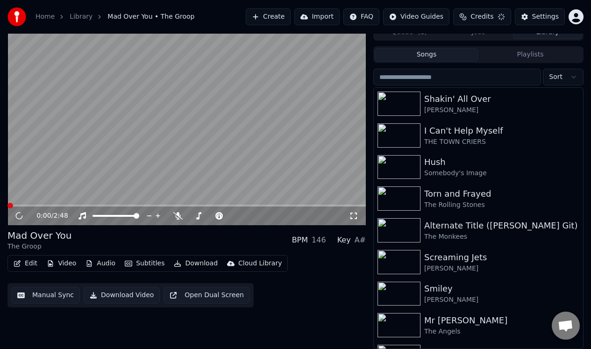
scroll to position [10, 0]
click at [20, 212] on icon at bounding box center [25, 215] width 21 height 7
click at [56, 295] on button "Manual Sync" at bounding box center [45, 295] width 69 height 17
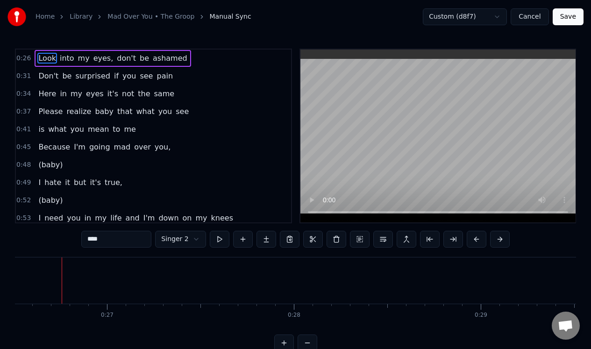
scroll to position [661, 0]
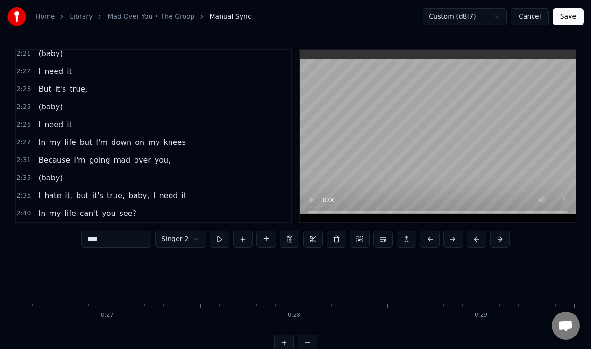
click at [131, 196] on span "baby," at bounding box center [138, 195] width 23 height 11
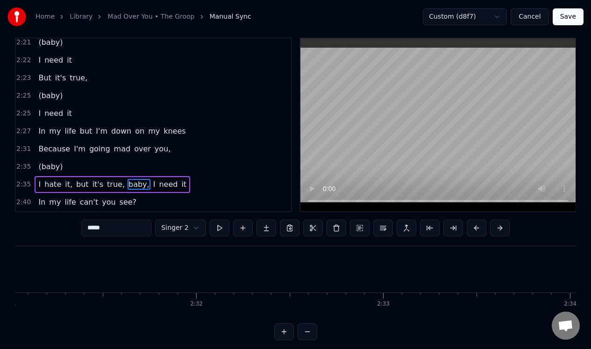
scroll to position [0, 29588]
click at [382, 226] on button at bounding box center [383, 227] width 20 height 17
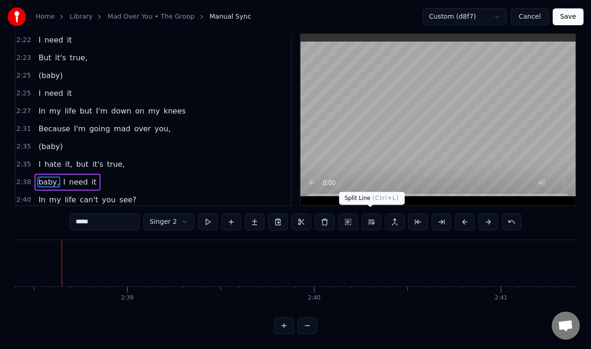
scroll to position [679, 0]
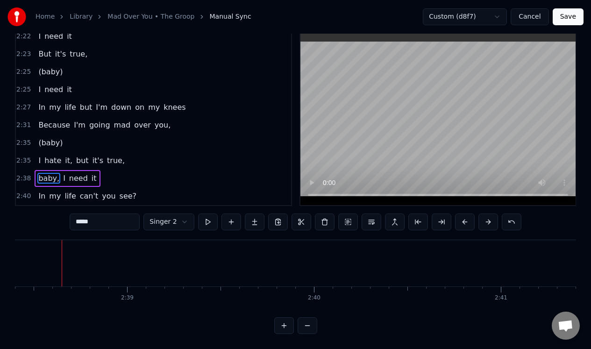
click at [62, 174] on span "I" at bounding box center [64, 178] width 4 height 11
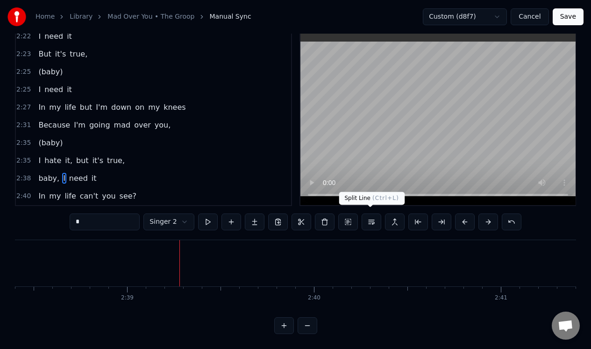
click at [370, 219] on button at bounding box center [371, 221] width 20 height 17
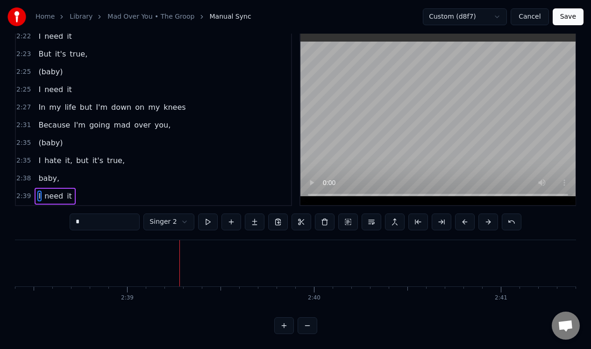
scroll to position [697, 0]
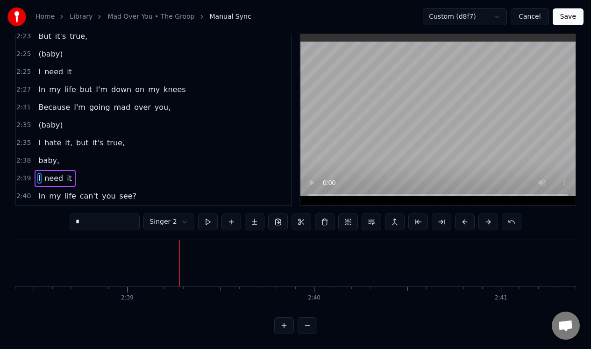
click at [49, 157] on span "baby," at bounding box center [48, 160] width 23 height 11
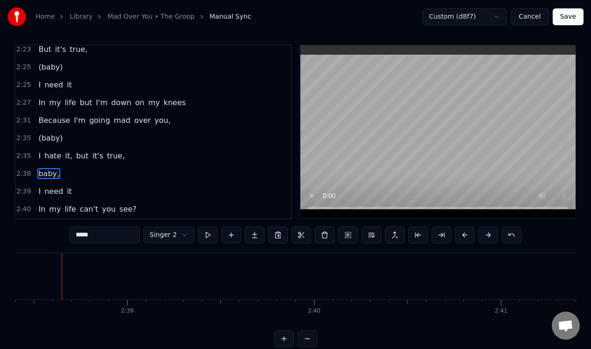
scroll to position [3, 0]
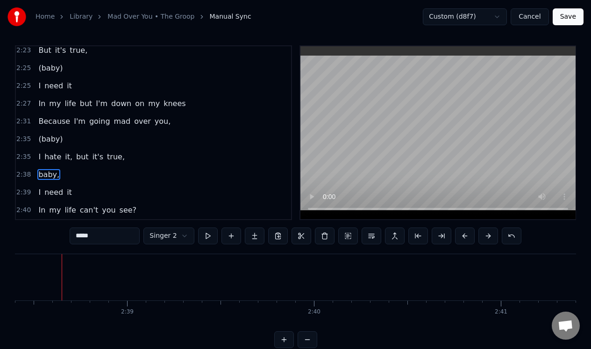
click at [77, 236] on input "*****" at bounding box center [105, 235] width 70 height 17
type input "******"
click at [567, 16] on button "Save" at bounding box center [567, 16] width 31 height 17
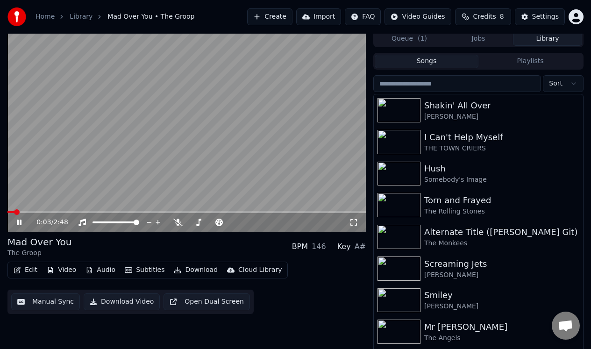
click at [21, 219] on icon at bounding box center [25, 222] width 21 height 7
click at [50, 303] on button "Manual Sync" at bounding box center [45, 301] width 69 height 17
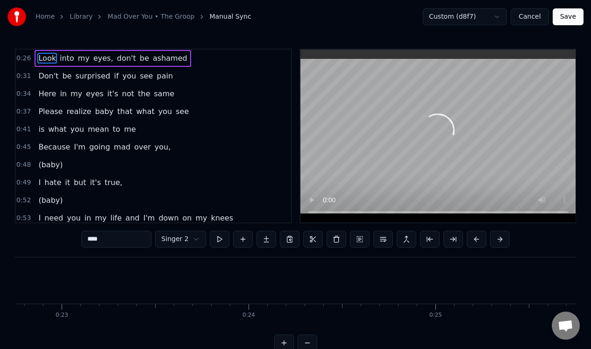
scroll to position [0, 4951]
click at [531, 16] on button "Cancel" at bounding box center [529, 16] width 38 height 17
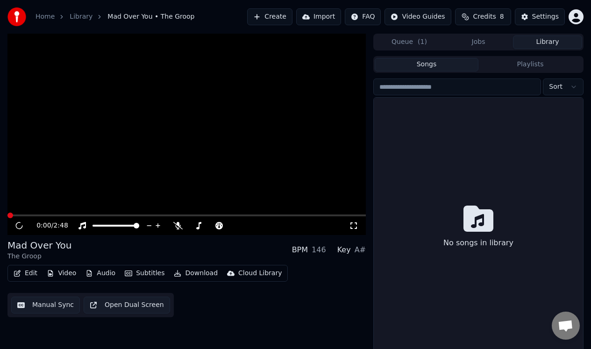
scroll to position [3, 0]
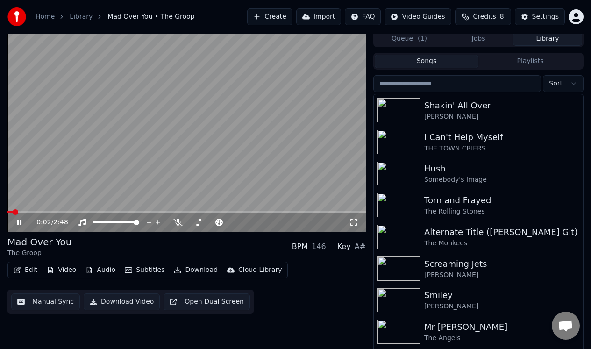
click at [20, 220] on icon at bounding box center [19, 222] width 5 height 6
click at [28, 269] on button "Edit" at bounding box center [25, 269] width 31 height 13
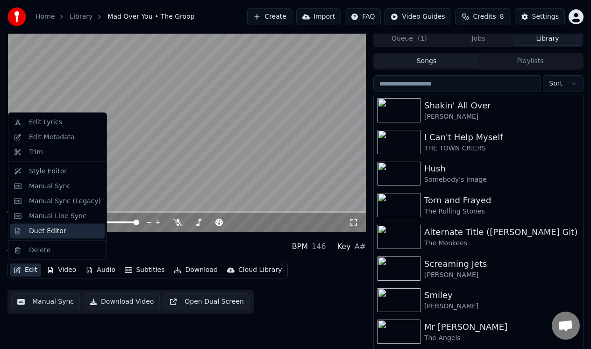
click at [41, 231] on div "Duet Editor" at bounding box center [47, 230] width 37 height 9
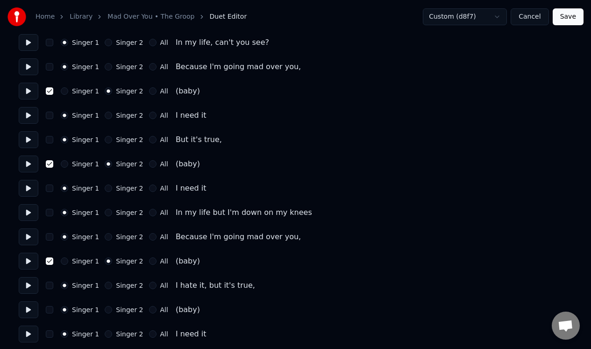
scroll to position [959, 0]
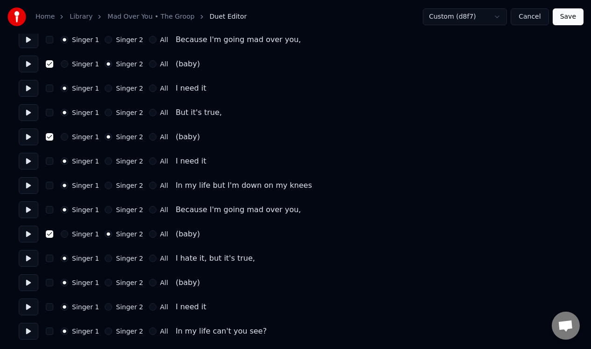
click at [529, 17] on button "Cancel" at bounding box center [529, 16] width 38 height 17
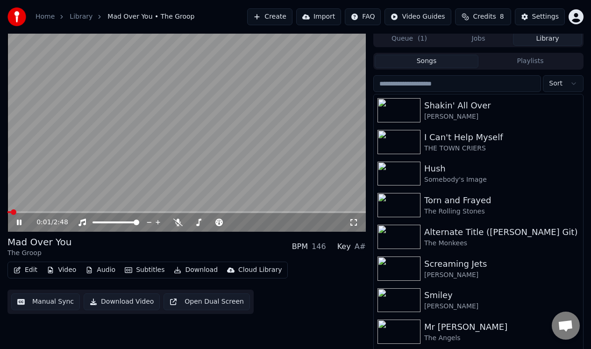
click at [20, 219] on icon at bounding box center [19, 222] width 5 height 6
click at [50, 301] on button "Manual Sync" at bounding box center [45, 301] width 69 height 17
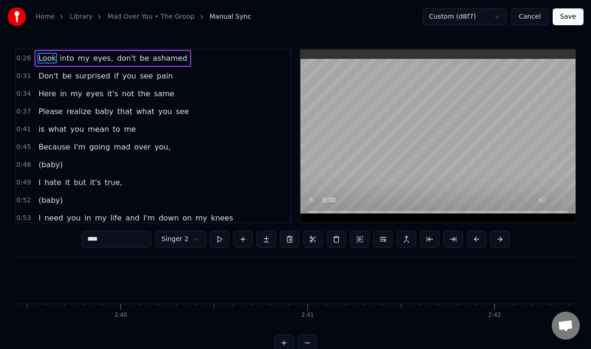
scroll to position [0, 28139]
click at [528, 17] on button "Cancel" at bounding box center [529, 16] width 38 height 17
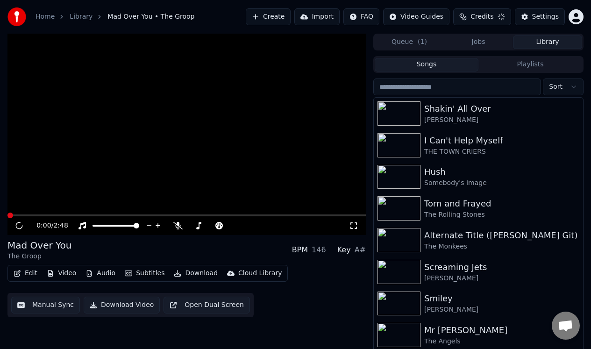
scroll to position [3, 0]
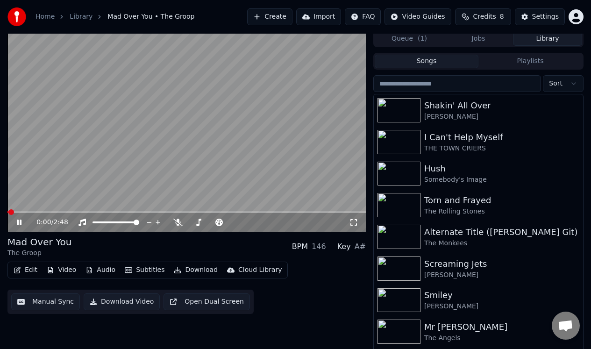
click at [31, 271] on button "Edit" at bounding box center [25, 269] width 31 height 13
click at [169, 186] on video at bounding box center [186, 130] width 358 height 201
click at [33, 268] on button "Edit" at bounding box center [25, 269] width 31 height 13
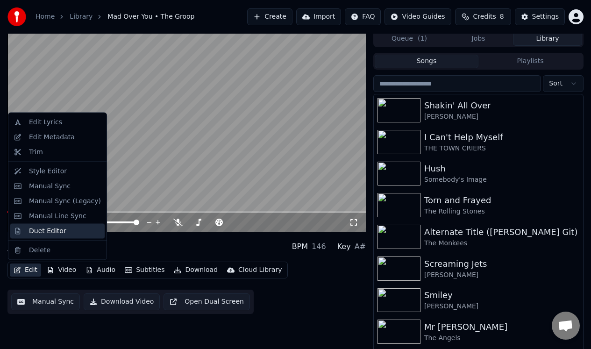
click at [46, 233] on div "Duet Editor" at bounding box center [47, 230] width 37 height 9
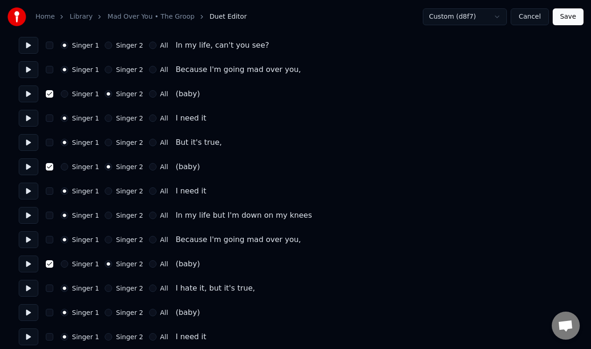
scroll to position [959, 0]
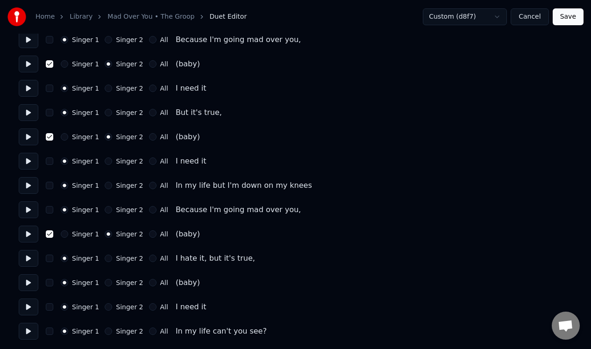
click at [55, 282] on div "Singer 1 Singer 2 All (baby)" at bounding box center [295, 282] width 553 height 17
click at [53, 283] on button "button" at bounding box center [49, 282] width 7 height 7
click at [106, 283] on button "Singer 2" at bounding box center [108, 282] width 7 height 7
click at [50, 280] on button "button" at bounding box center [49, 282] width 7 height 7
click at [567, 15] on button "Save" at bounding box center [567, 16] width 31 height 17
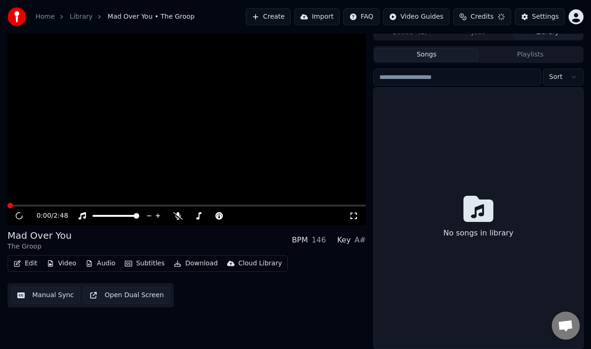
scroll to position [10, 0]
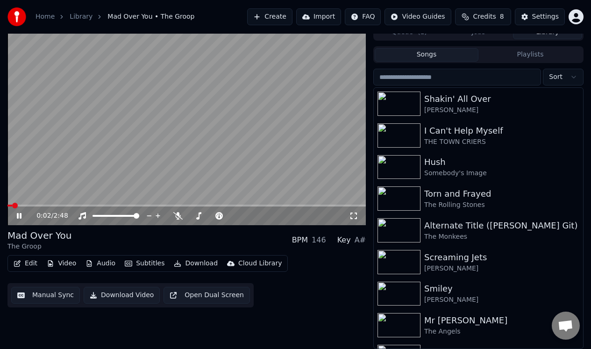
click at [19, 214] on icon at bounding box center [25, 215] width 21 height 7
click at [59, 294] on button "Manual Sync" at bounding box center [45, 295] width 69 height 17
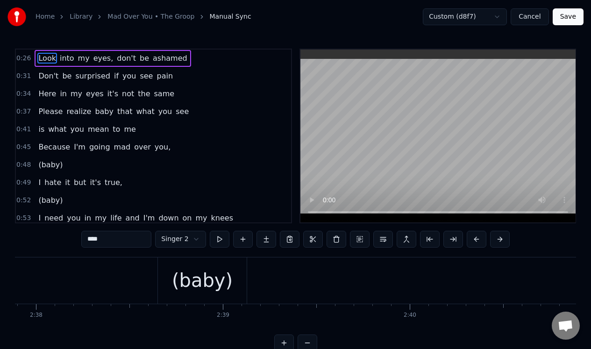
scroll to position [0, 29348]
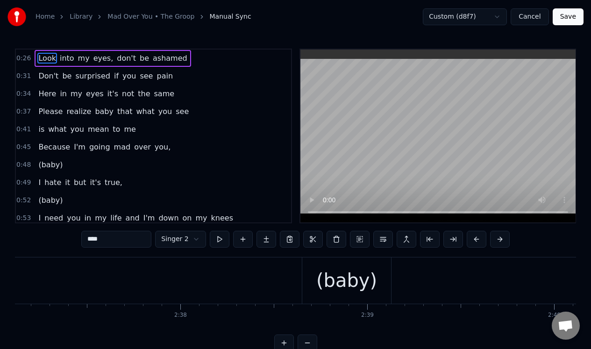
click at [311, 270] on div "(baby)" at bounding box center [346, 280] width 89 height 46
type input "******"
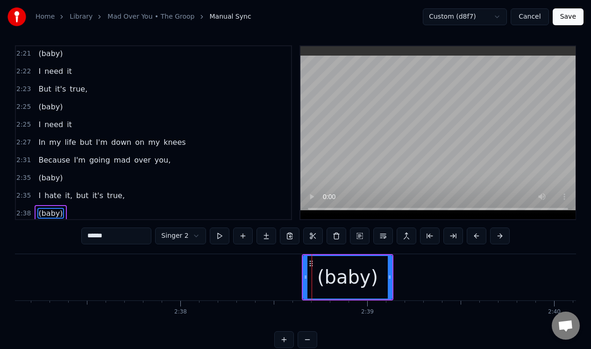
scroll to position [697, 0]
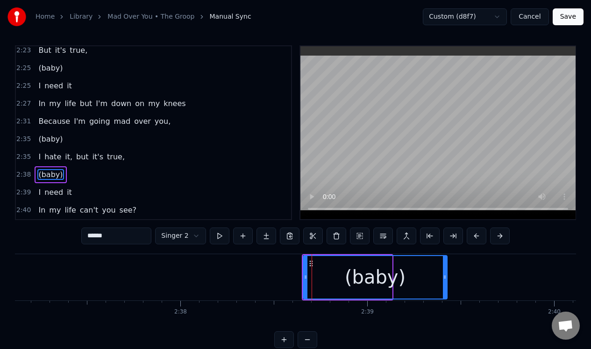
drag, startPoint x: 390, startPoint y: 286, endPoint x: 445, endPoint y: 286, distance: 55.1
click at [445, 286] on div at bounding box center [445, 277] width 4 height 42
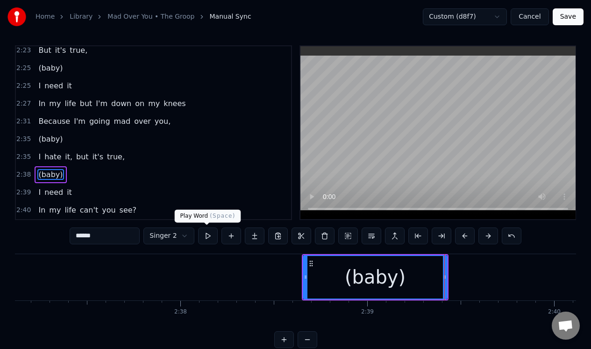
click at [206, 238] on button at bounding box center [208, 235] width 20 height 17
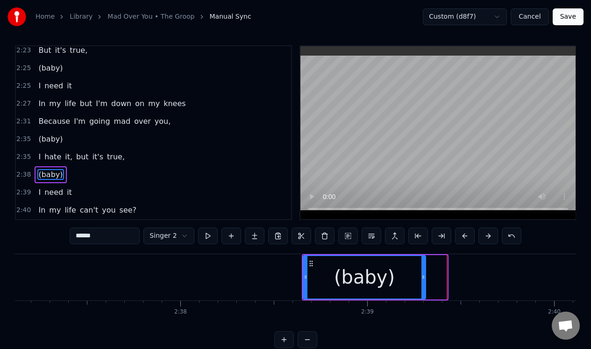
drag, startPoint x: 445, startPoint y: 267, endPoint x: 423, endPoint y: 267, distance: 21.5
click at [423, 267] on div at bounding box center [423, 277] width 4 height 42
drag, startPoint x: 423, startPoint y: 267, endPoint x: 386, endPoint y: 273, distance: 37.8
click at [417, 273] on div at bounding box center [419, 277] width 4 height 42
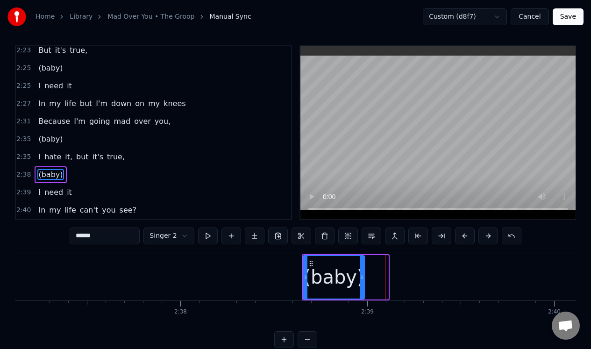
drag, startPoint x: 386, startPoint y: 273, endPoint x: 363, endPoint y: 273, distance: 23.4
click at [362, 273] on div at bounding box center [362, 277] width 4 height 42
drag, startPoint x: 363, startPoint y: 273, endPoint x: 343, endPoint y: 273, distance: 19.6
click at [343, 273] on icon at bounding box center [342, 276] width 4 height 7
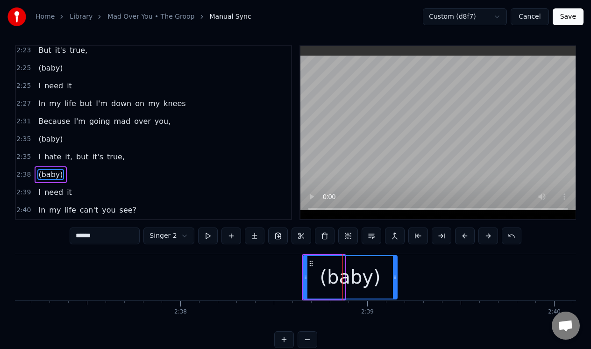
drag, startPoint x: 343, startPoint y: 273, endPoint x: 395, endPoint y: 269, distance: 52.0
click at [395, 269] on div at bounding box center [395, 277] width 4 height 42
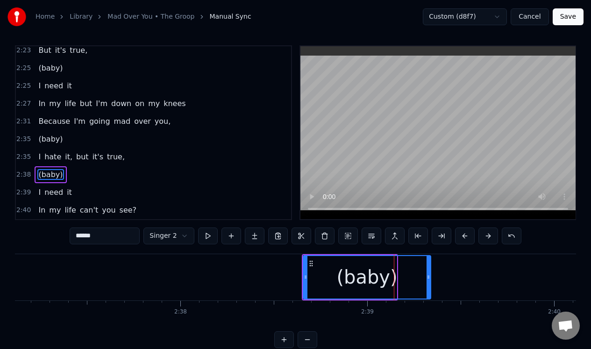
drag, startPoint x: 395, startPoint y: 269, endPoint x: 427, endPoint y: 267, distance: 32.7
click at [427, 268] on div at bounding box center [428, 277] width 4 height 42
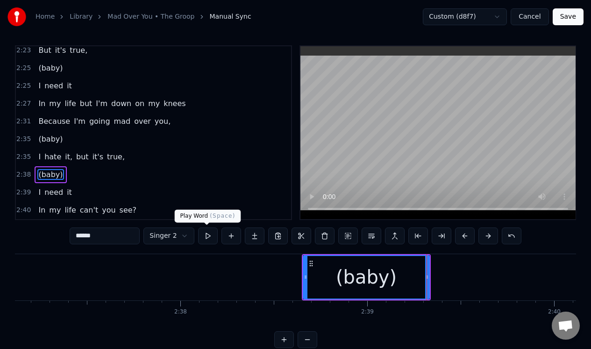
click at [209, 236] on button at bounding box center [208, 235] width 20 height 17
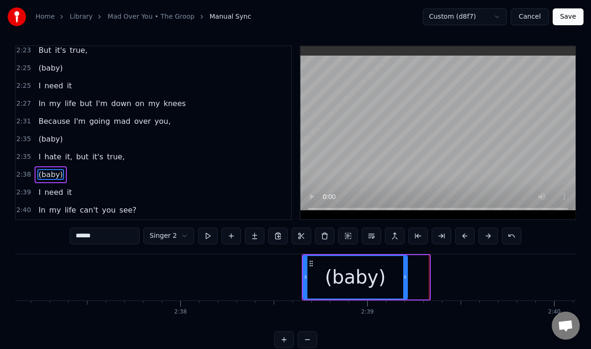
drag, startPoint x: 427, startPoint y: 265, endPoint x: 405, endPoint y: 267, distance: 22.0
click at [405, 267] on div at bounding box center [405, 277] width 4 height 42
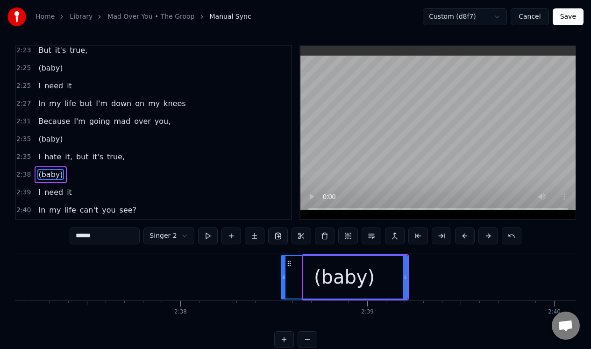
drag, startPoint x: 303, startPoint y: 281, endPoint x: 281, endPoint y: 283, distance: 22.0
click at [282, 283] on div at bounding box center [284, 277] width 4 height 42
click at [208, 237] on button at bounding box center [208, 235] width 20 height 17
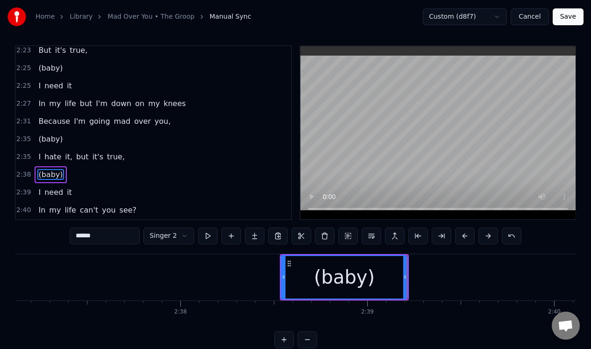
click at [208, 237] on button at bounding box center [208, 235] width 20 height 17
drag, startPoint x: 405, startPoint y: 265, endPoint x: 419, endPoint y: 264, distance: 13.6
click at [419, 264] on div at bounding box center [420, 277] width 4 height 42
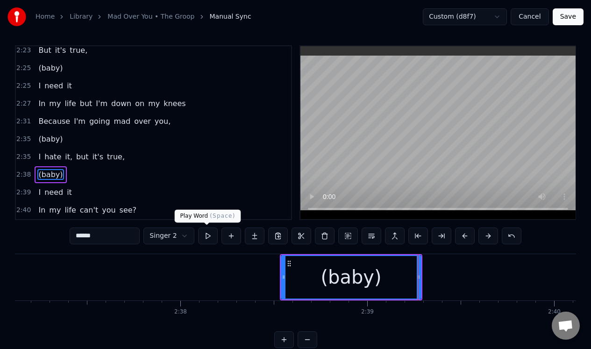
click at [205, 237] on button at bounding box center [208, 235] width 20 height 17
click at [571, 17] on button "Save" at bounding box center [567, 16] width 31 height 17
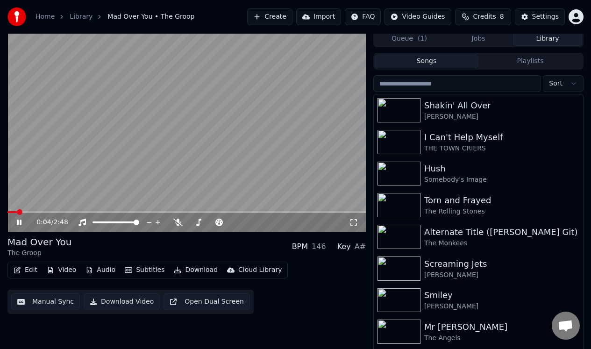
click at [19, 220] on icon at bounding box center [25, 222] width 21 height 7
click at [25, 269] on button "Edit" at bounding box center [25, 269] width 31 height 13
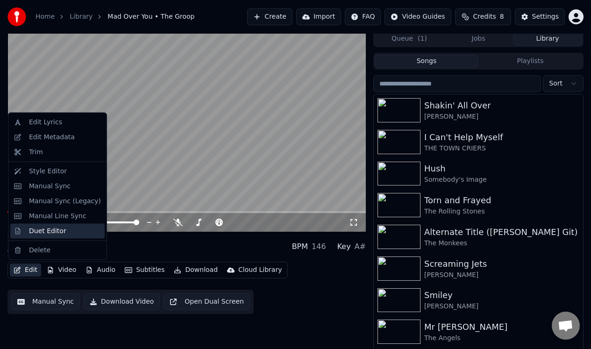
click at [39, 231] on div "Duet Editor" at bounding box center [47, 230] width 37 height 9
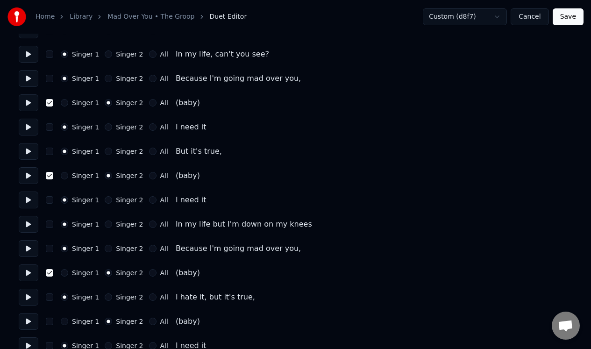
scroll to position [959, 0]
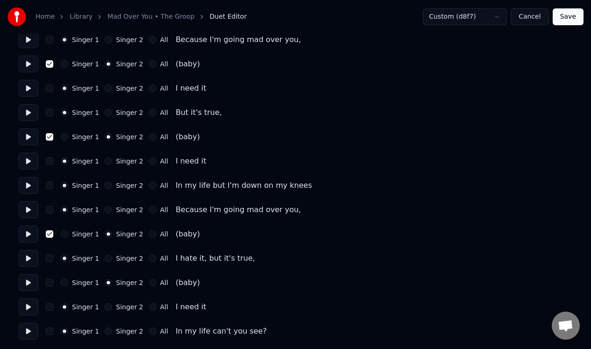
click at [48, 285] on button "button" at bounding box center [49, 282] width 7 height 7
click at [29, 283] on button at bounding box center [29, 282] width 20 height 17
click at [50, 282] on button "button" at bounding box center [49, 282] width 7 height 7
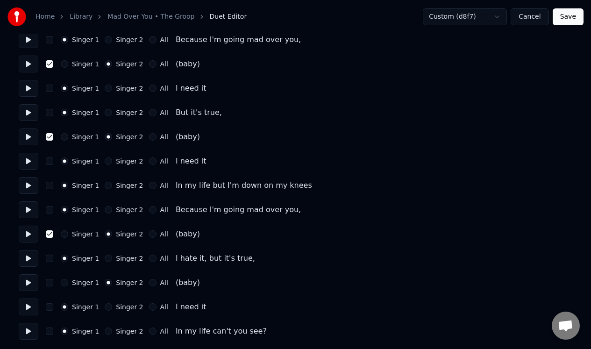
click at [28, 235] on button at bounding box center [29, 234] width 20 height 17
click at [28, 136] on button at bounding box center [29, 136] width 20 height 17
click at [28, 64] on button at bounding box center [29, 64] width 20 height 17
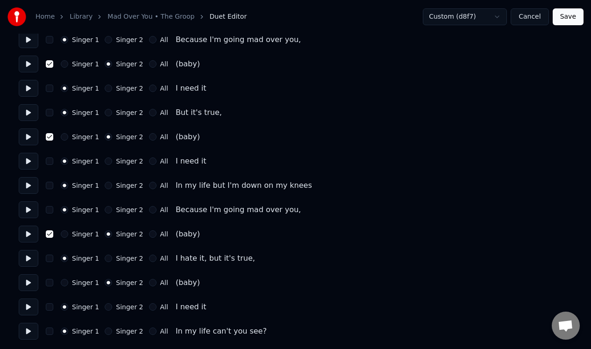
click at [50, 283] on button "button" at bounding box center [49, 282] width 7 height 7
click at [29, 283] on button at bounding box center [29, 282] width 20 height 17
click at [49, 282] on button "button" at bounding box center [49, 282] width 7 height 7
click at [534, 19] on button "Cancel" at bounding box center [529, 16] width 38 height 17
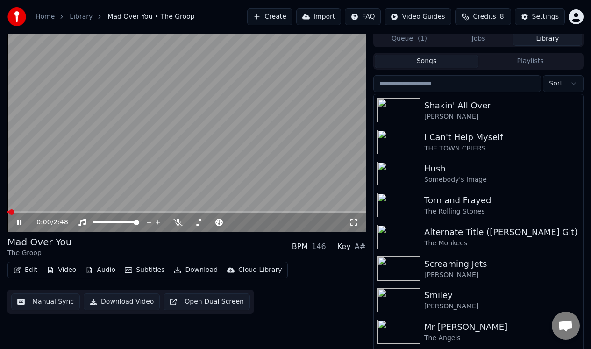
click at [20, 223] on icon at bounding box center [19, 222] width 5 height 6
click at [52, 303] on button "Manual Sync" at bounding box center [45, 301] width 69 height 17
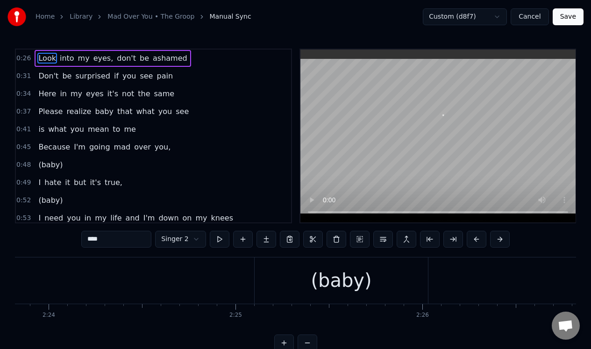
scroll to position [0, 26891]
click at [318, 275] on div "(baby)" at bounding box center [314, 280] width 61 height 28
type input "******"
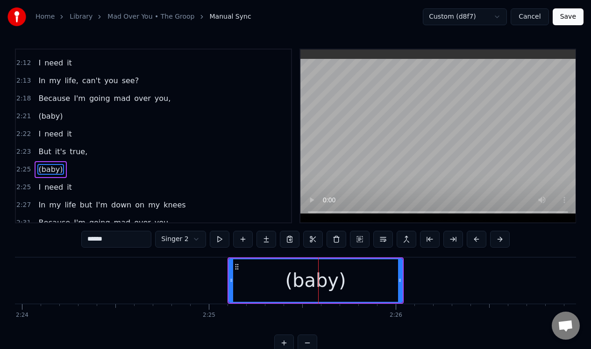
scroll to position [632, 0]
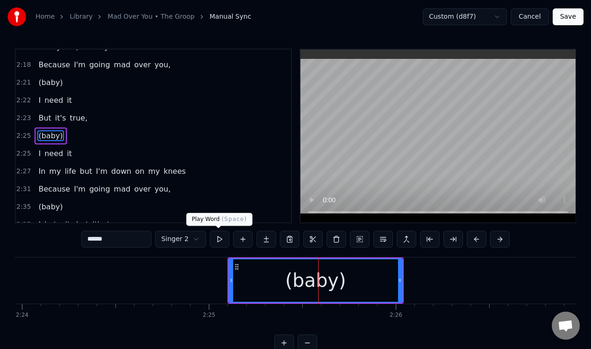
click at [217, 240] on button at bounding box center [220, 239] width 20 height 17
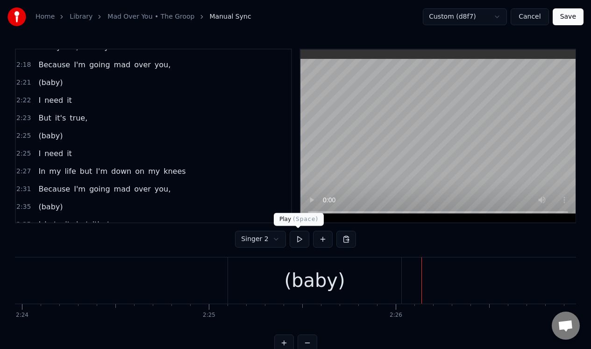
click at [297, 238] on button at bounding box center [300, 239] width 20 height 17
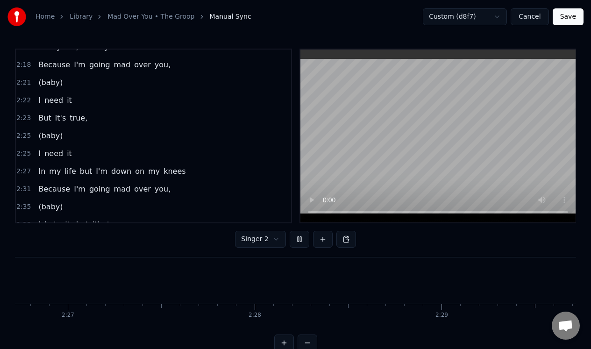
scroll to position [0, 27994]
click at [298, 238] on button at bounding box center [300, 239] width 20 height 17
click at [69, 273] on div "(baby)" at bounding box center [44, 280] width 61 height 28
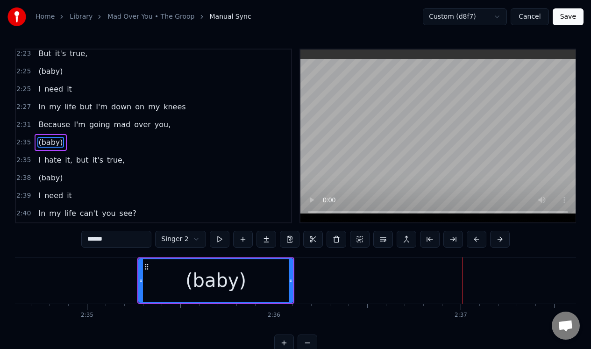
scroll to position [0, 28828]
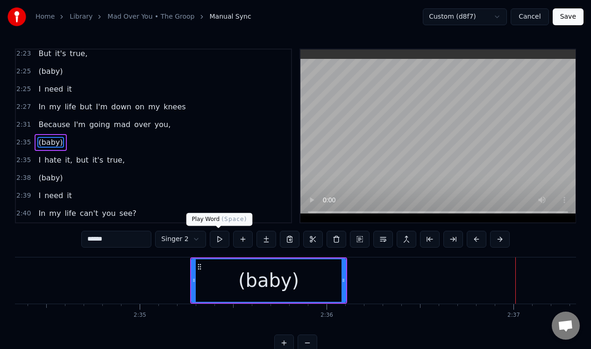
click at [216, 238] on button at bounding box center [220, 239] width 20 height 17
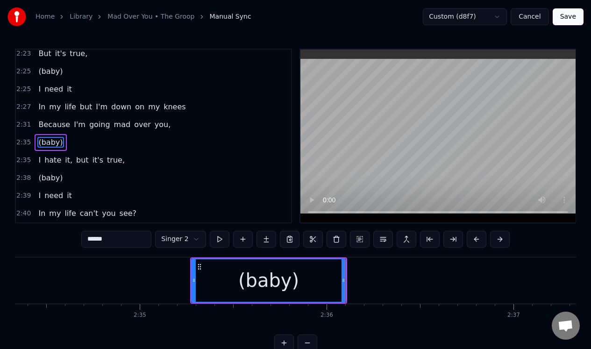
click at [195, 238] on html "Home Library Mad Over You • The Groop Manual Sync Custom (d8f7) Cancel Save 0:2…" at bounding box center [295, 183] width 591 height 366
click at [153, 270] on div "you," at bounding box center [104, 280] width 152 height 46
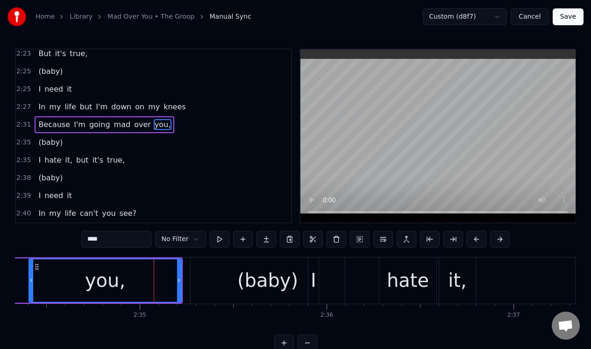
scroll to position [686, 0]
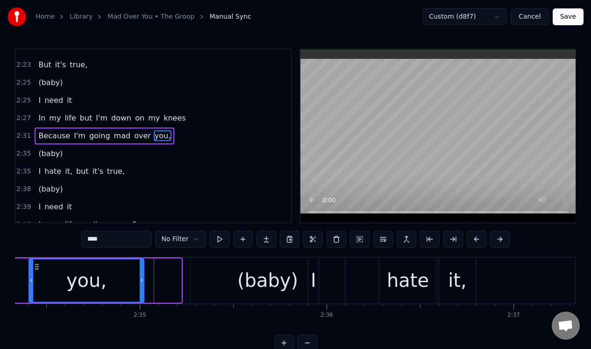
drag, startPoint x: 178, startPoint y: 268, endPoint x: 141, endPoint y: 270, distance: 37.4
click at [141, 270] on div at bounding box center [142, 280] width 4 height 42
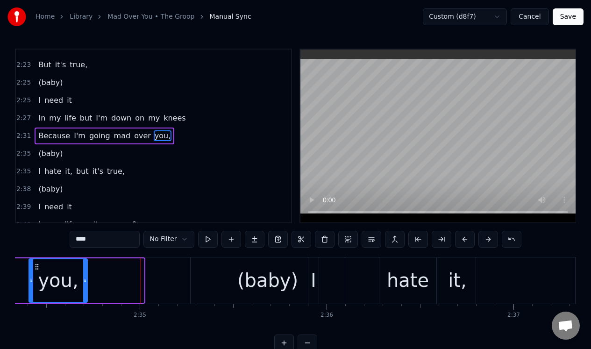
drag, startPoint x: 141, startPoint y: 270, endPoint x: 83, endPoint y: 272, distance: 58.4
click at [83, 272] on div at bounding box center [85, 280] width 4 height 42
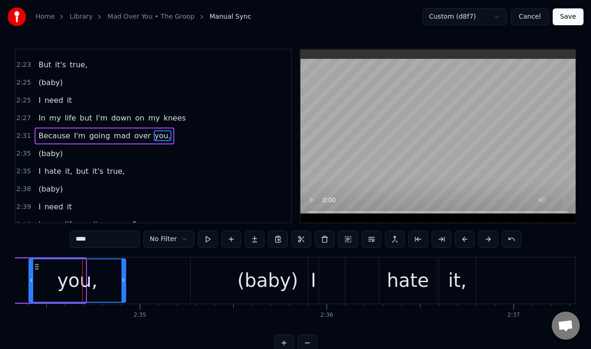
drag, startPoint x: 83, startPoint y: 272, endPoint x: 123, endPoint y: 269, distance: 40.3
click at [123, 269] on div at bounding box center [123, 280] width 4 height 42
click at [119, 269] on div at bounding box center [119, 280] width 4 height 42
click at [312, 264] on div "I" at bounding box center [313, 280] width 10 height 46
type input "*"
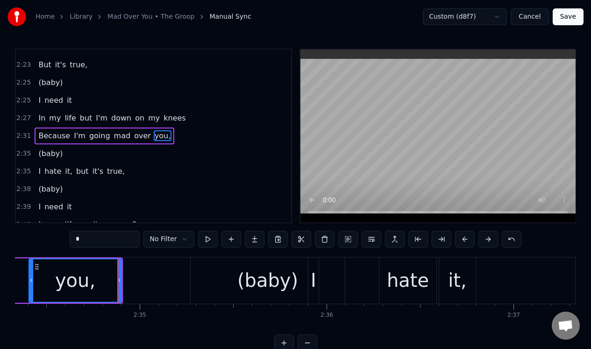
scroll to position [697, 0]
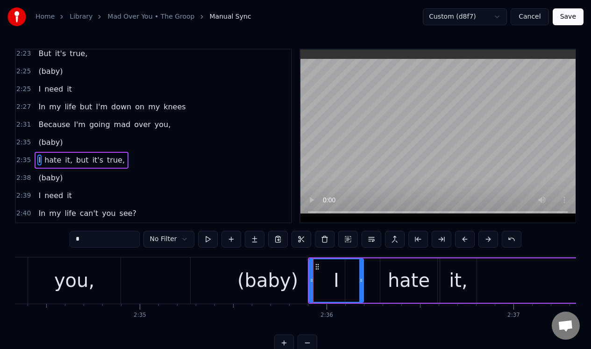
drag, startPoint x: 317, startPoint y: 268, endPoint x: 361, endPoint y: 270, distance: 43.9
click at [361, 270] on div at bounding box center [361, 280] width 4 height 42
drag, startPoint x: 311, startPoint y: 273, endPoint x: 327, endPoint y: 274, distance: 16.4
click at [323, 273] on div at bounding box center [321, 280] width 4 height 42
drag, startPoint x: 327, startPoint y: 274, endPoint x: 342, endPoint y: 275, distance: 15.4
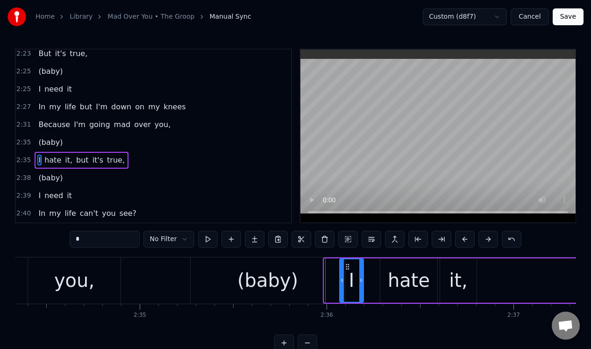
click at [342, 275] on div at bounding box center [342, 280] width 4 height 42
drag, startPoint x: 347, startPoint y: 265, endPoint x: 360, endPoint y: 265, distance: 12.6
click at [360, 265] on icon at bounding box center [359, 266] width 7 height 7
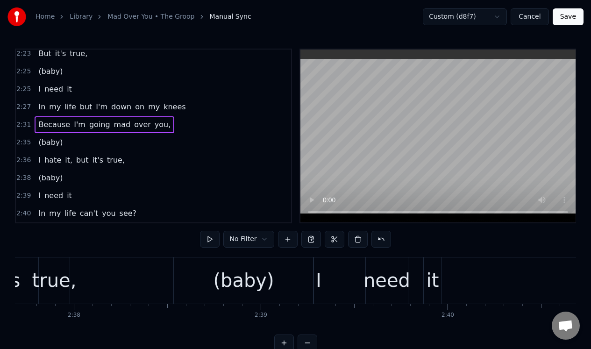
scroll to position [0, 29441]
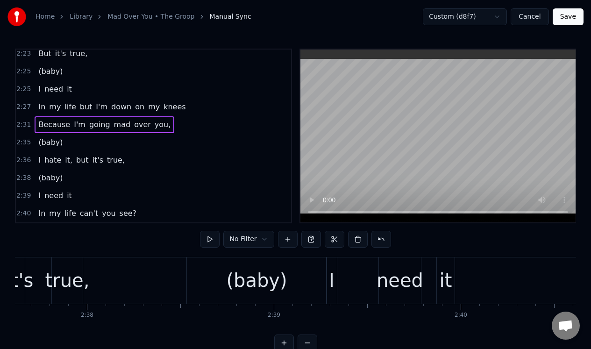
click at [331, 267] on div "I" at bounding box center [332, 280] width 6 height 28
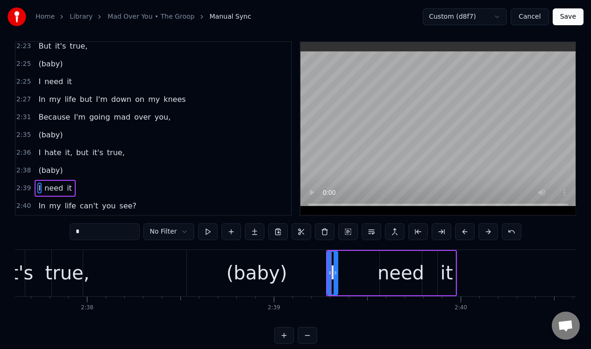
scroll to position [21, 0]
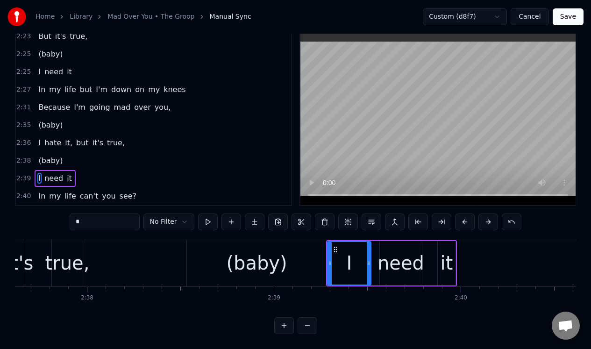
drag, startPoint x: 336, startPoint y: 251, endPoint x: 369, endPoint y: 252, distance: 33.2
click at [369, 252] on div at bounding box center [369, 263] width 4 height 42
drag, startPoint x: 330, startPoint y: 256, endPoint x: 349, endPoint y: 255, distance: 19.2
click at [349, 259] on icon at bounding box center [349, 262] width 4 height 7
click at [358, 246] on icon at bounding box center [356, 249] width 7 height 7
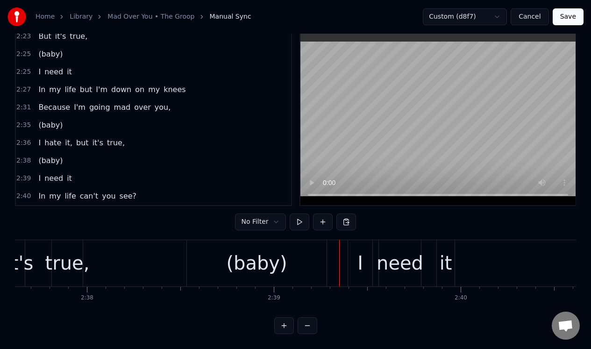
click at [111, 173] on div "2:39 I need it" at bounding box center [153, 179] width 275 height 18
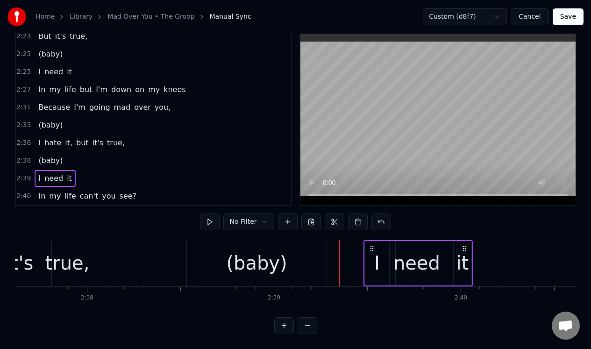
drag, startPoint x: 354, startPoint y: 242, endPoint x: 370, endPoint y: 243, distance: 15.9
click at [370, 245] on icon at bounding box center [371, 248] width 7 height 7
click at [261, 241] on div "(baby)" at bounding box center [257, 263] width 140 height 46
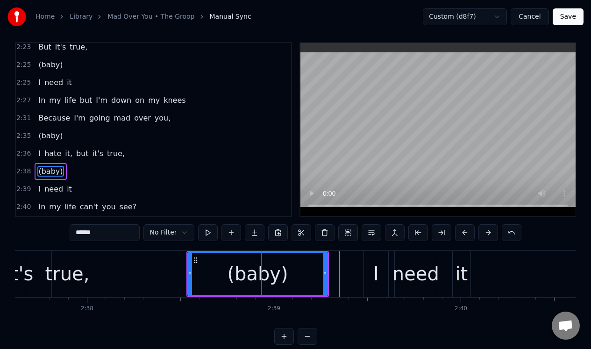
scroll to position [3, 0]
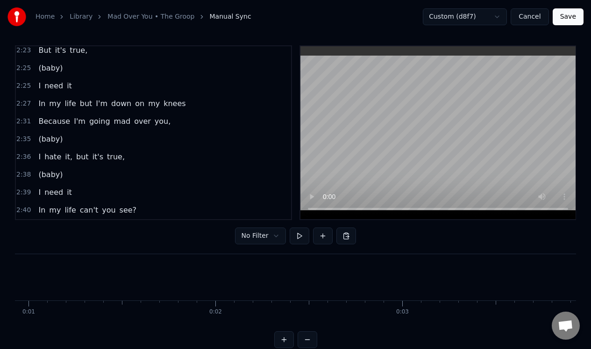
scroll to position [0, 0]
click at [298, 235] on button at bounding box center [300, 235] width 20 height 17
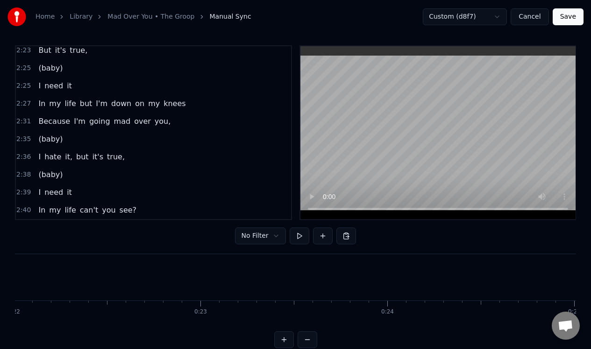
scroll to position [0, 5220]
